Goal: Task Accomplishment & Management: Manage account settings

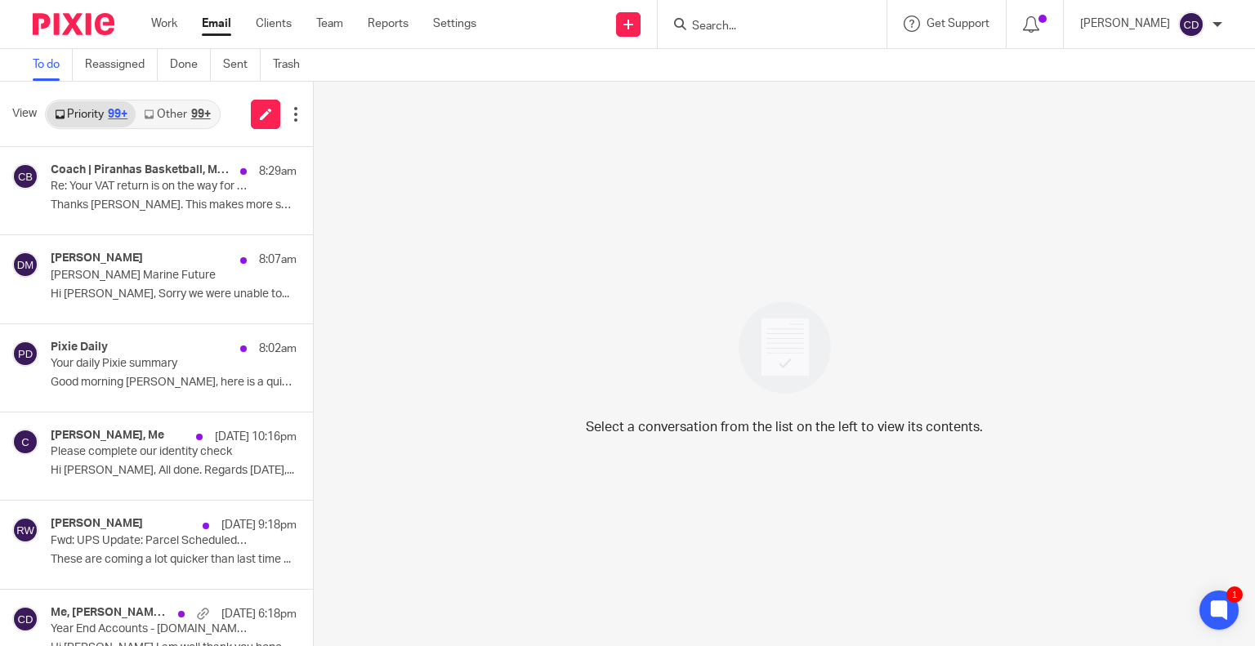
click at [702, 11] on div at bounding box center [772, 24] width 229 height 48
click at [735, 25] on input "Search" at bounding box center [763, 27] width 147 height 15
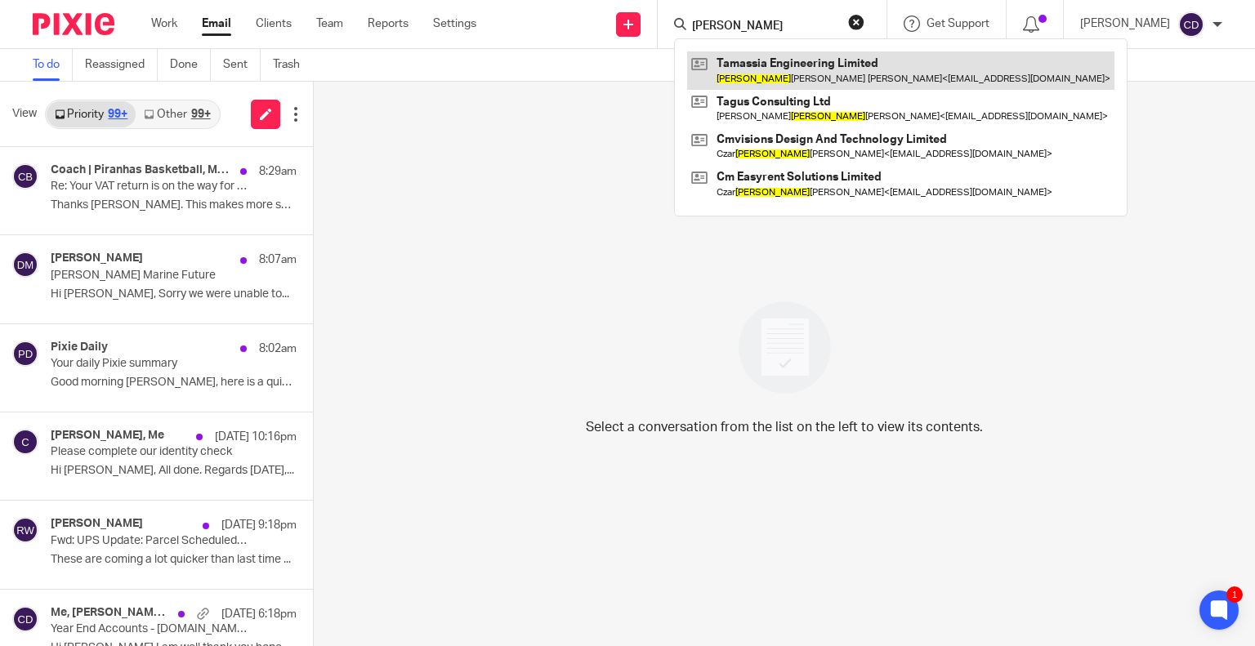
type input "carlos"
click at [871, 66] on link at bounding box center [900, 70] width 427 height 38
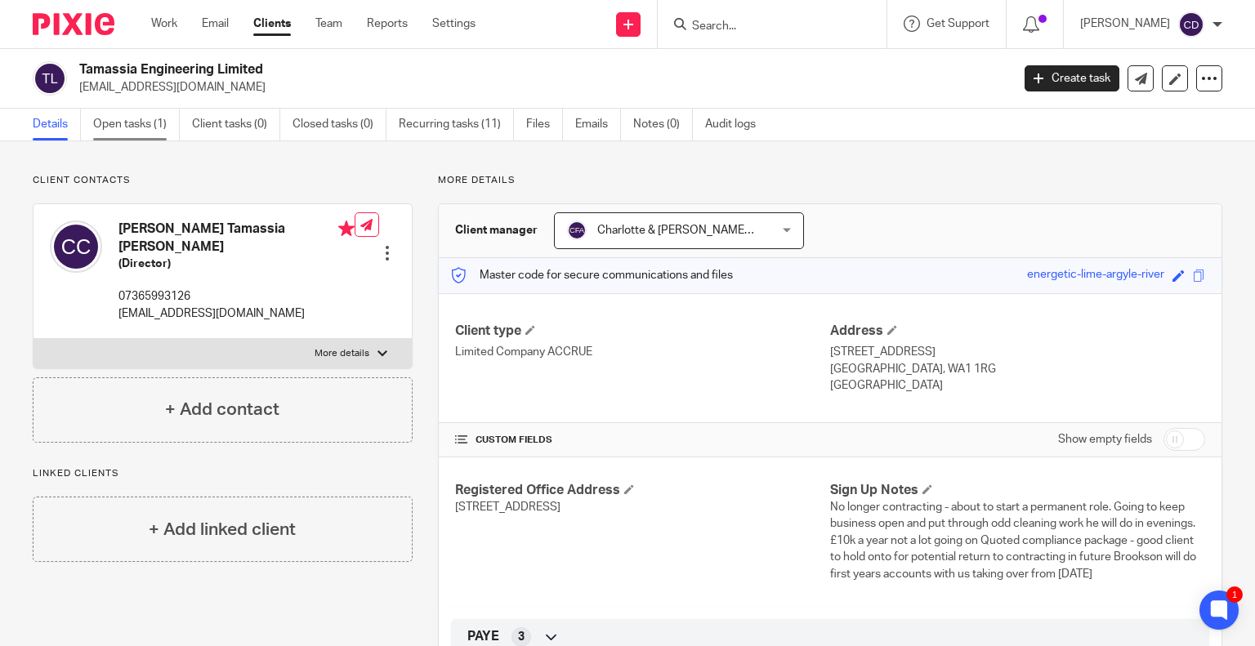
click at [141, 132] on link "Open tasks (1)" at bounding box center [136, 125] width 87 height 32
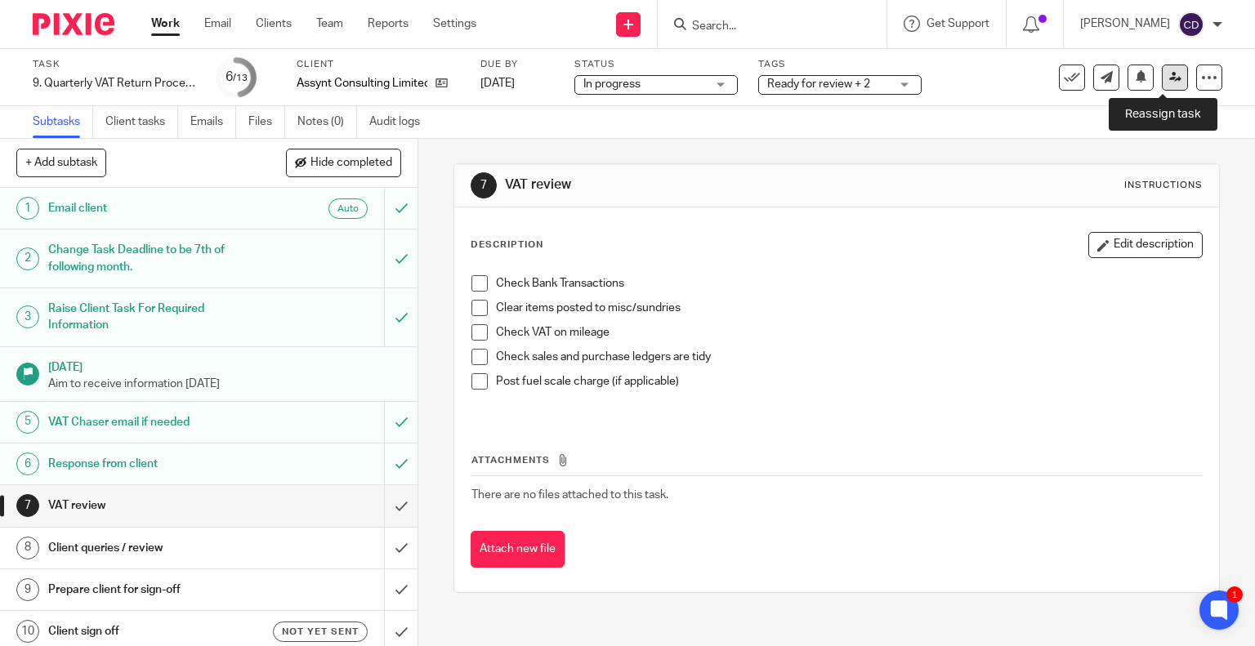
drag, startPoint x: 1165, startPoint y: 74, endPoint x: 1155, endPoint y: 89, distance: 18.1
click at [1169, 74] on icon at bounding box center [1175, 77] width 12 height 12
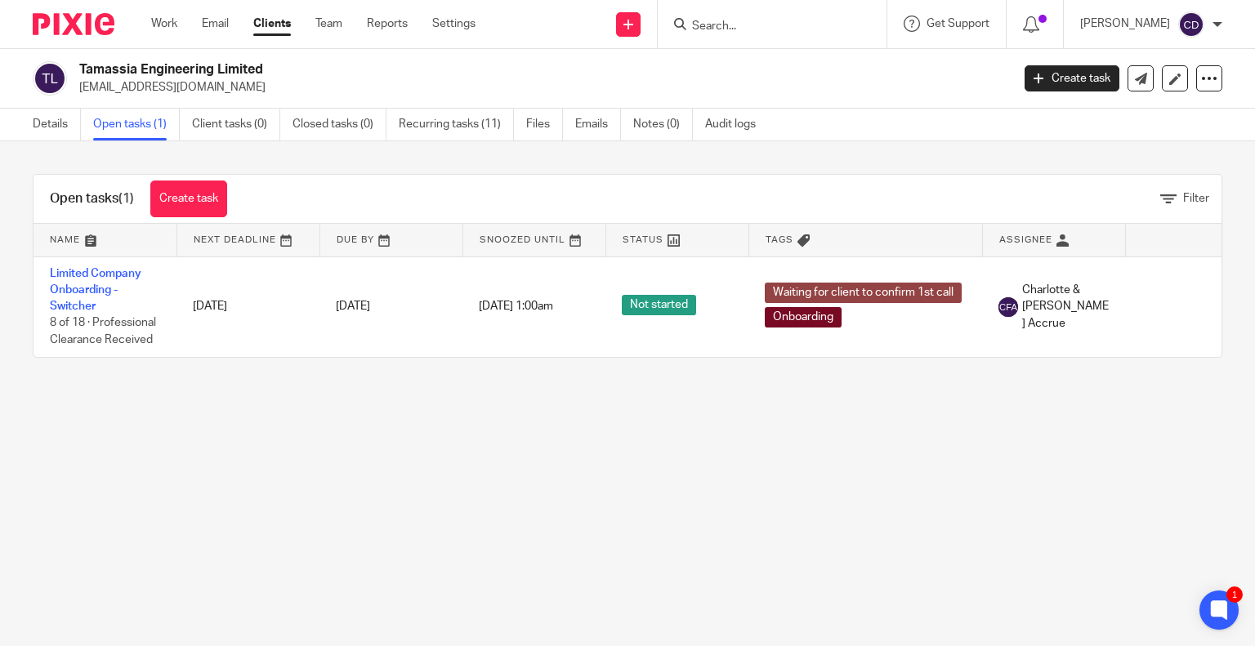
click at [735, 26] on input "Search" at bounding box center [763, 27] width 147 height 15
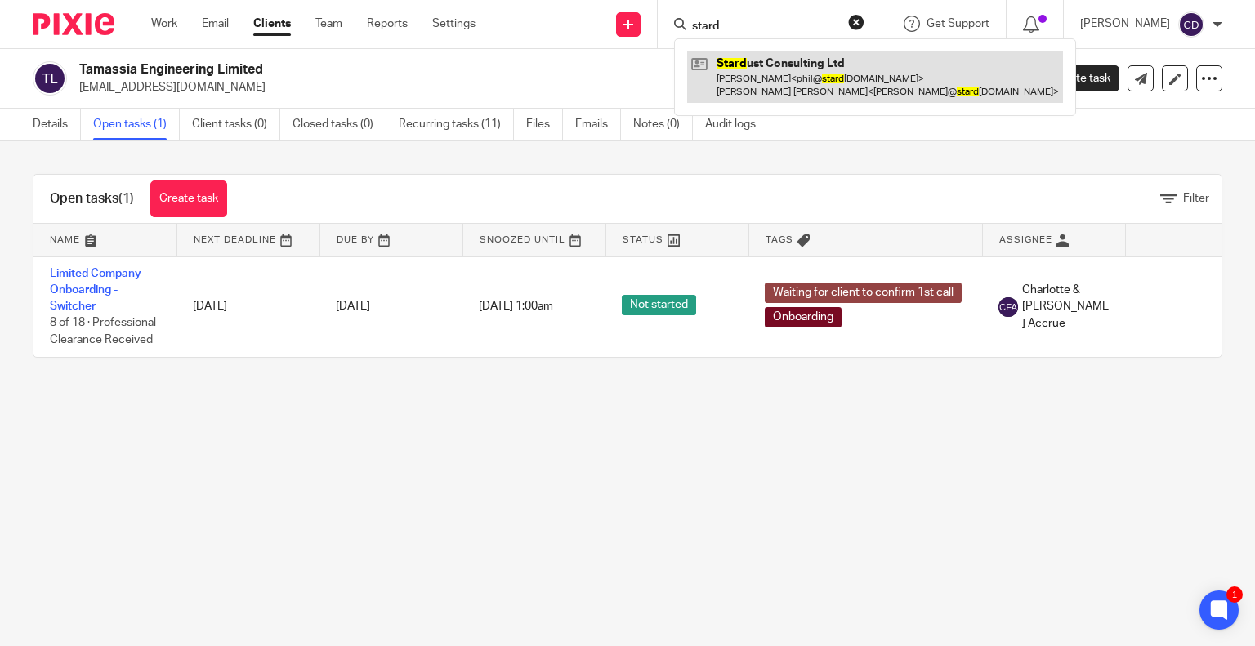
type input "stard"
click at [837, 89] on link at bounding box center [875, 76] width 376 height 51
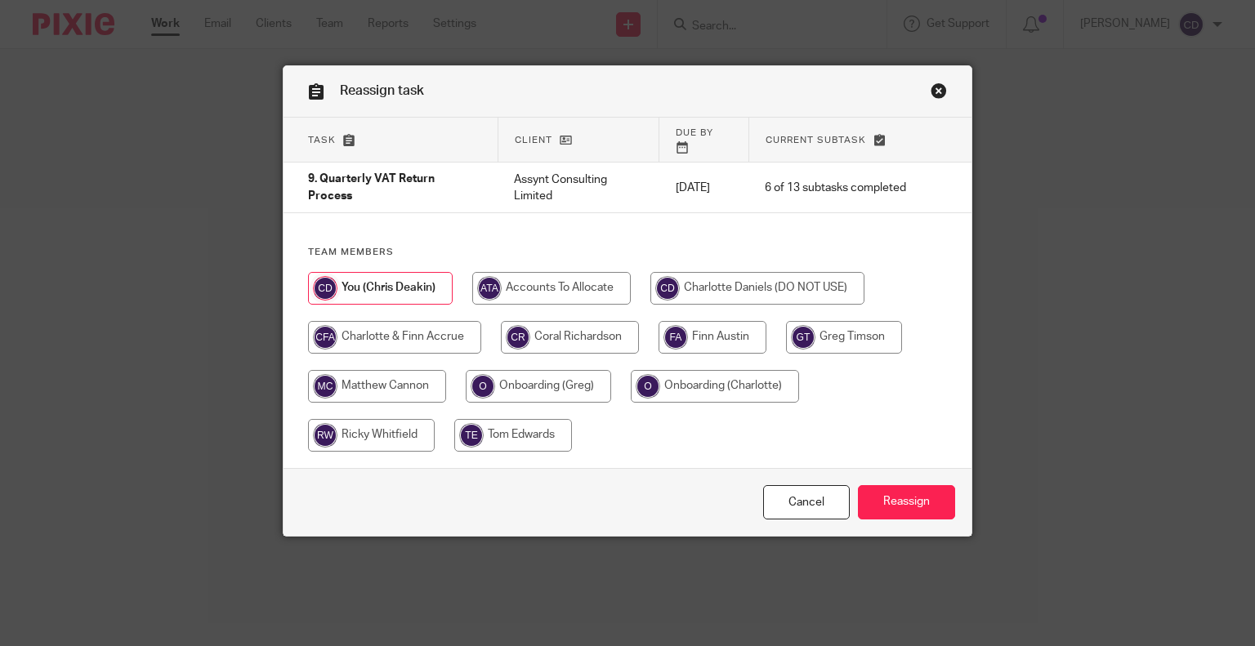
click at [538, 321] on input "radio" at bounding box center [570, 337] width 138 height 33
radio input "true"
click at [882, 500] on input "Reassign" at bounding box center [906, 502] width 97 height 35
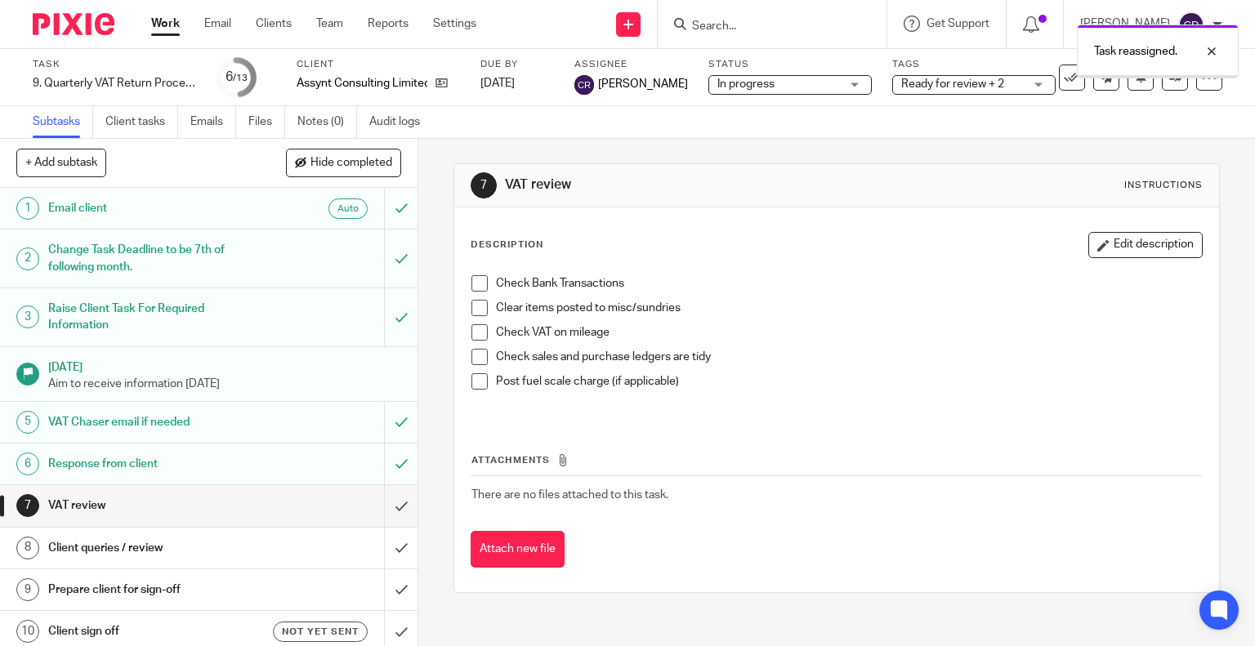
click at [974, 80] on span "Ready for review + 2" at bounding box center [952, 83] width 103 height 11
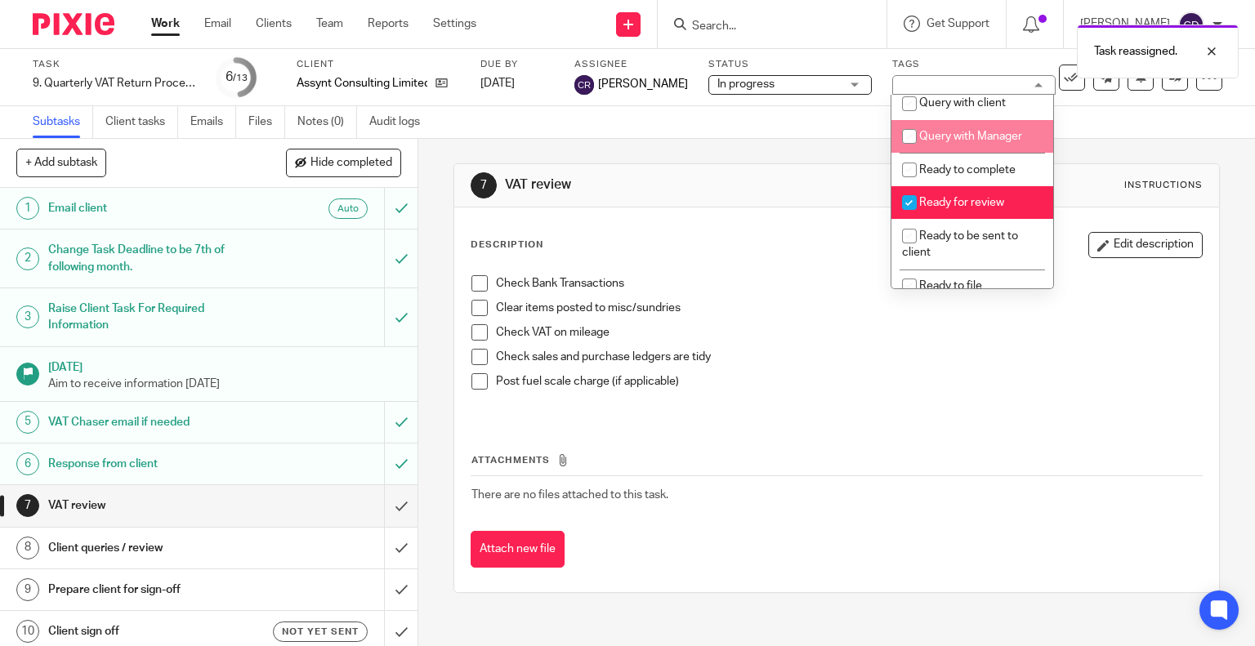
scroll to position [654, 0]
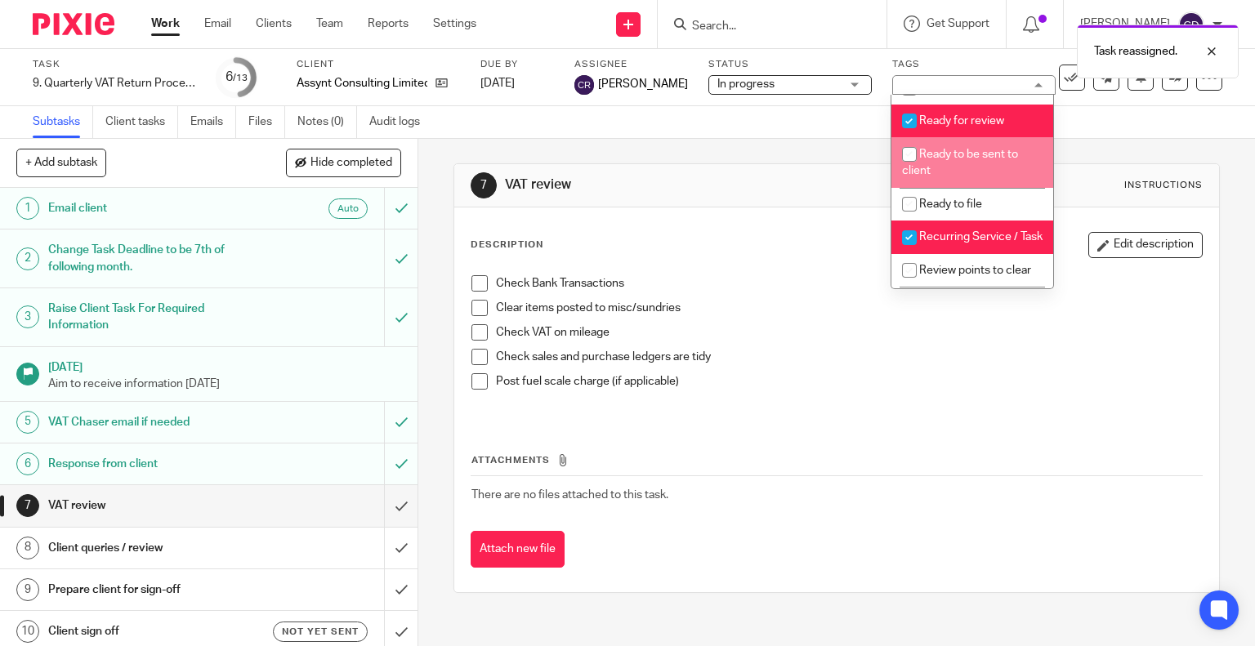
click at [977, 187] on li "Ready to be sent to client" at bounding box center [972, 162] width 162 height 50
checkbox input "true"
click at [984, 138] on li "Ready for review" at bounding box center [972, 122] width 162 height 34
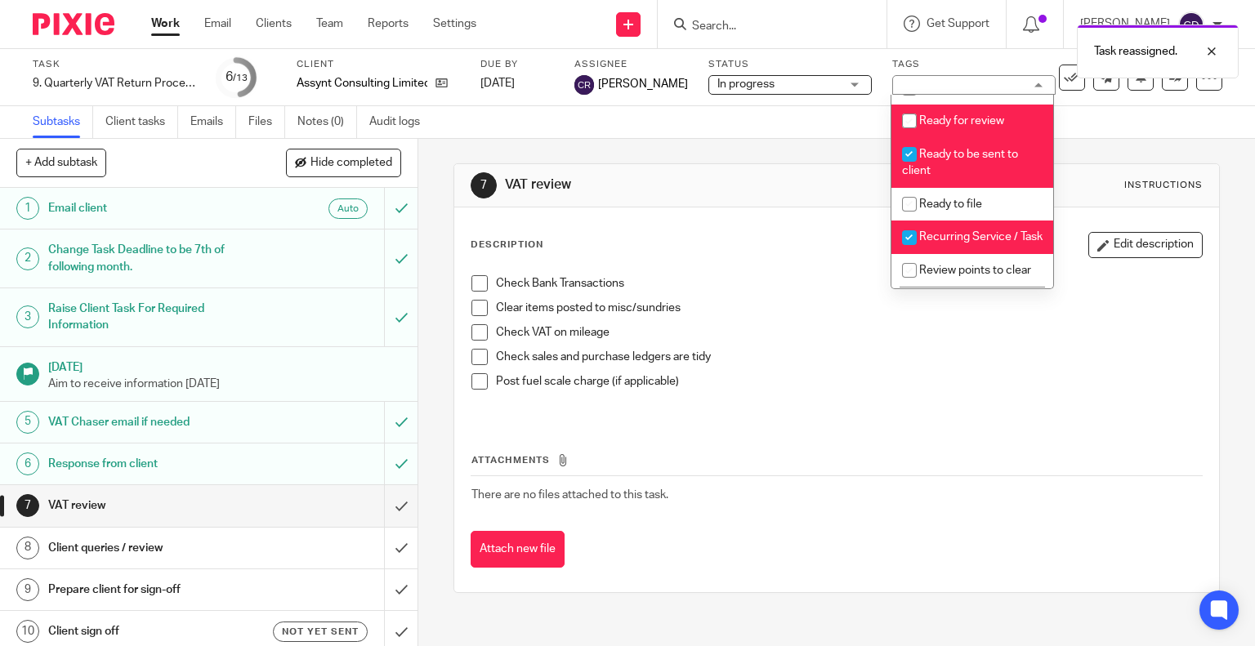
checkbox input "false"
click at [815, 427] on div "Attachments There are no files attached to this task. Attach new file" at bounding box center [837, 494] width 733 height 149
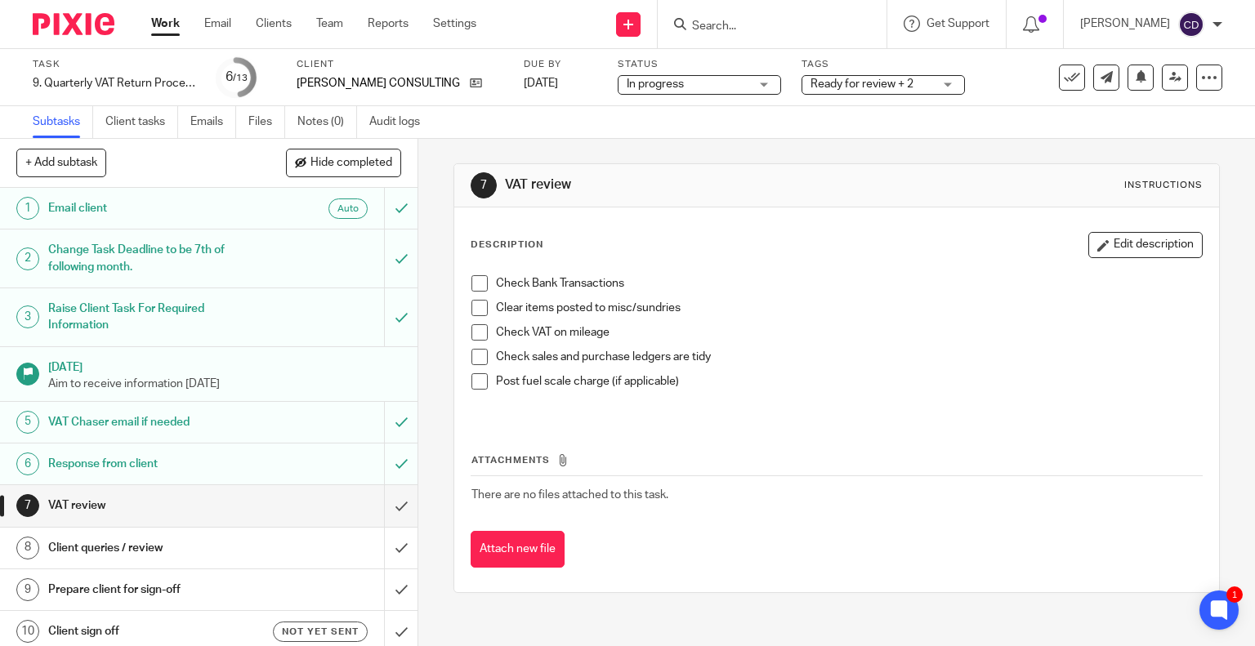
click at [782, 24] on input "Search" at bounding box center [763, 27] width 147 height 15
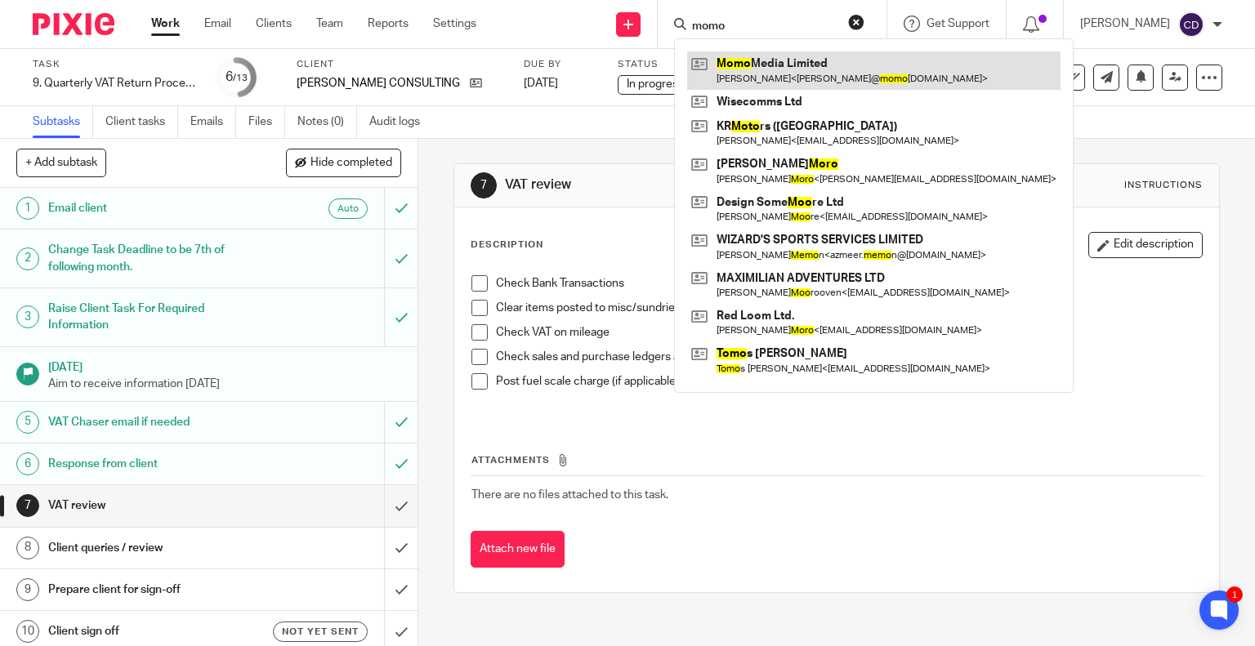
type input "momo"
click at [796, 78] on link at bounding box center [873, 70] width 373 height 38
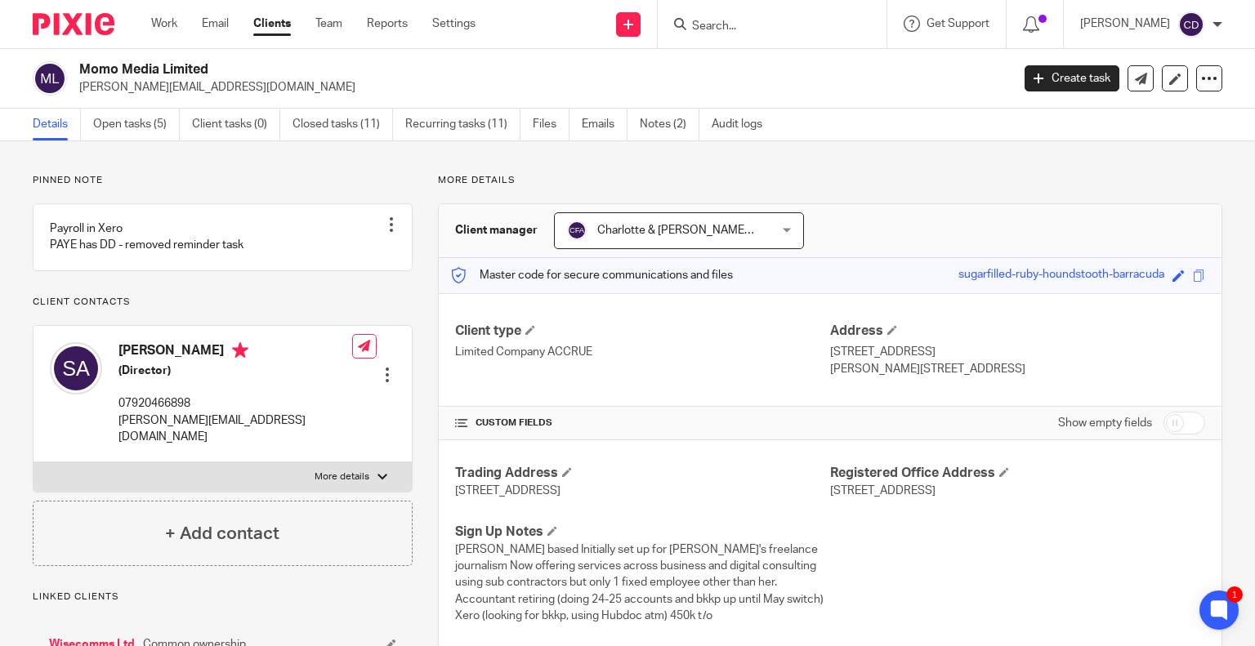
click at [405, 13] on div "Work Email Clients Team Reports Settings Work Email Clients Team Reports Settin…" at bounding box center [317, 24] width 365 height 48
click at [398, 17] on link "Reports" at bounding box center [387, 24] width 41 height 16
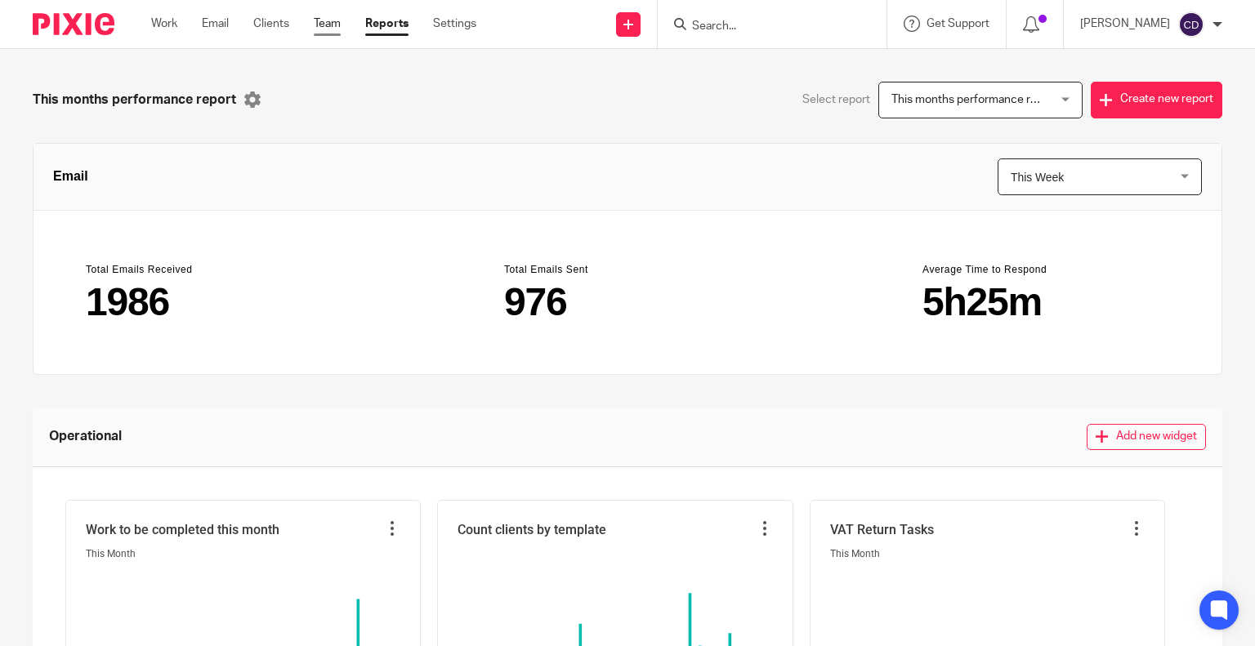
click at [331, 26] on link "Team" at bounding box center [327, 24] width 27 height 16
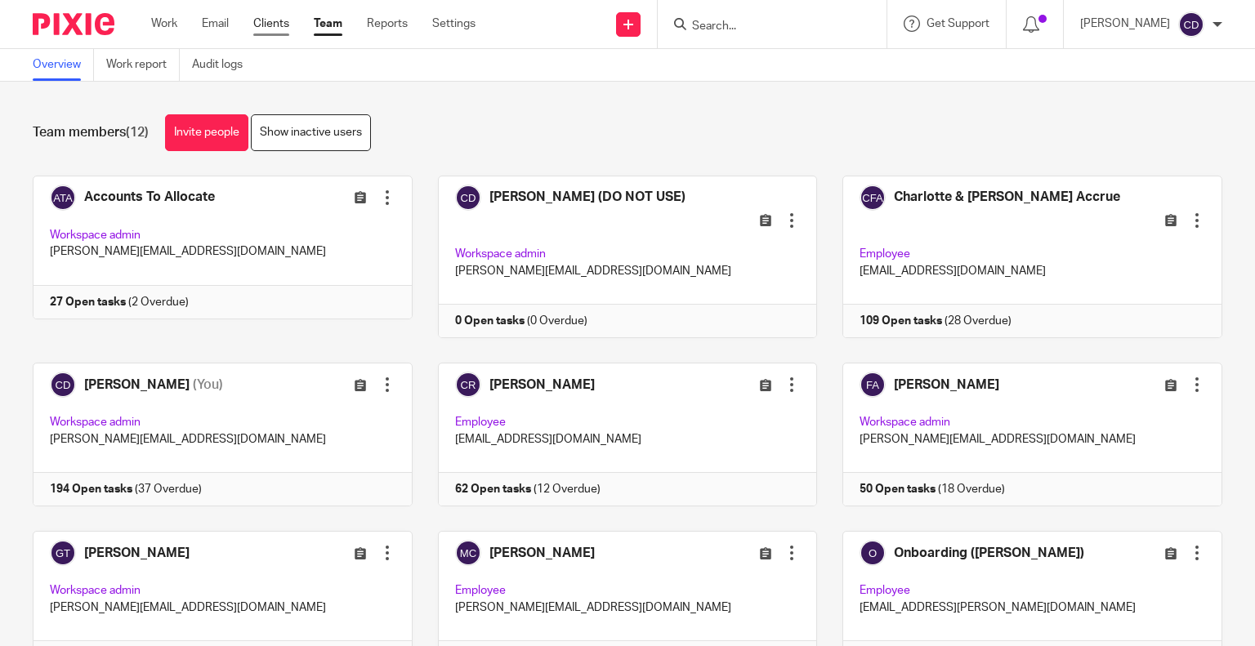
click at [255, 17] on link "Clients" at bounding box center [271, 24] width 36 height 16
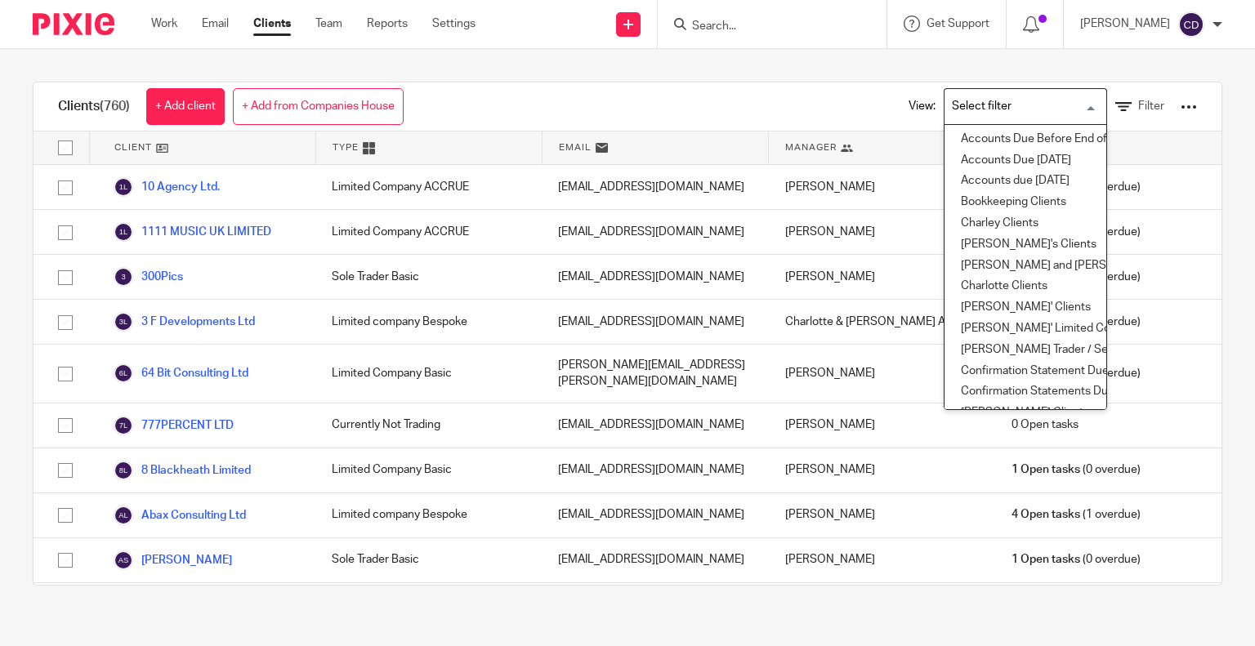
click at [1026, 102] on input "Search for option" at bounding box center [1021, 106] width 151 height 29
click at [1026, 130] on li "Accounts Due Before End of Month" at bounding box center [1026, 139] width 162 height 21
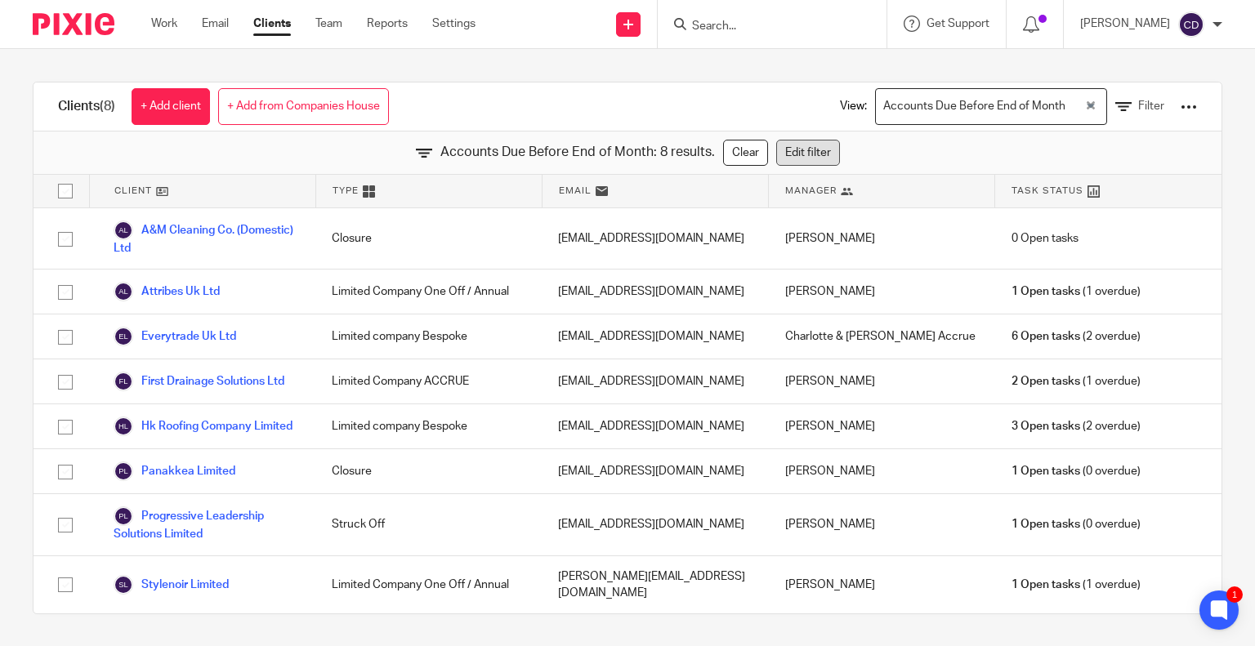
click at [796, 146] on link "Edit filter" at bounding box center [808, 153] width 64 height 26
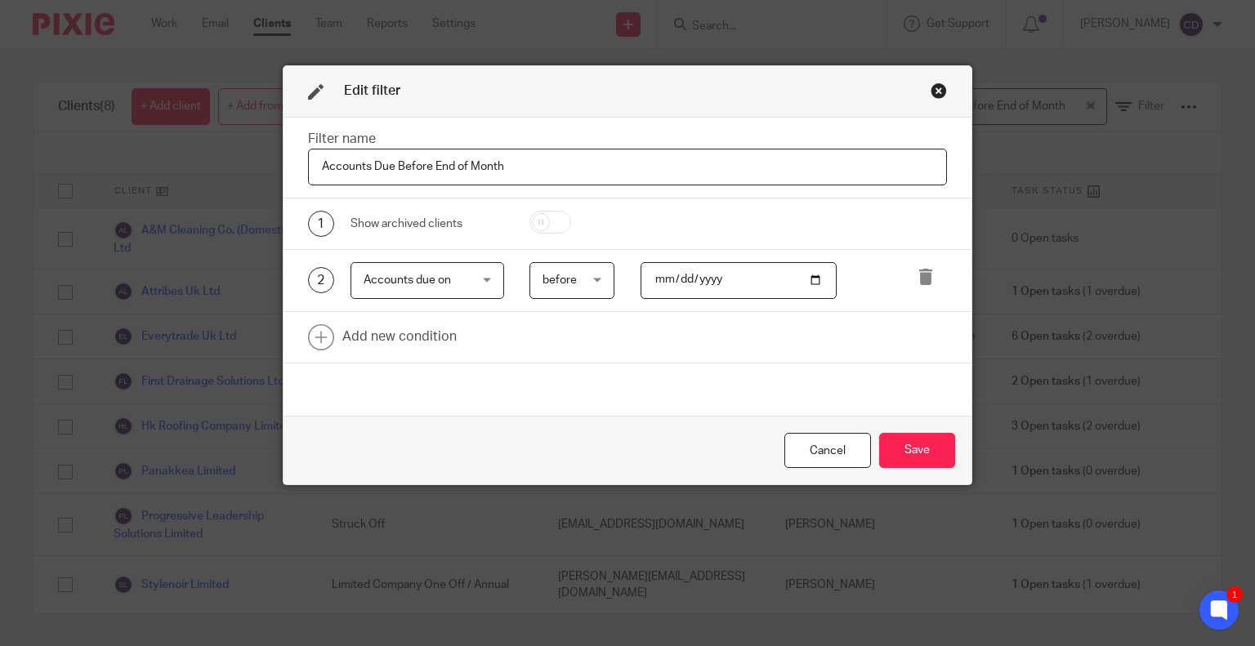
click at [670, 280] on input "2025-08-01" at bounding box center [739, 280] width 196 height 37
type input "2025-09-01"
click at [923, 440] on button "Save" at bounding box center [917, 450] width 76 height 35
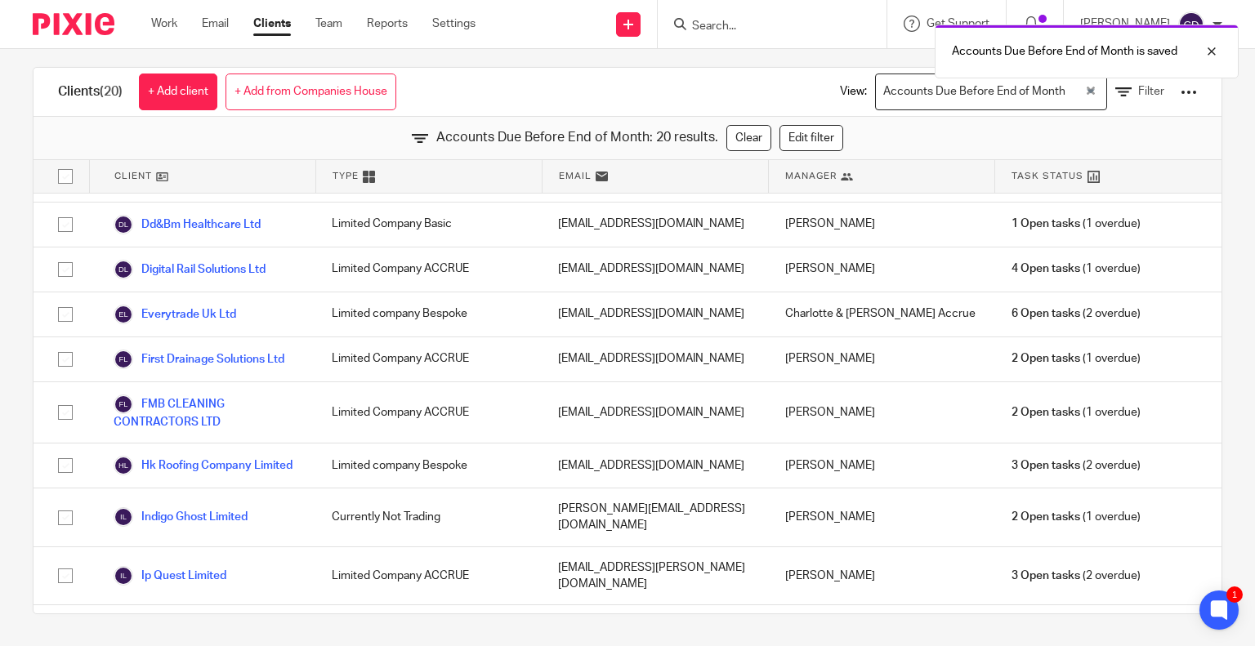
scroll to position [165, 0]
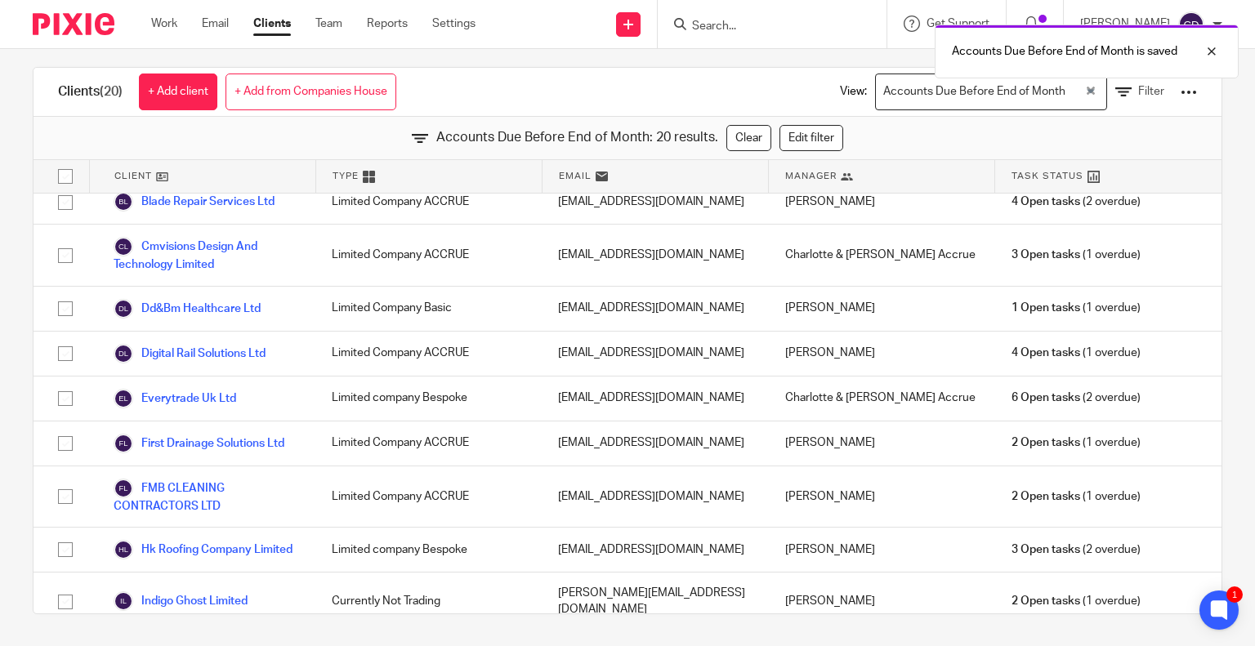
click at [564, 182] on div "Email" at bounding box center [656, 176] width 226 height 33
click at [790, 176] on span "Manager" at bounding box center [810, 176] width 51 height 14
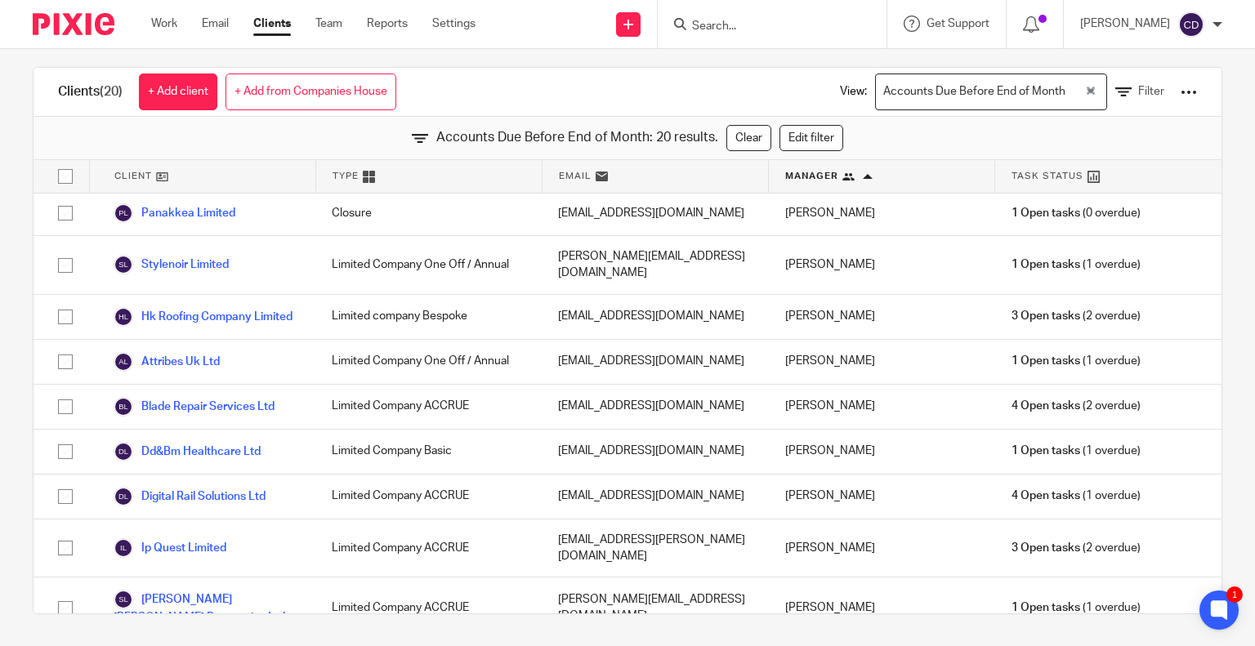
scroll to position [410, 0]
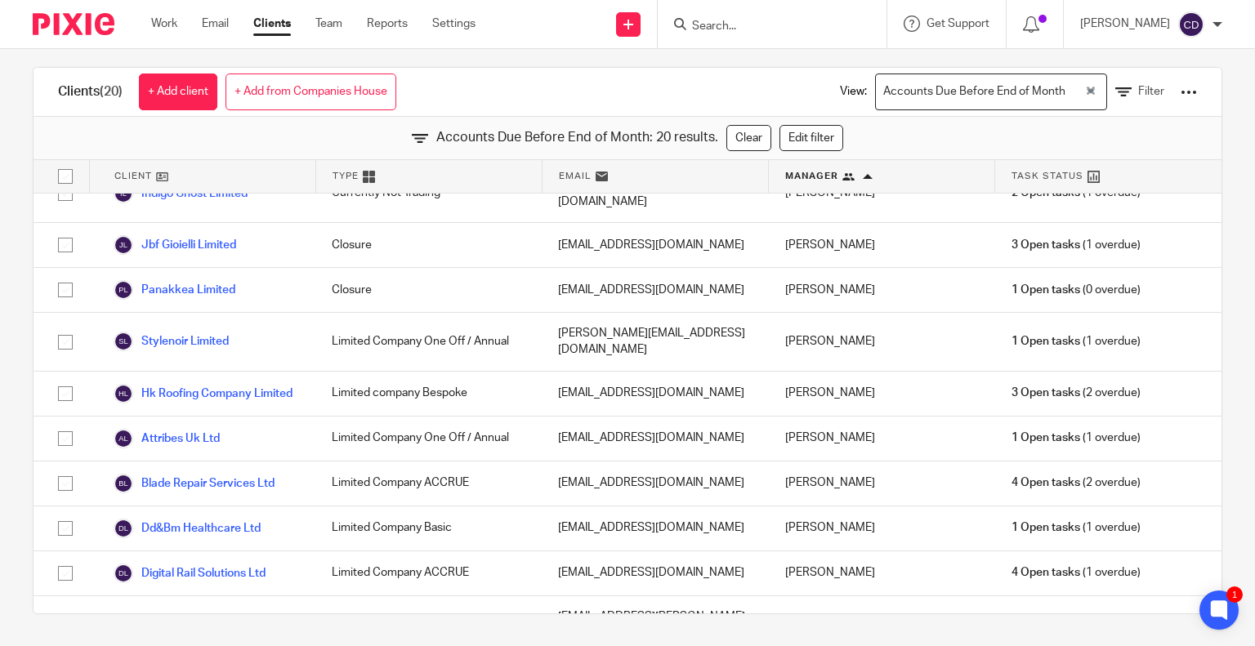
click at [838, 31] on input "Search" at bounding box center [763, 27] width 147 height 15
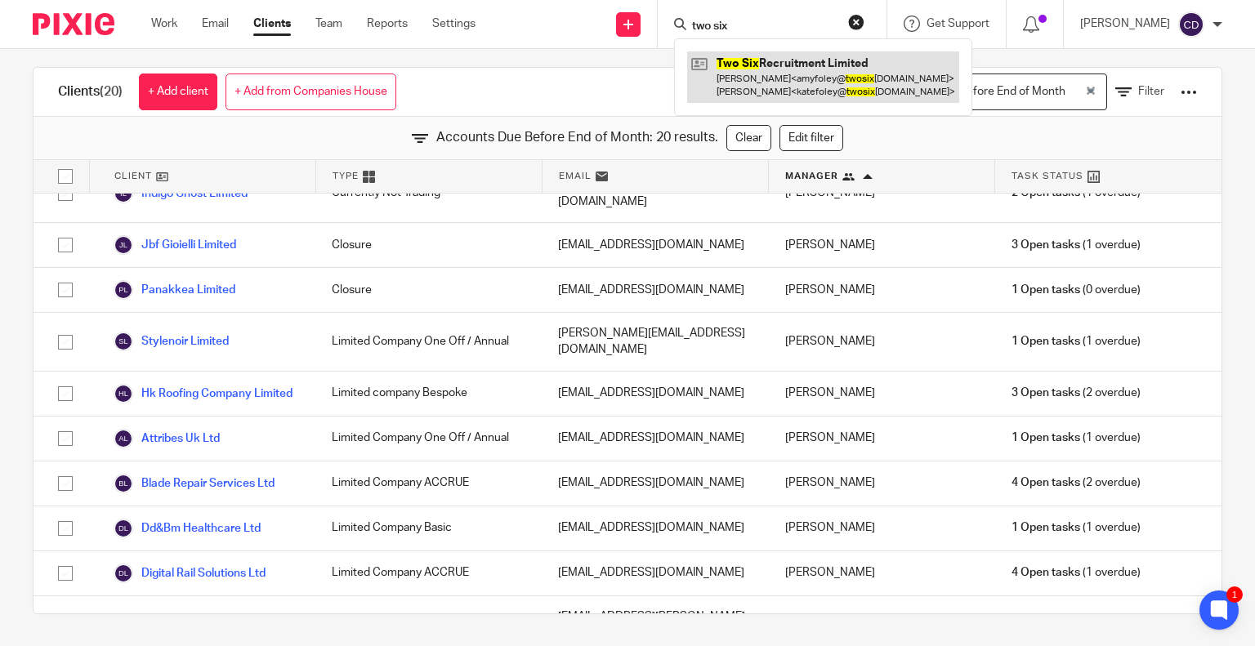
type input "two six"
click at [819, 90] on link at bounding box center [823, 76] width 272 height 51
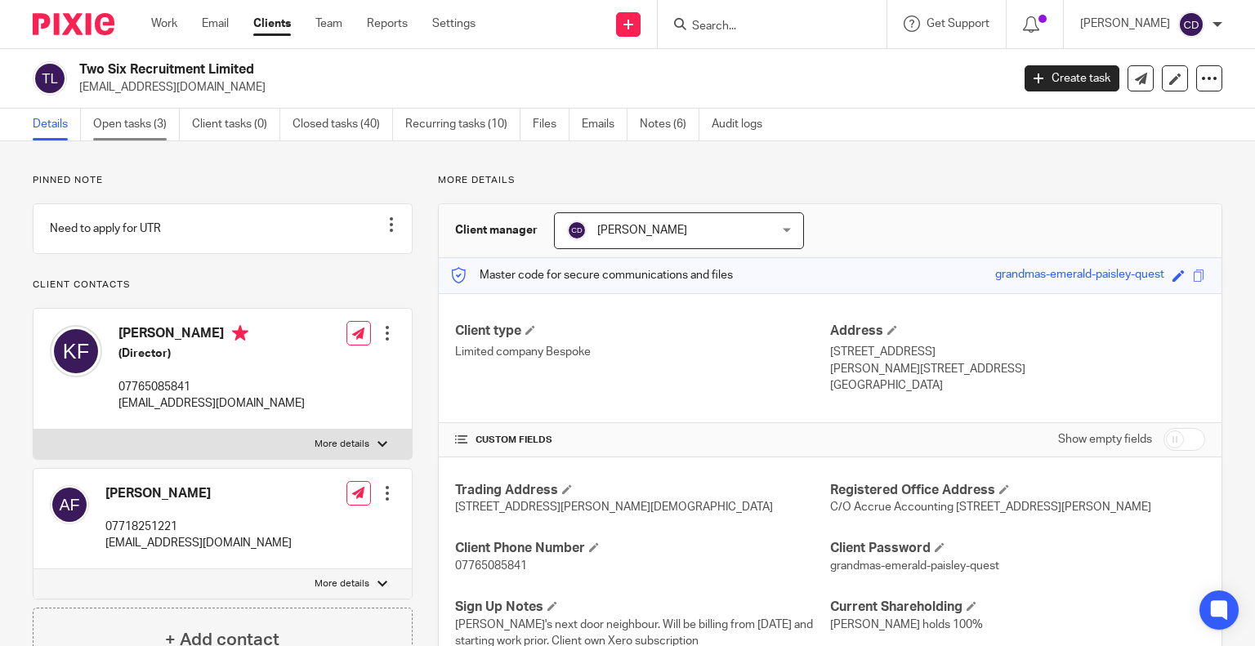
click at [131, 129] on link "Open tasks (3)" at bounding box center [136, 125] width 87 height 32
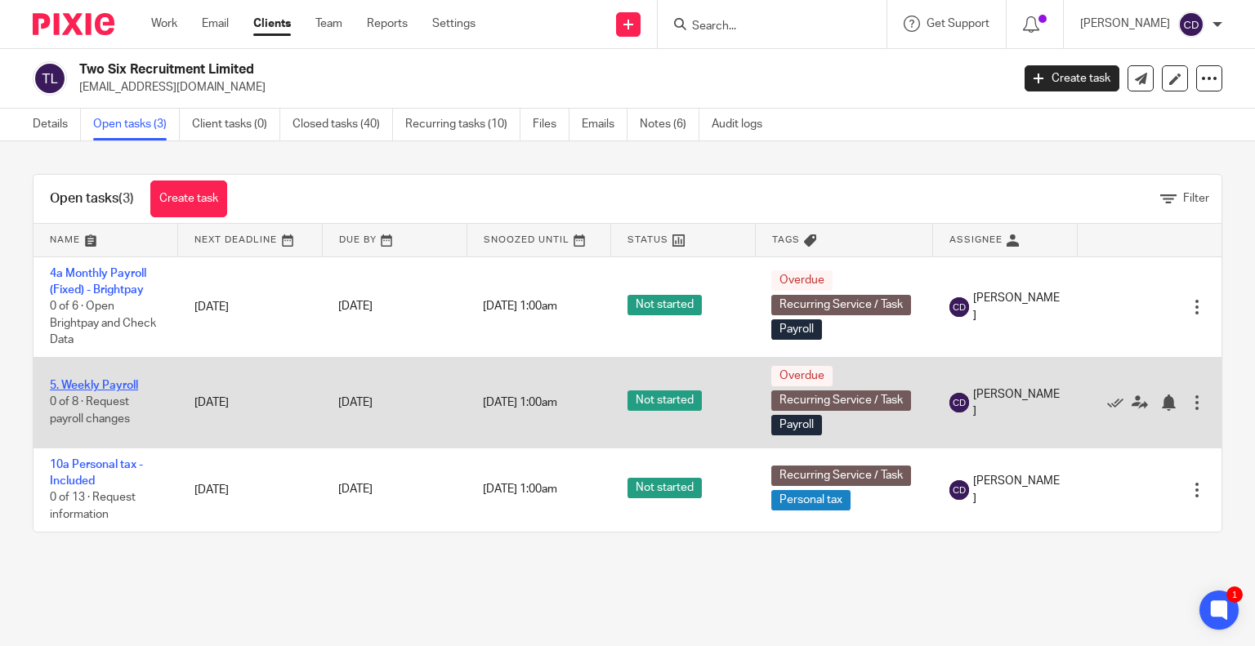
click at [103, 380] on link "5. Weekly Payroll" at bounding box center [94, 385] width 88 height 11
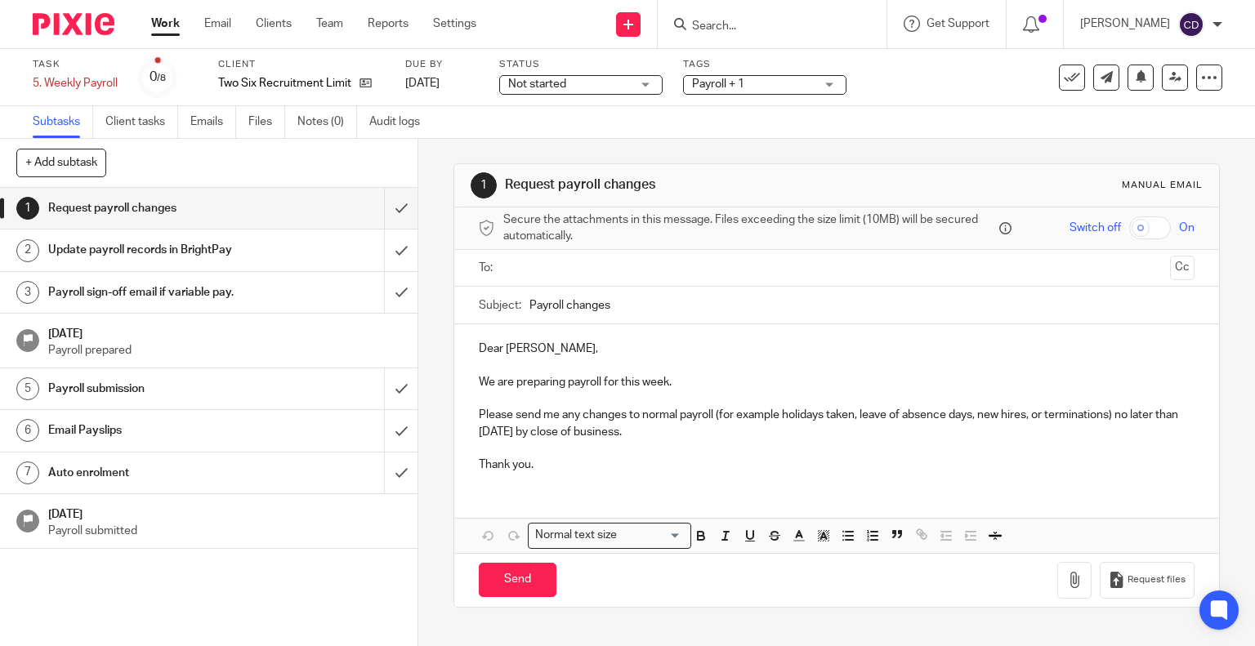
click at [564, 255] on ul at bounding box center [838, 268] width 666 height 27
click at [147, 290] on h1 "Payroll sign-off email if variable pay." at bounding box center [154, 292] width 213 height 25
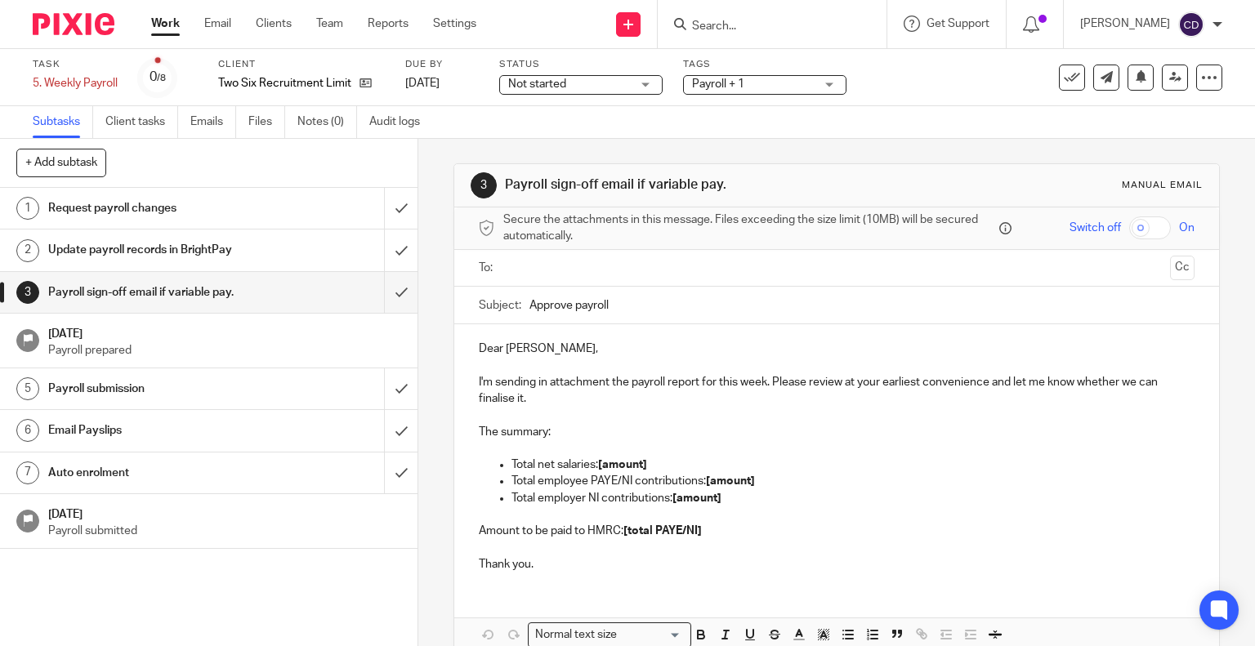
click at [555, 267] on input "text" at bounding box center [836, 268] width 654 height 19
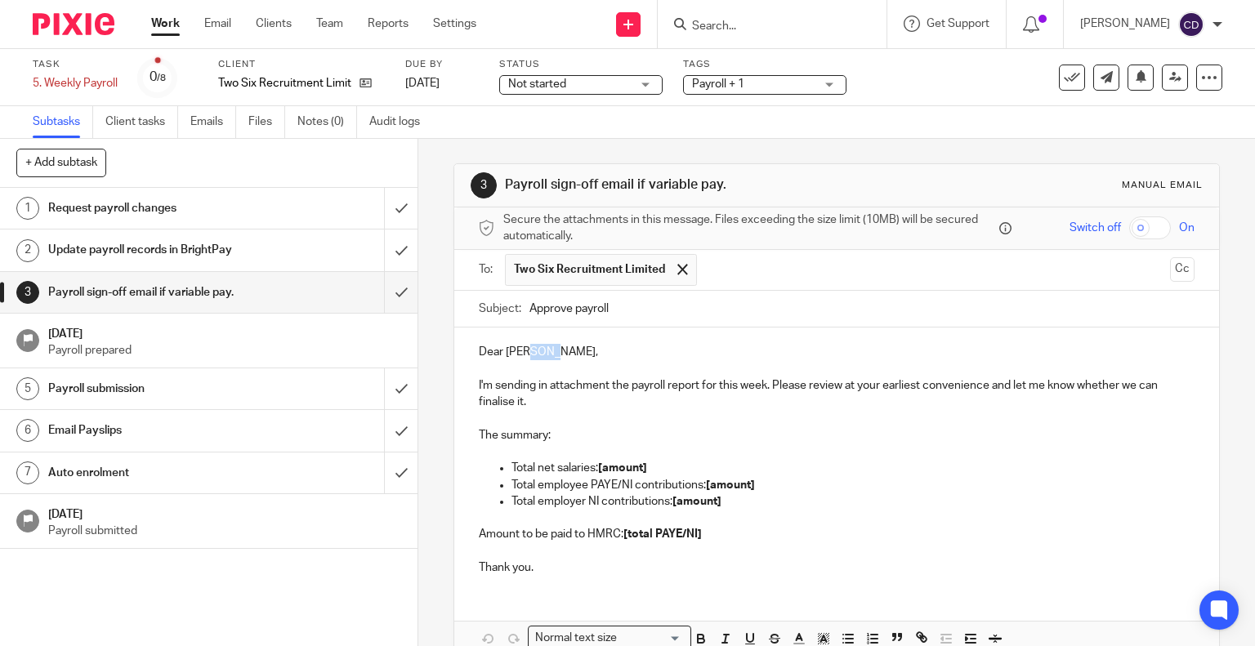
drag, startPoint x: 544, startPoint y: 358, endPoint x: 523, endPoint y: 355, distance: 21.4
click at [523, 355] on p "Dear Katherine," at bounding box center [837, 352] width 717 height 16
click at [569, 355] on p "Dear Katherine," at bounding box center [837, 352] width 717 height 16
drag, startPoint x: 565, startPoint y: 351, endPoint x: 517, endPoint y: 359, distance: 48.9
click at [517, 359] on p "Dear Katherine," at bounding box center [837, 352] width 717 height 16
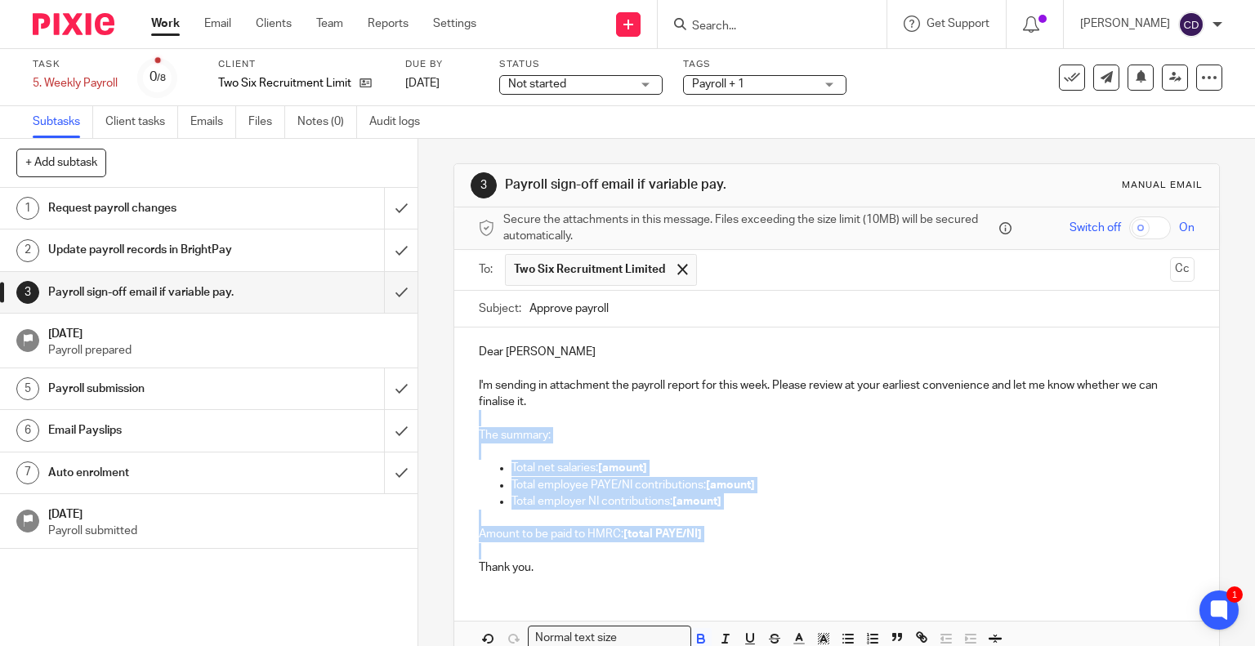
drag, startPoint x: 731, startPoint y: 543, endPoint x: 755, endPoint y: 398, distance: 146.6
click at [755, 398] on div "Dear Kate I'm sending in attachment the payroll report for this week. Please re…" at bounding box center [837, 458] width 766 height 261
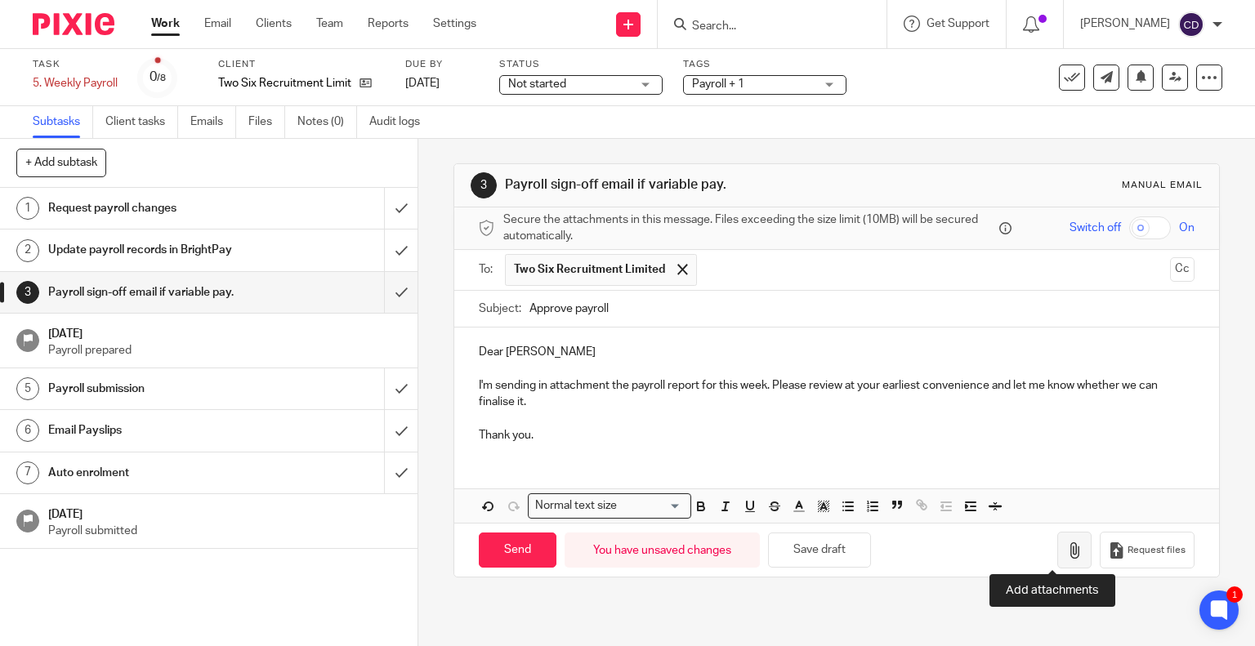
click at [1066, 555] on icon "button" at bounding box center [1074, 551] width 16 height 16
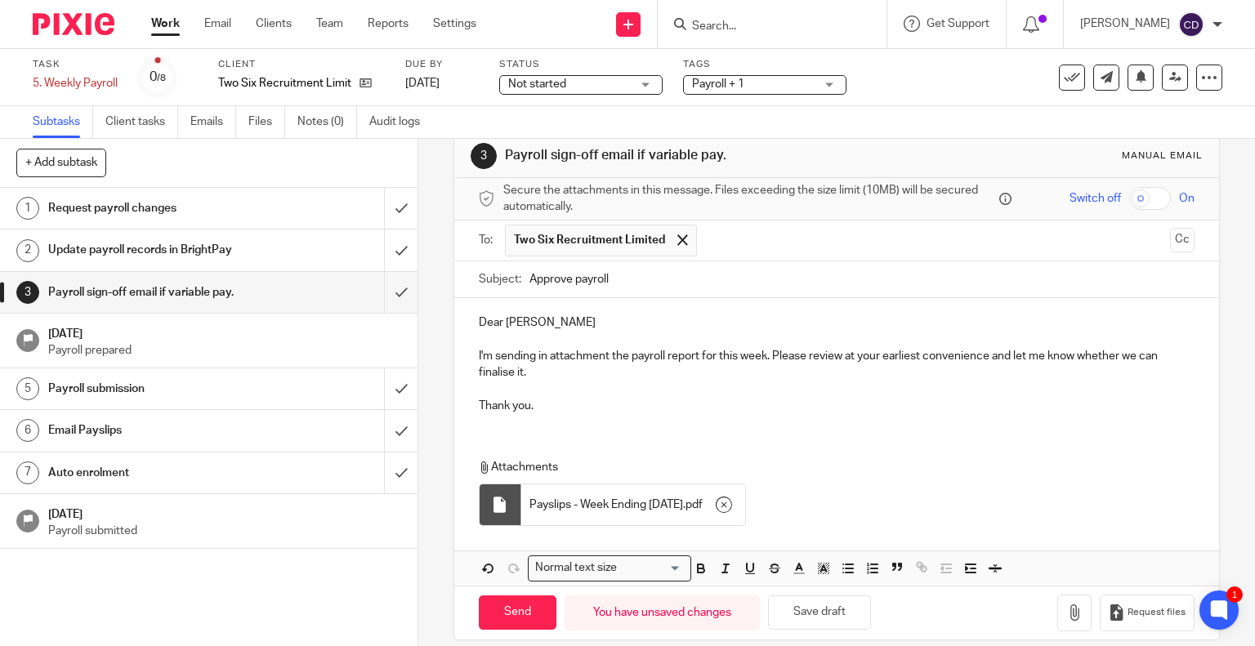
scroll to position [45, 0]
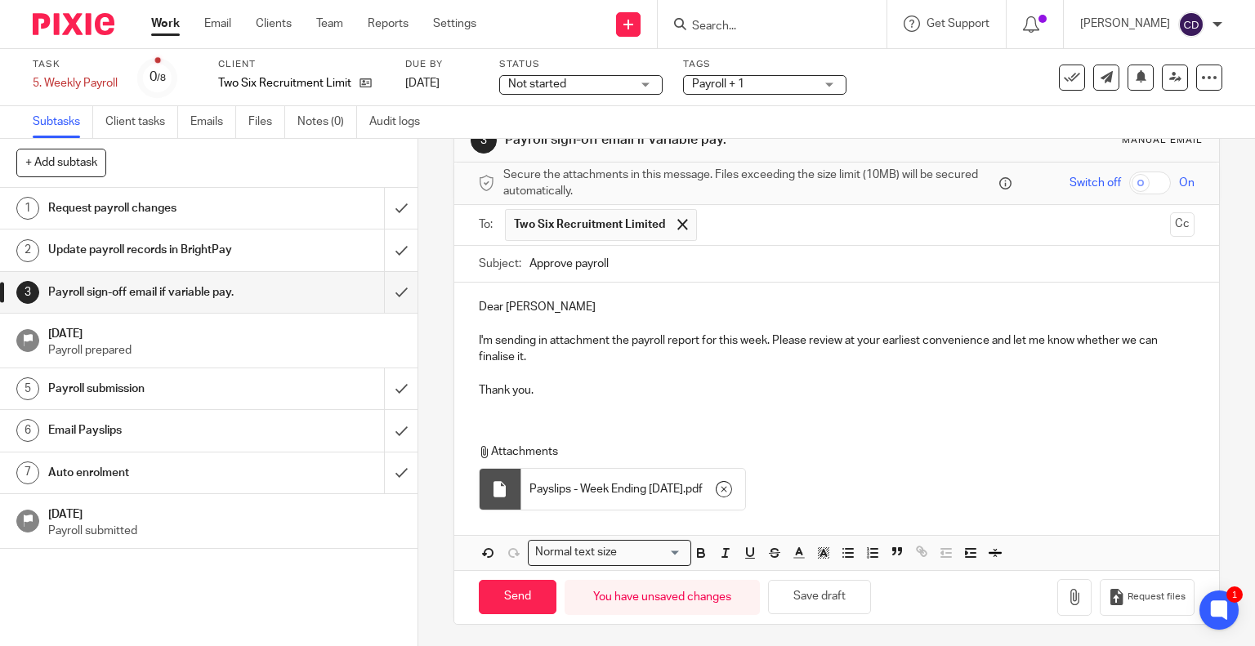
click at [1129, 192] on input "checkbox" at bounding box center [1150, 183] width 42 height 23
click at [521, 585] on input "Send" at bounding box center [518, 597] width 78 height 35
checkbox input "false"
type input "Sent"
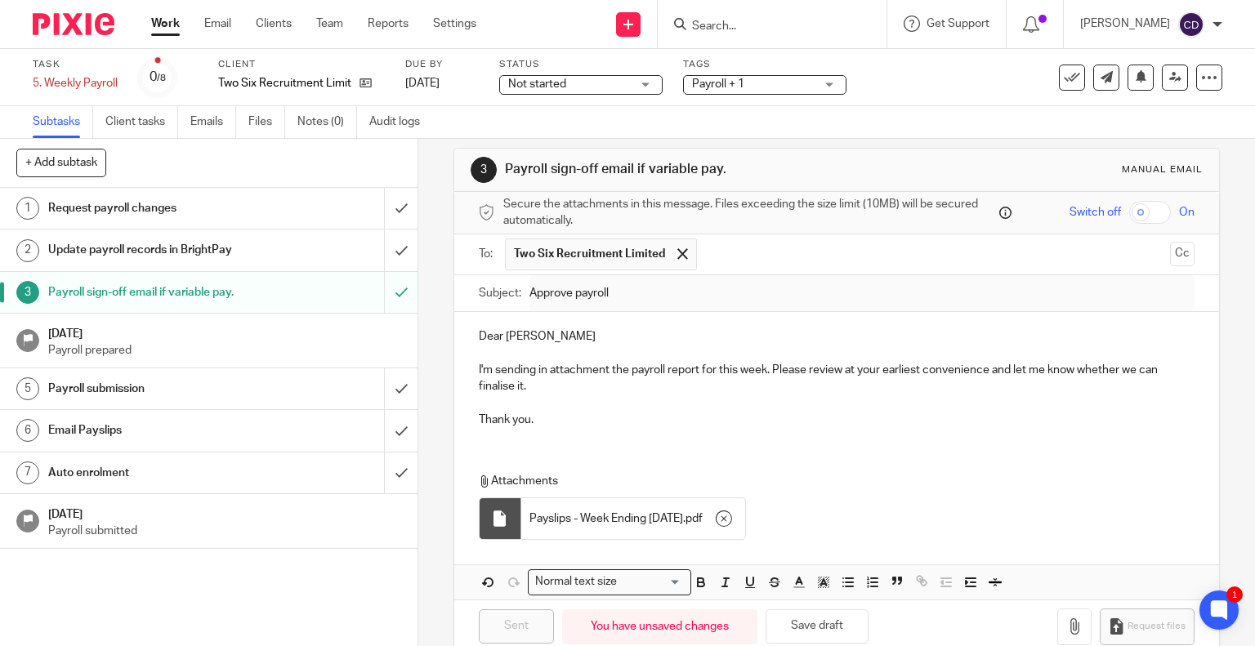
scroll to position [0, 0]
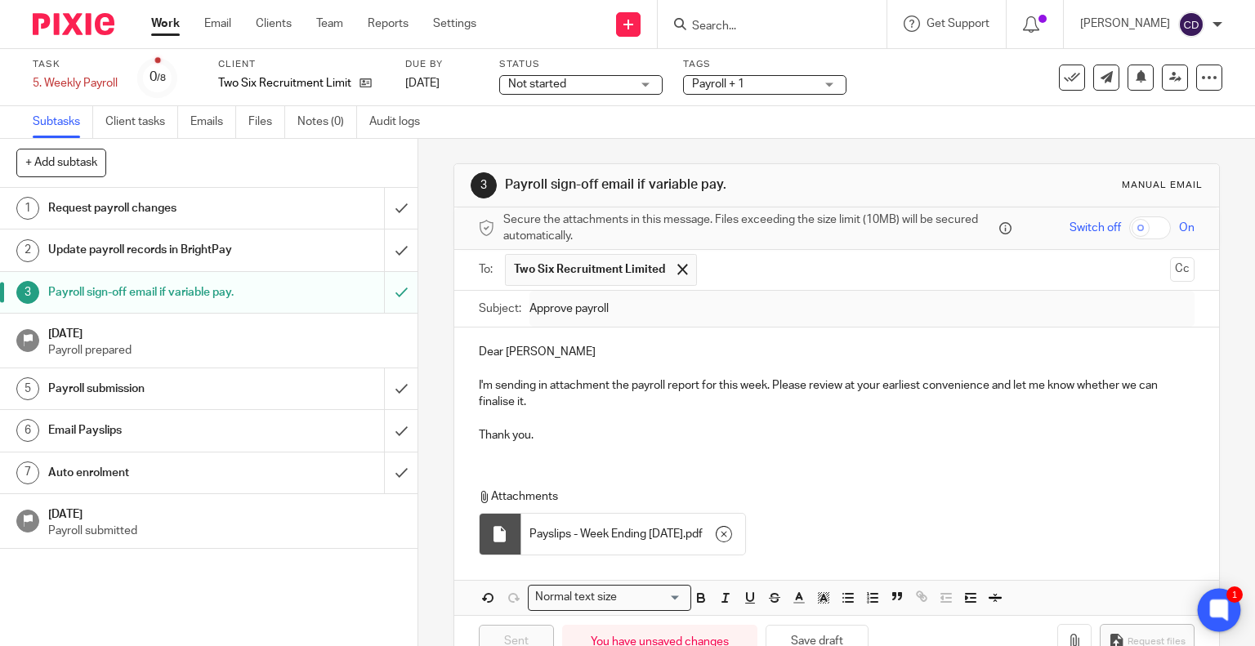
click at [1222, 614] on icon at bounding box center [1219, 610] width 12 height 12
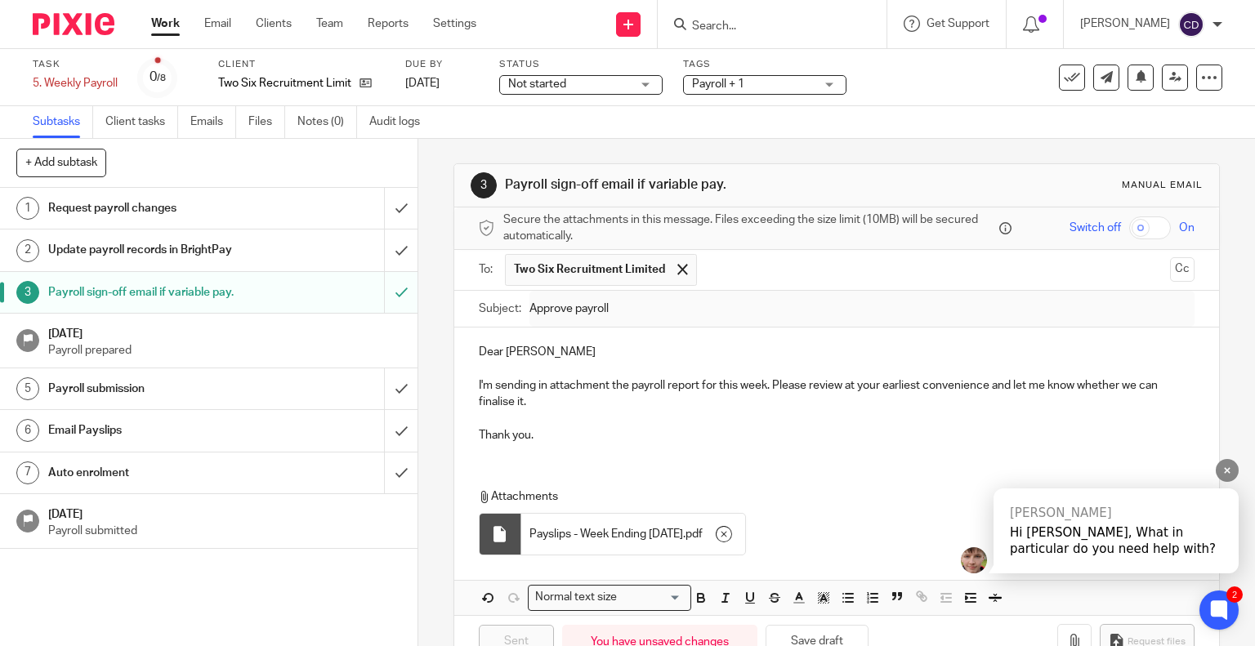
click at [1069, 531] on div "Hi [PERSON_NAME], What in particular do you need help with?" at bounding box center [1116, 541] width 212 height 33
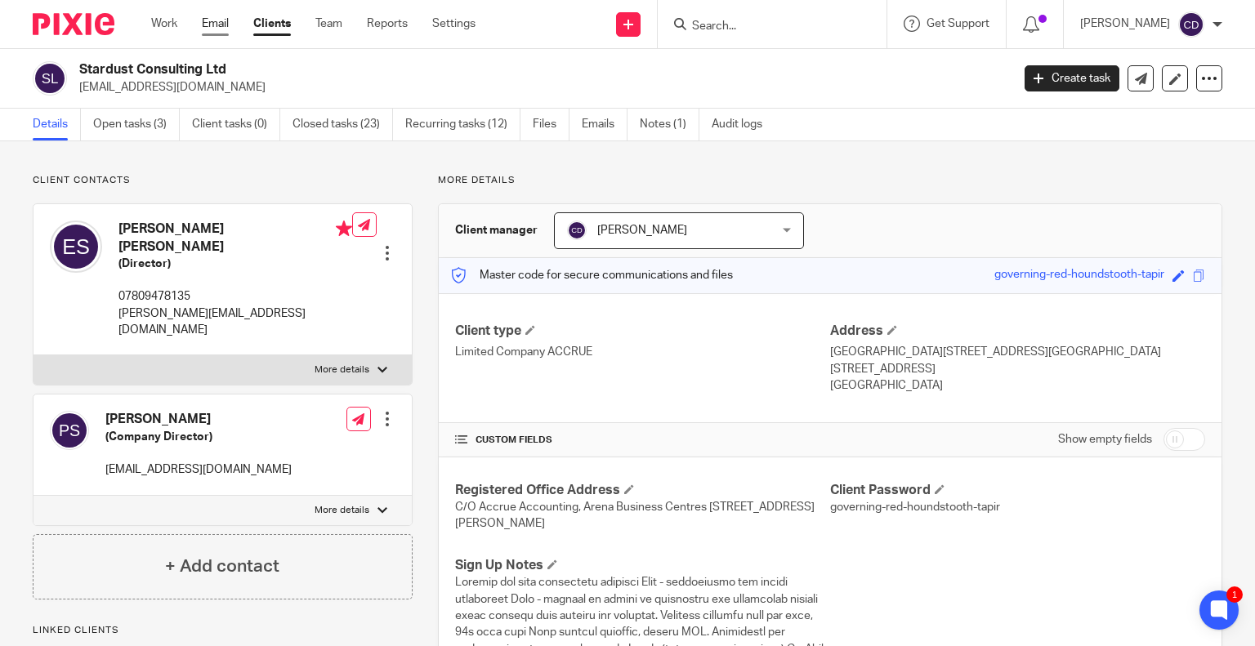
click at [212, 24] on link "Email" at bounding box center [215, 24] width 27 height 16
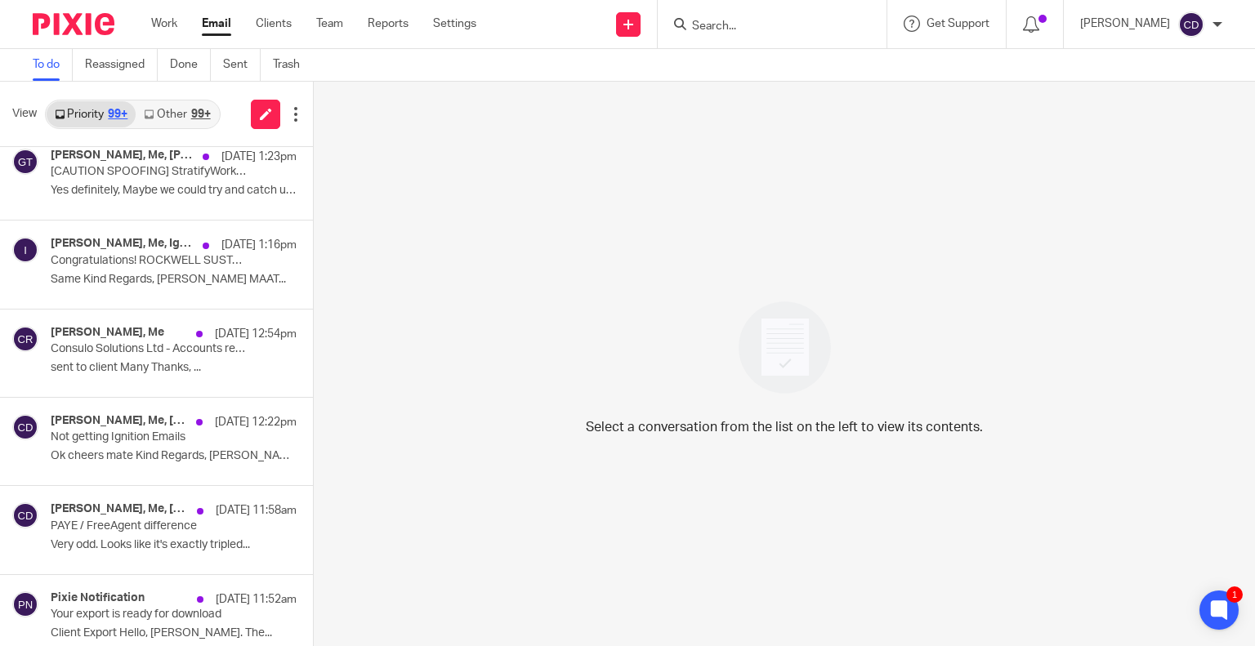
scroll to position [4842, 0]
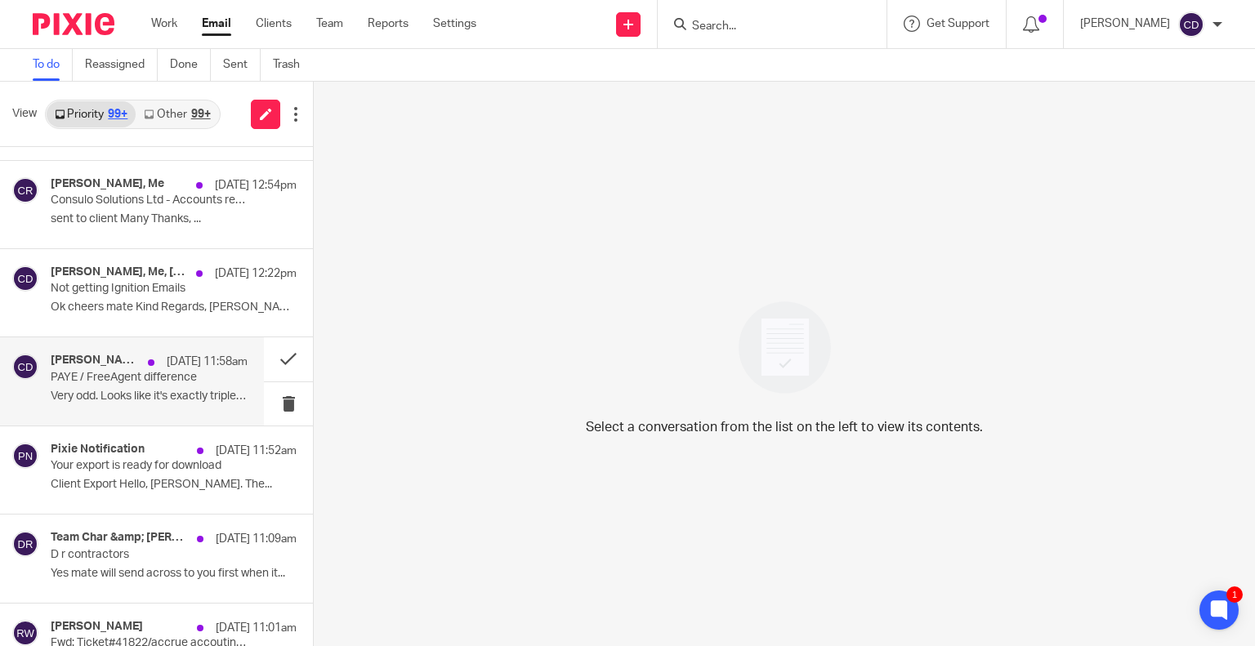
click at [130, 371] on p "PAYE / FreeAgent difference" at bounding box center [130, 378] width 158 height 14
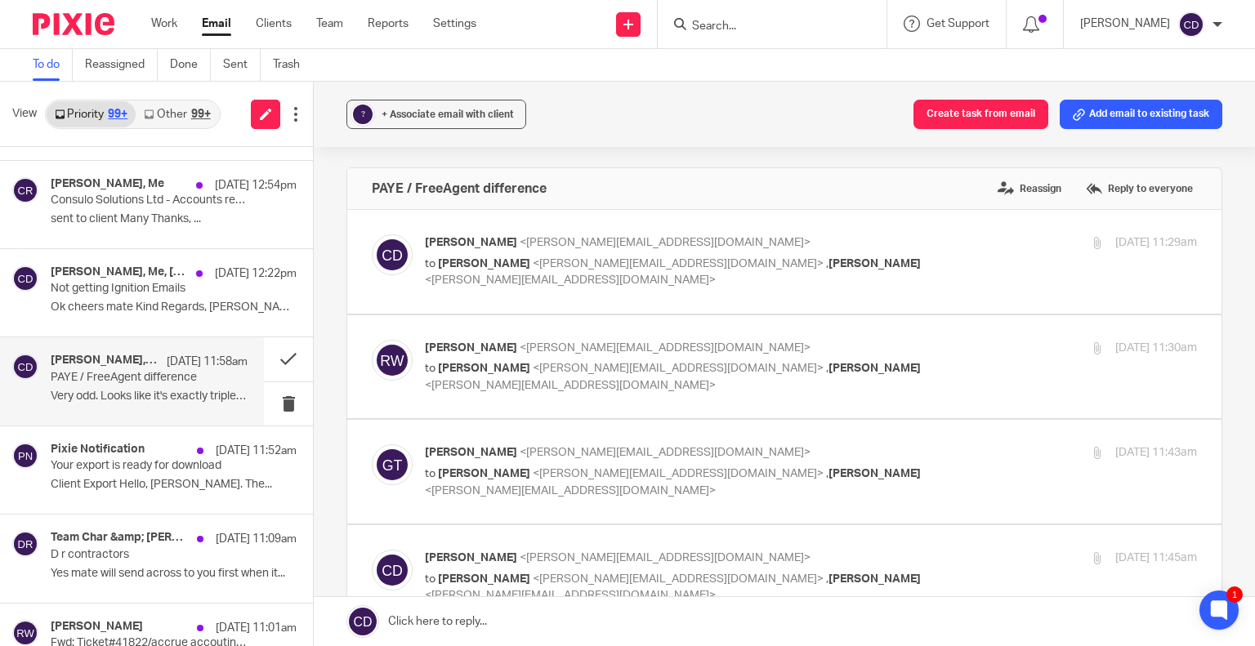
scroll to position [0, 0]
click at [958, 117] on button "Create task from email" at bounding box center [981, 114] width 135 height 29
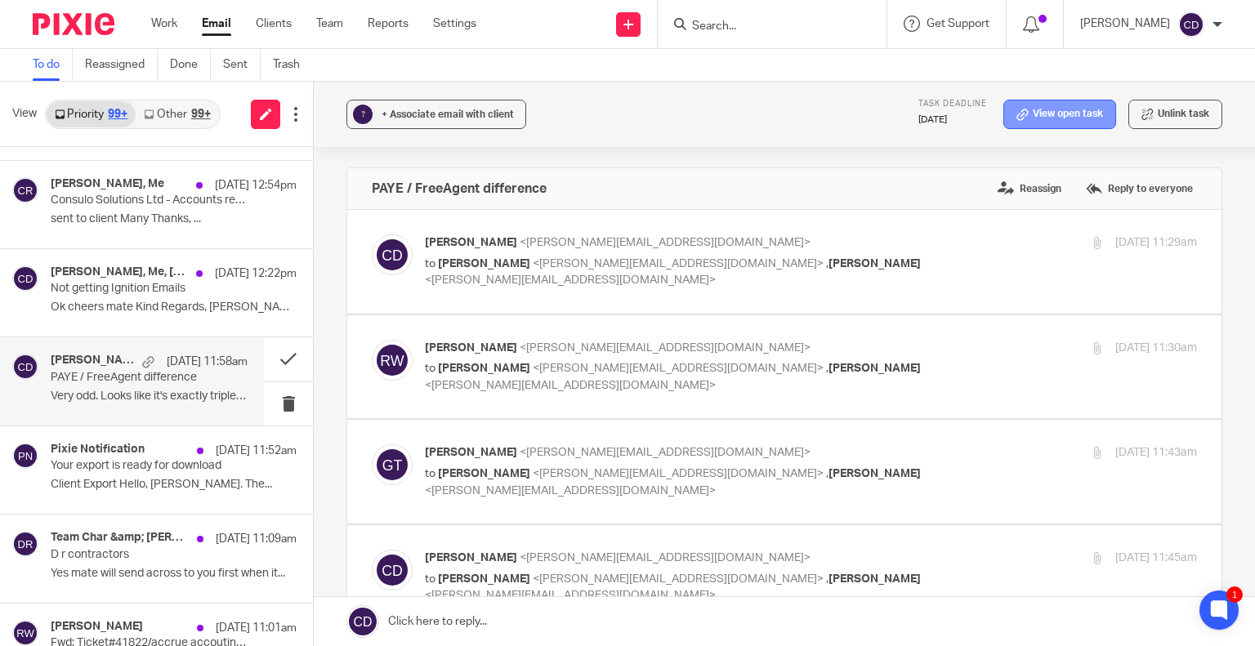
click at [1042, 110] on link "View open task" at bounding box center [1059, 114] width 113 height 29
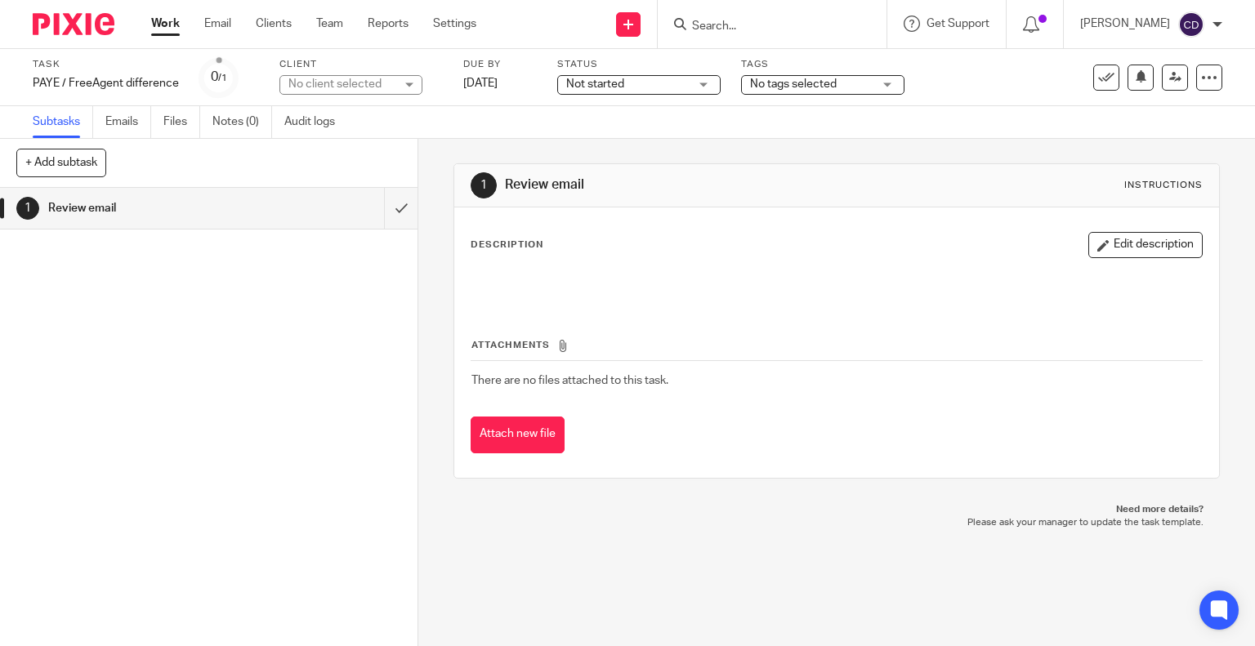
click at [360, 80] on div "No client selected" at bounding box center [341, 84] width 106 height 16
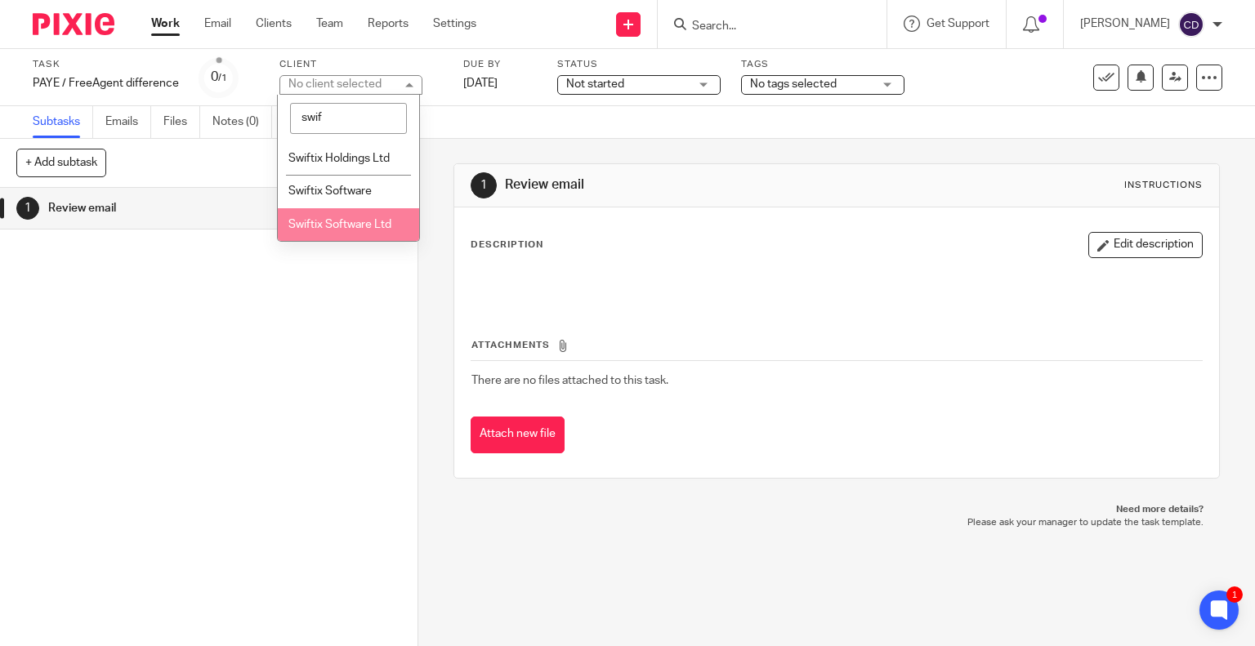
type input "swif"
click at [356, 225] on span "Swiftix Software Ltd" at bounding box center [339, 224] width 103 height 11
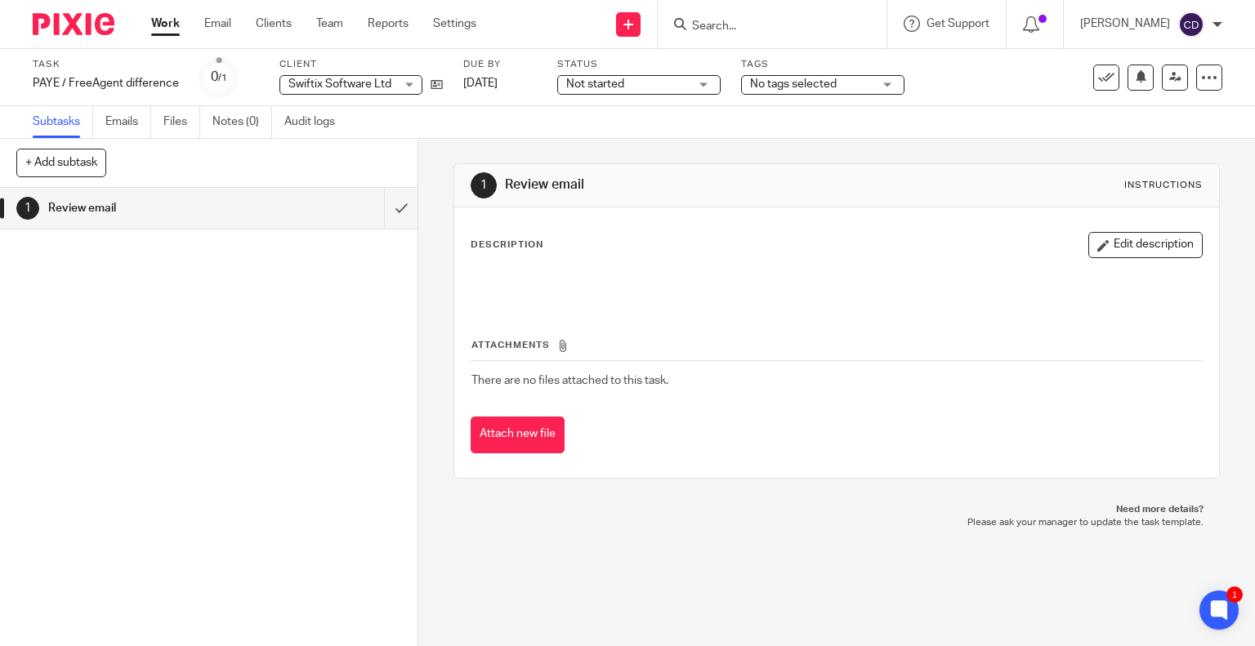
click at [293, 367] on div "1 Review email" at bounding box center [209, 417] width 418 height 458
click at [1139, 245] on button "Edit description" at bounding box center [1145, 245] width 114 height 26
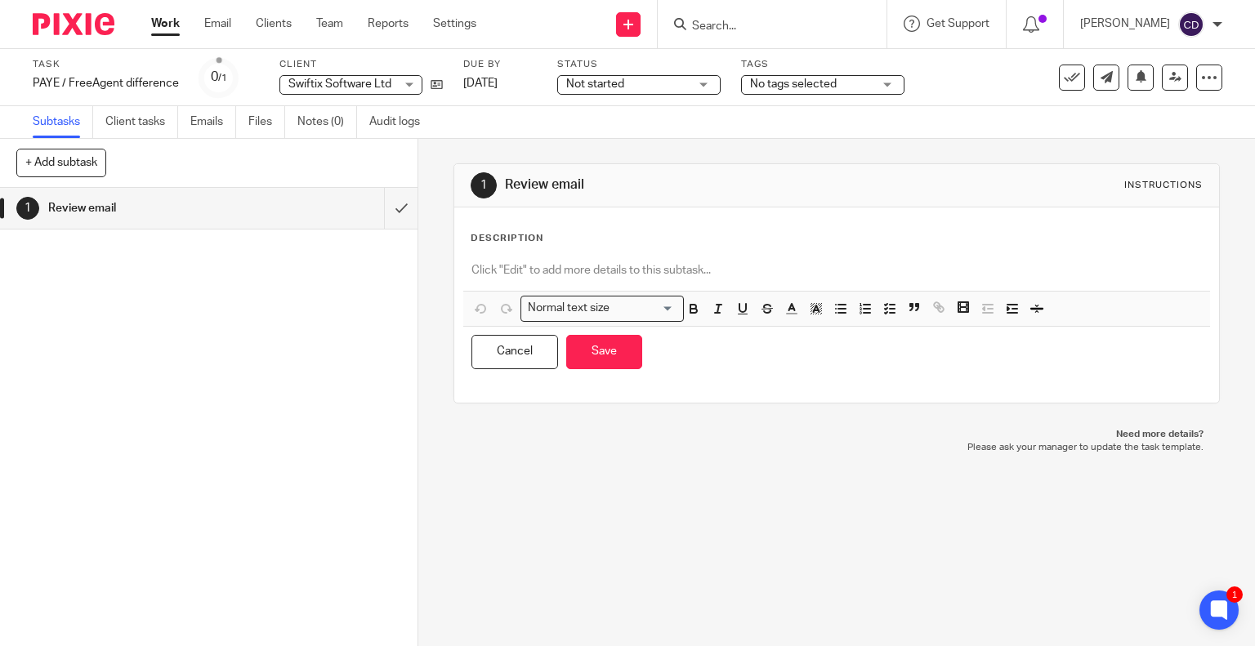
click at [647, 265] on p at bounding box center [836, 270] width 731 height 16
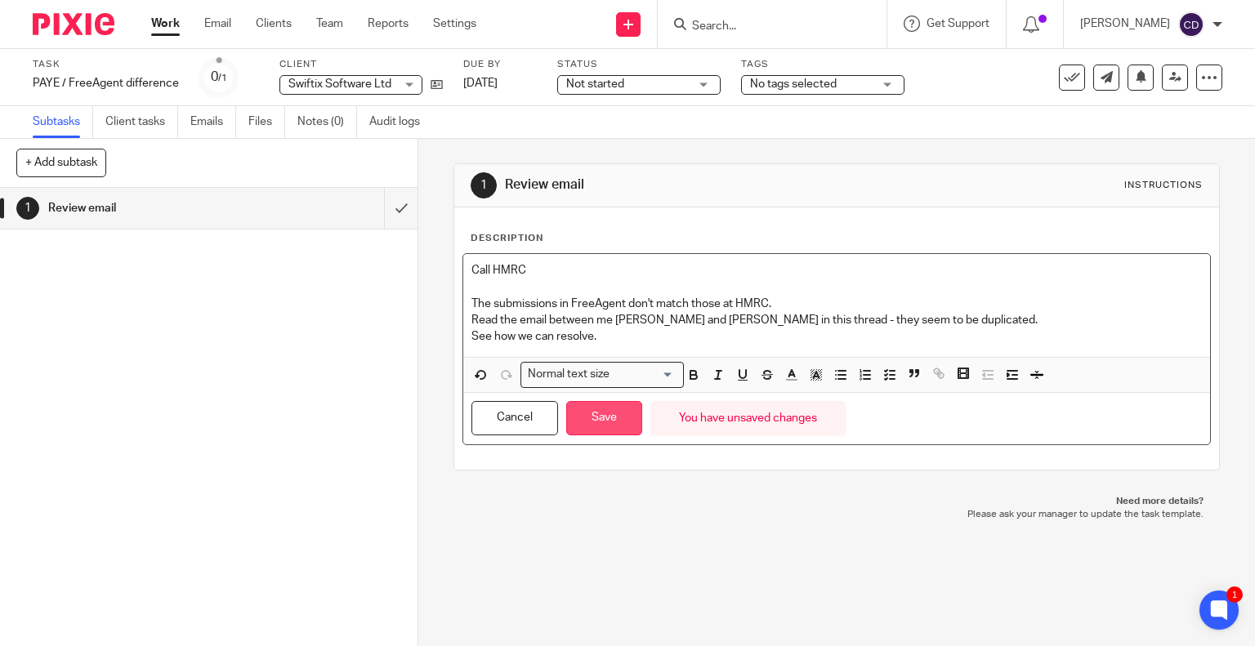
click at [614, 412] on button "Save" at bounding box center [604, 418] width 76 height 35
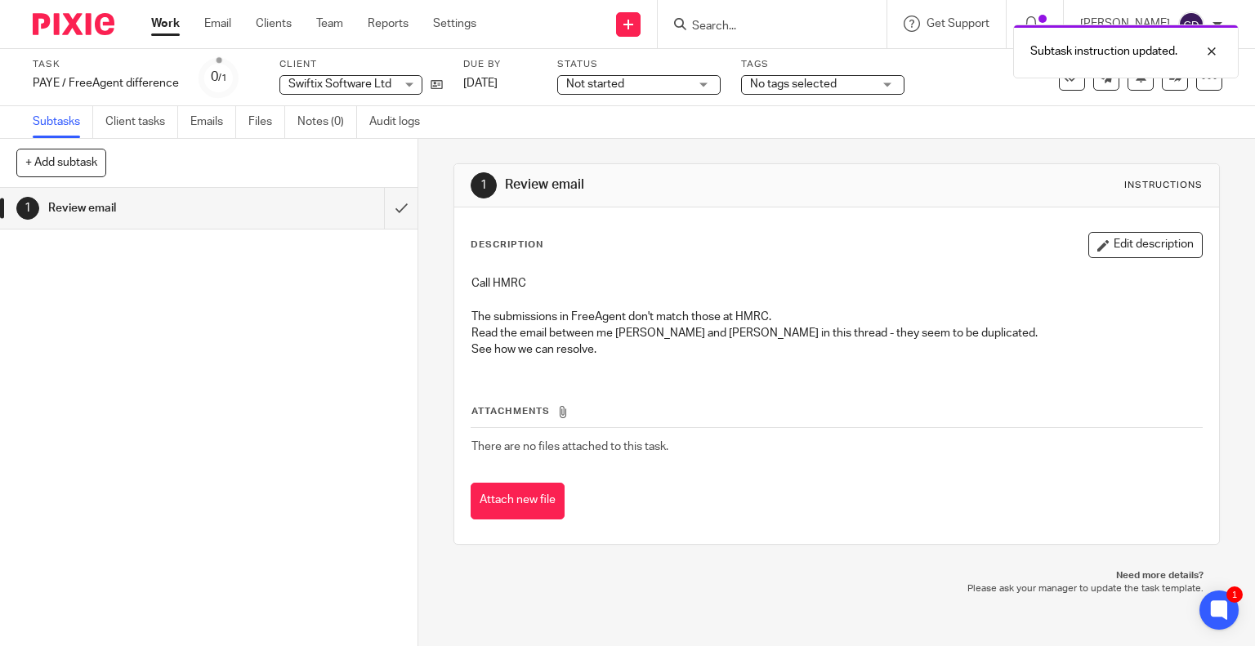
click at [785, 85] on span "No tags selected" at bounding box center [793, 83] width 87 height 11
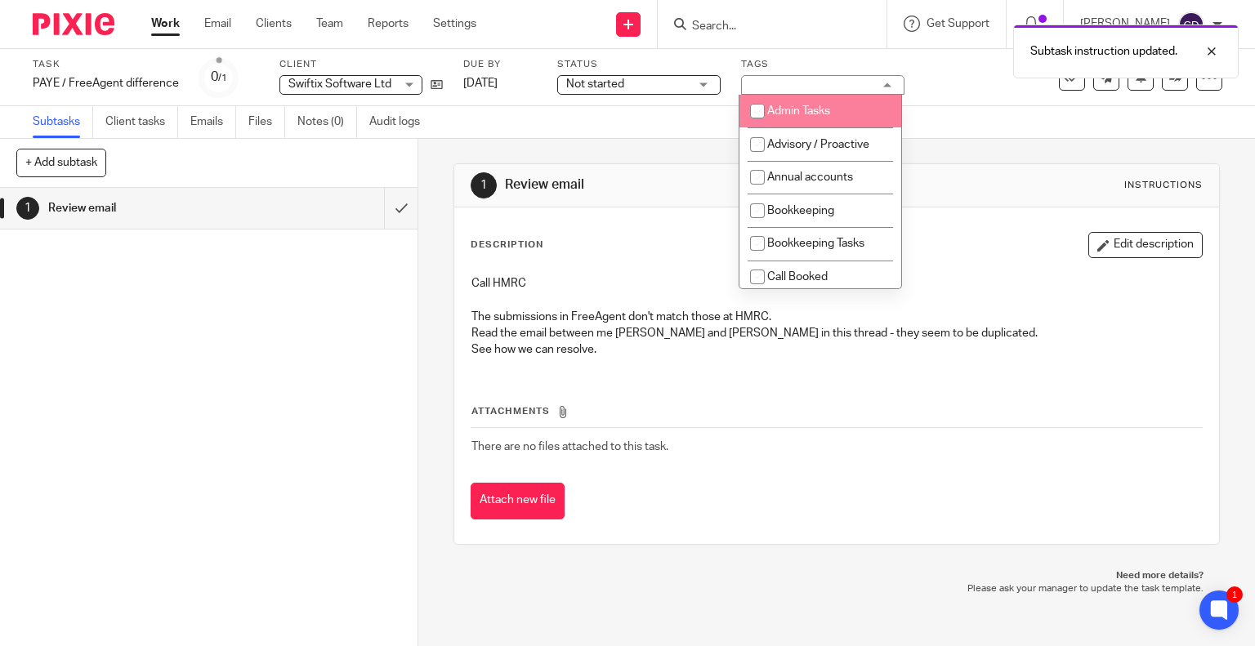
click at [800, 110] on span "Admin Tasks" at bounding box center [798, 110] width 63 height 11
checkbox input "true"
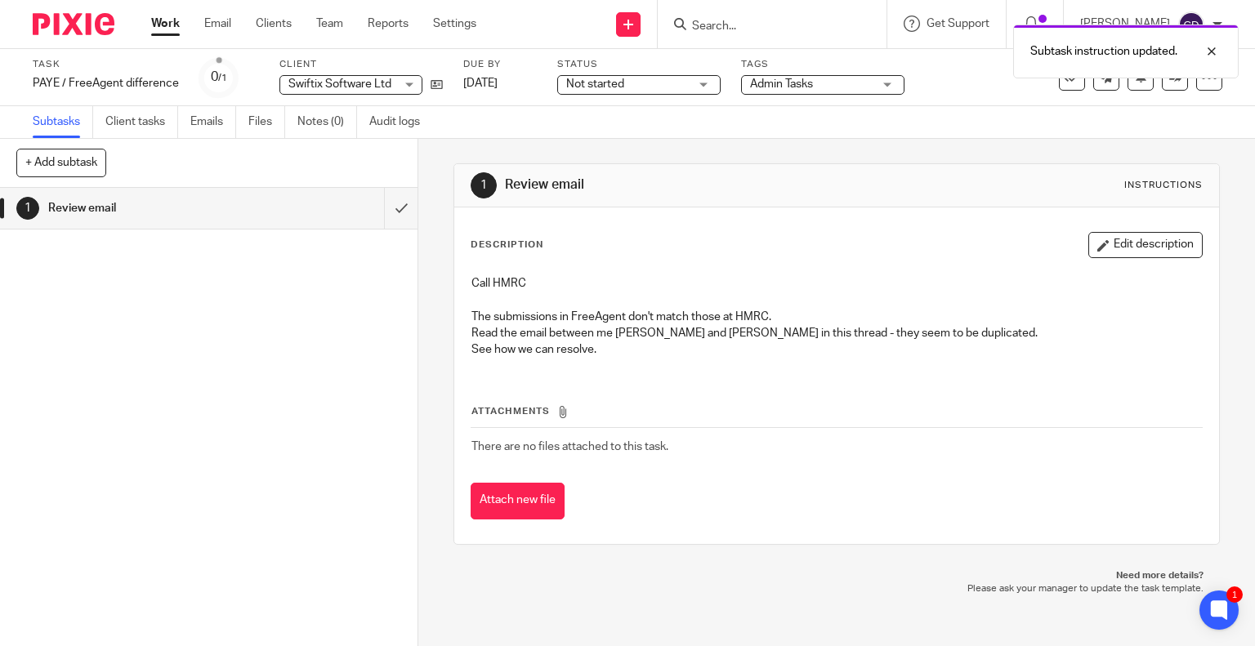
click at [1010, 97] on div "Task PAYE / FreeAgent difference Save PAYE / FreeAgent difference 0 /1 Client S…" at bounding box center [627, 77] width 1255 height 57
click at [1166, 90] on link at bounding box center [1175, 78] width 26 height 26
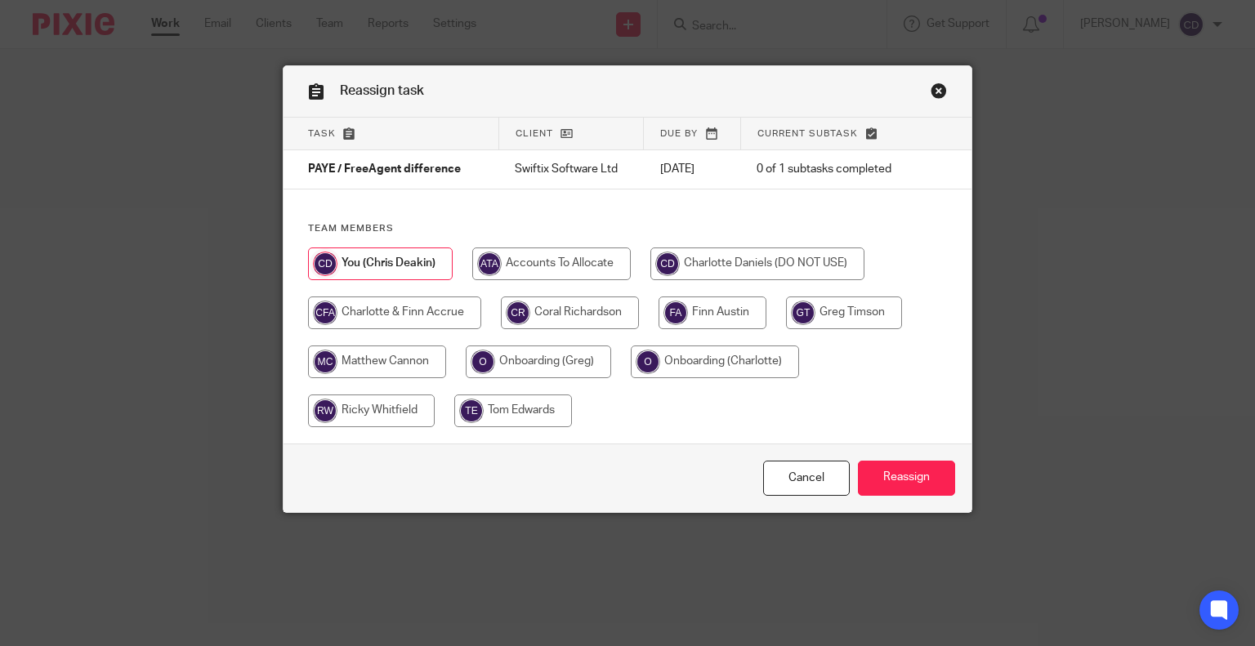
click at [583, 319] on input "radio" at bounding box center [570, 313] width 138 height 33
radio input "true"
click at [388, 362] on input "radio" at bounding box center [377, 362] width 138 height 33
radio input "true"
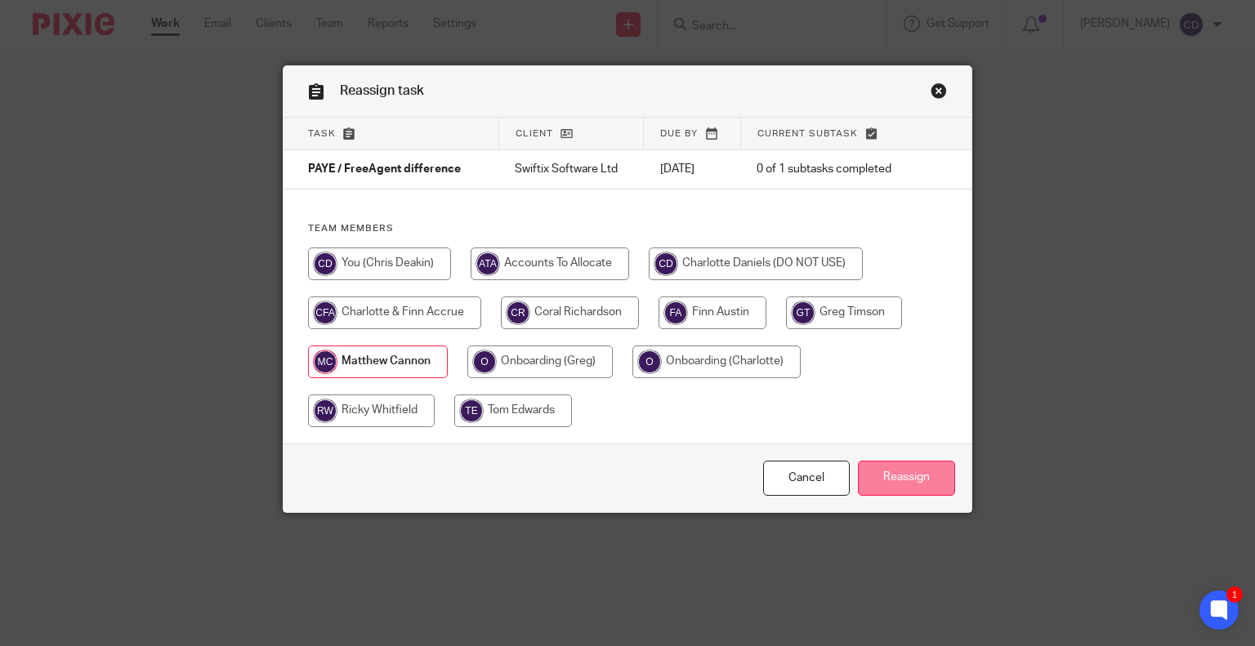
click at [887, 478] on input "Reassign" at bounding box center [906, 478] width 97 height 35
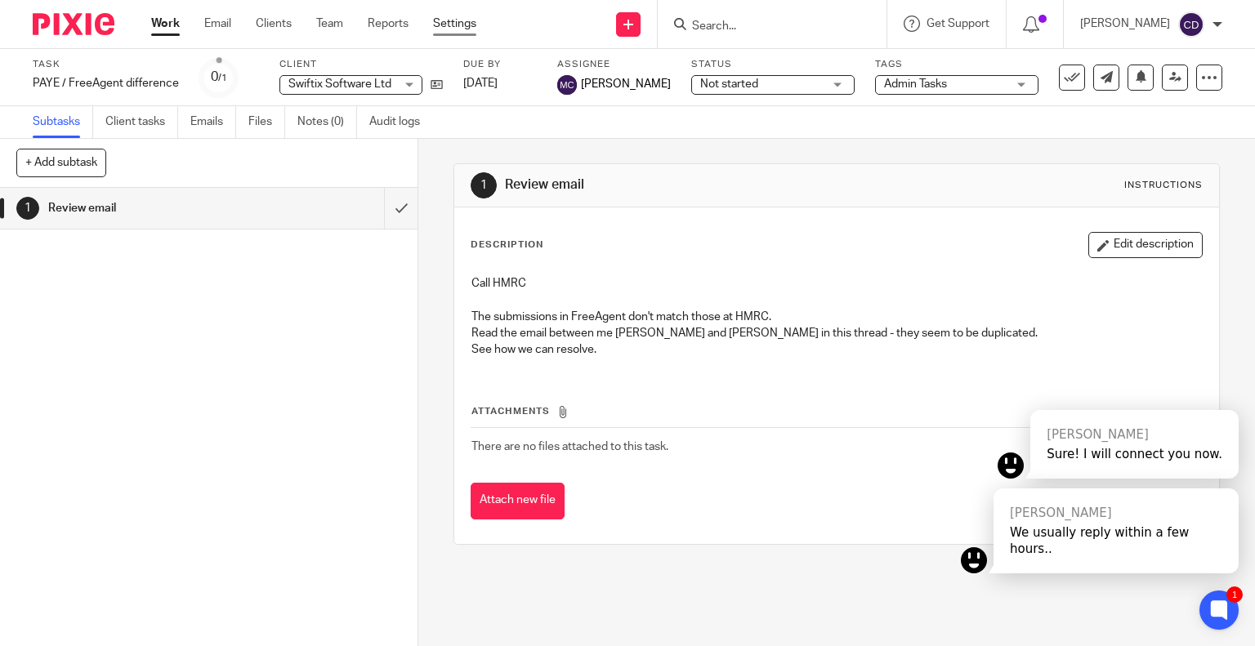
click at [464, 31] on link "Settings" at bounding box center [454, 24] width 43 height 16
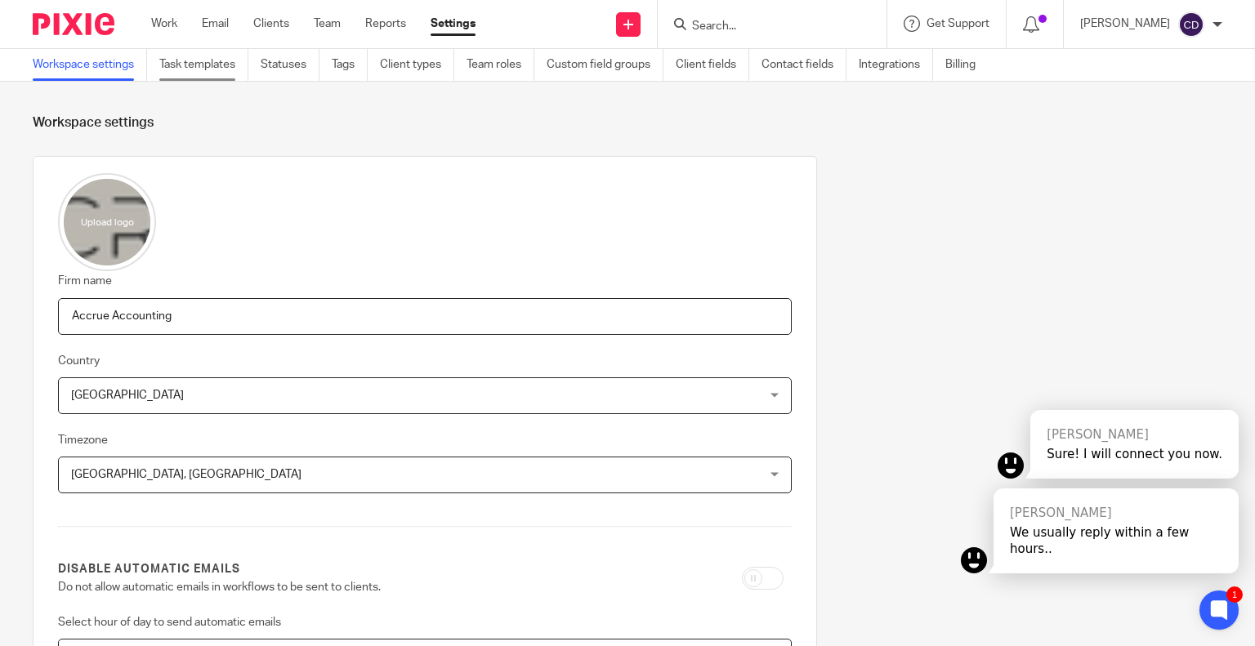
click at [223, 72] on link "Task templates" at bounding box center [203, 65] width 89 height 32
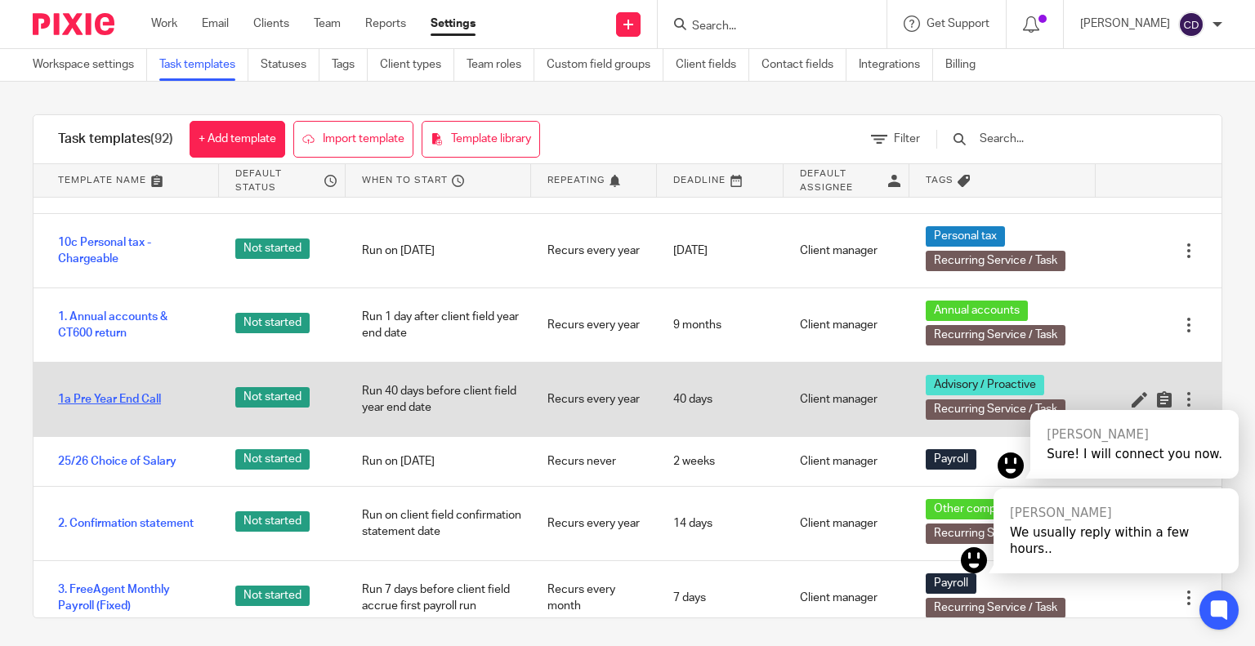
scroll to position [82, 0]
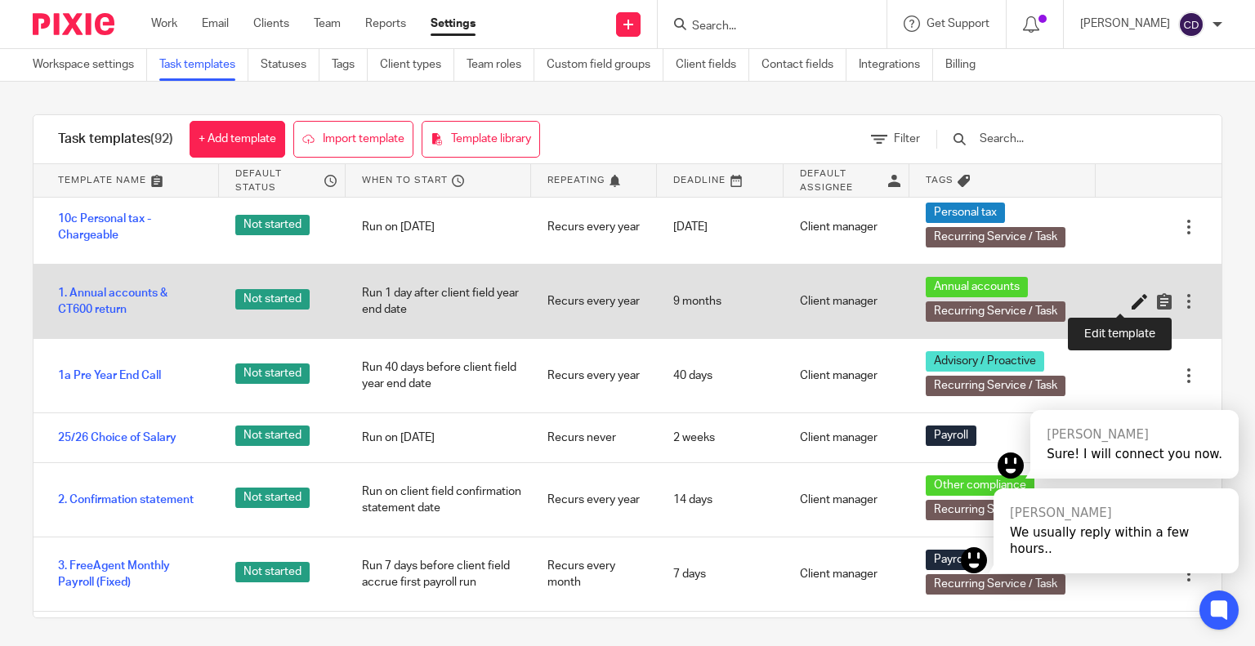
click at [1132, 305] on icon at bounding box center [1140, 301] width 16 height 16
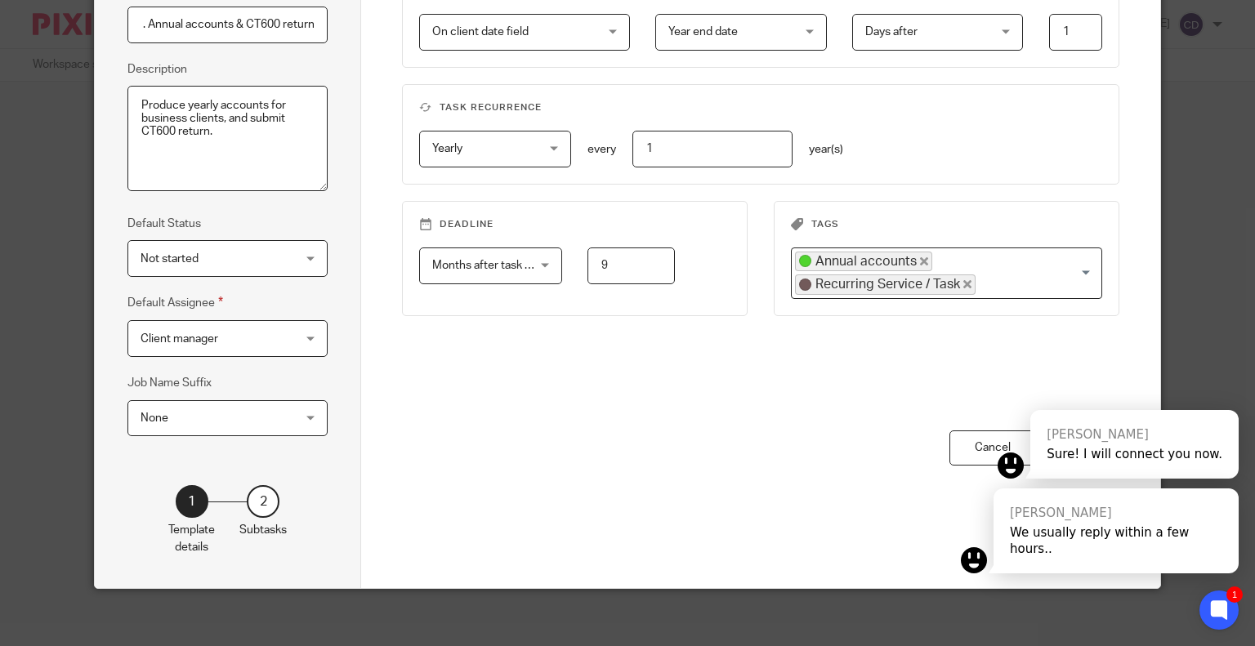
scroll to position [186, 0]
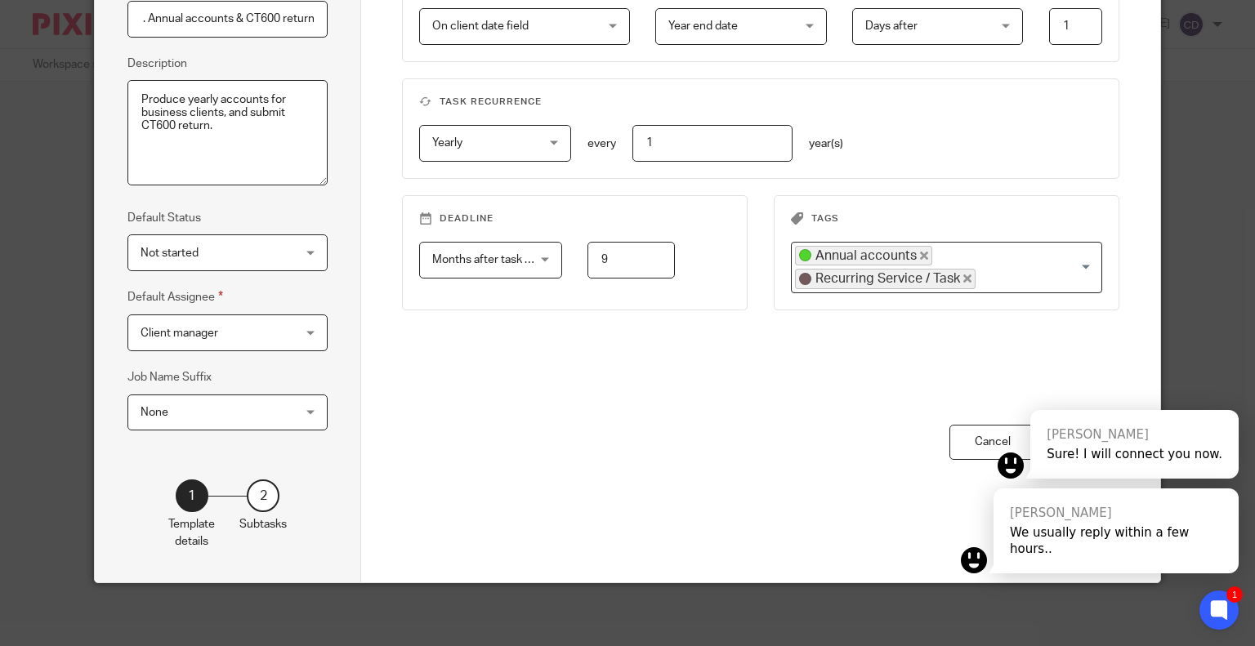
click at [1222, 326] on div "Template details Name 1. Annual accounts & CT600 return Description Produce yea…" at bounding box center [627, 323] width 1255 height 646
click at [1211, 605] on icon at bounding box center [1219, 610] width 18 height 21
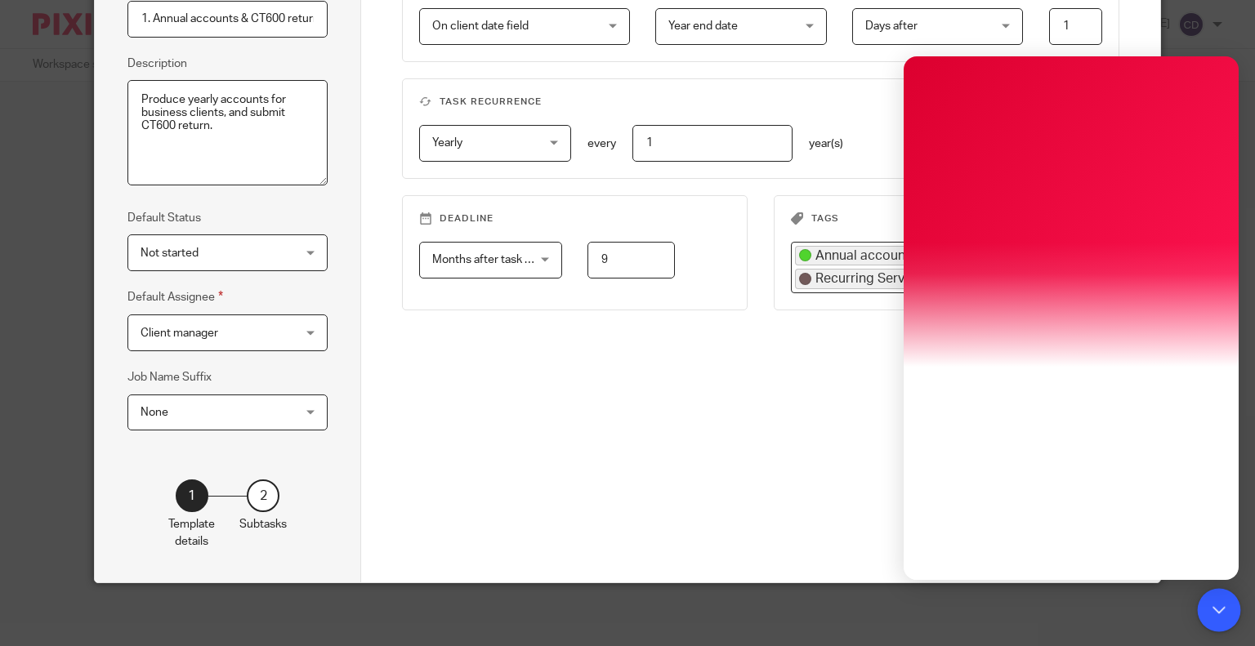
click at [1210, 605] on icon at bounding box center [1219, 610] width 18 height 21
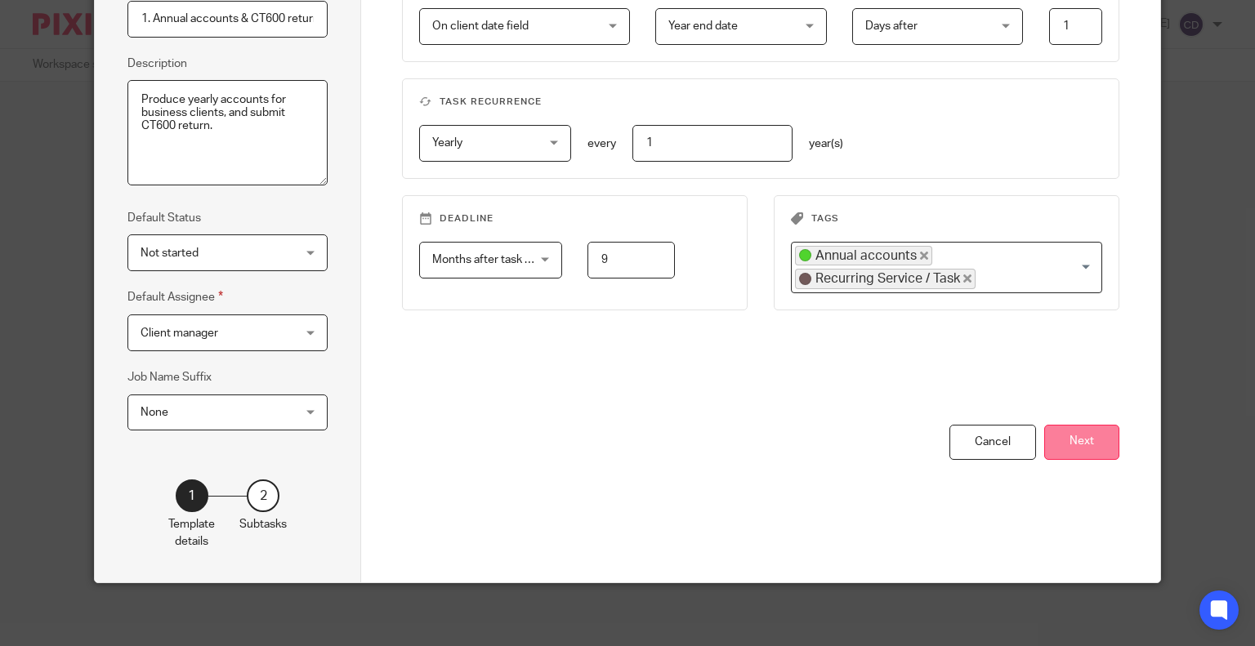
click at [1072, 436] on button "Next" at bounding box center [1081, 442] width 75 height 35
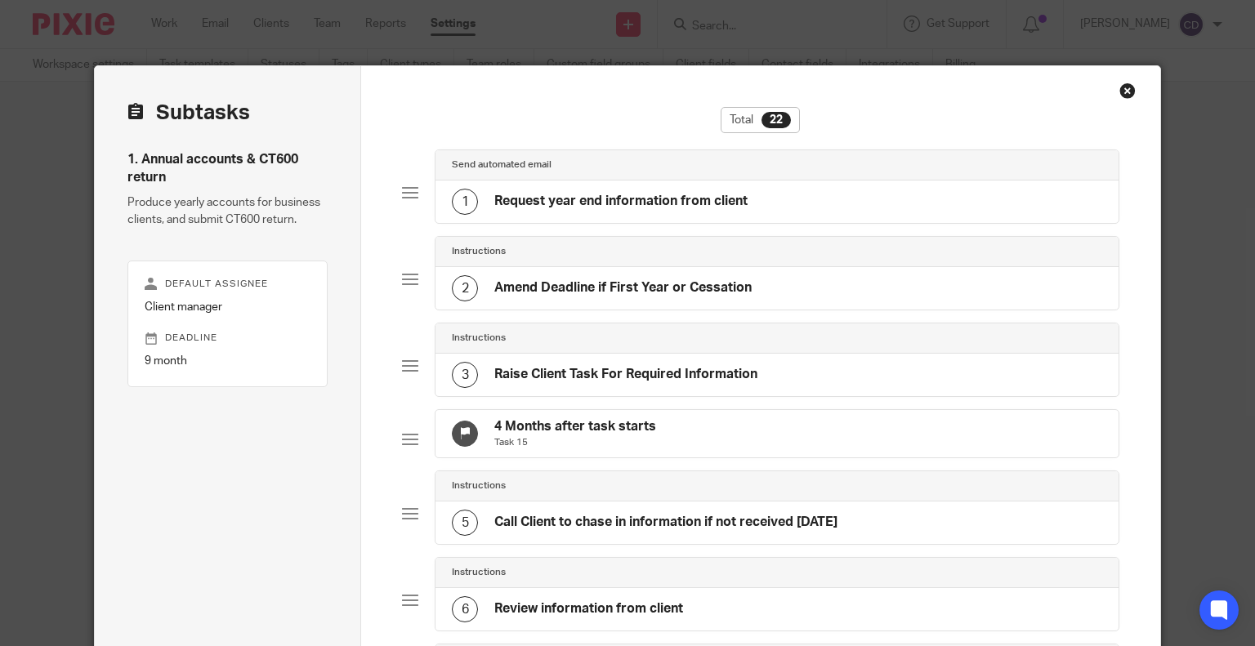
click at [824, 208] on div "1 Request year end information from client" at bounding box center [777, 202] width 683 height 42
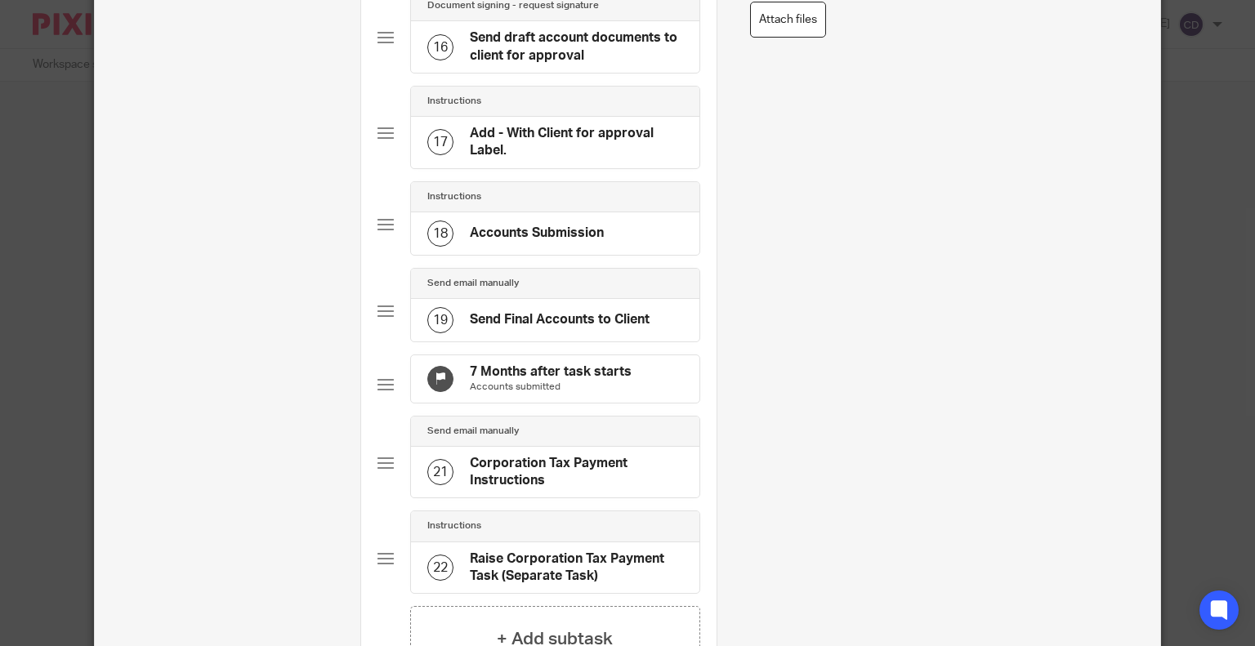
scroll to position [1686, 0]
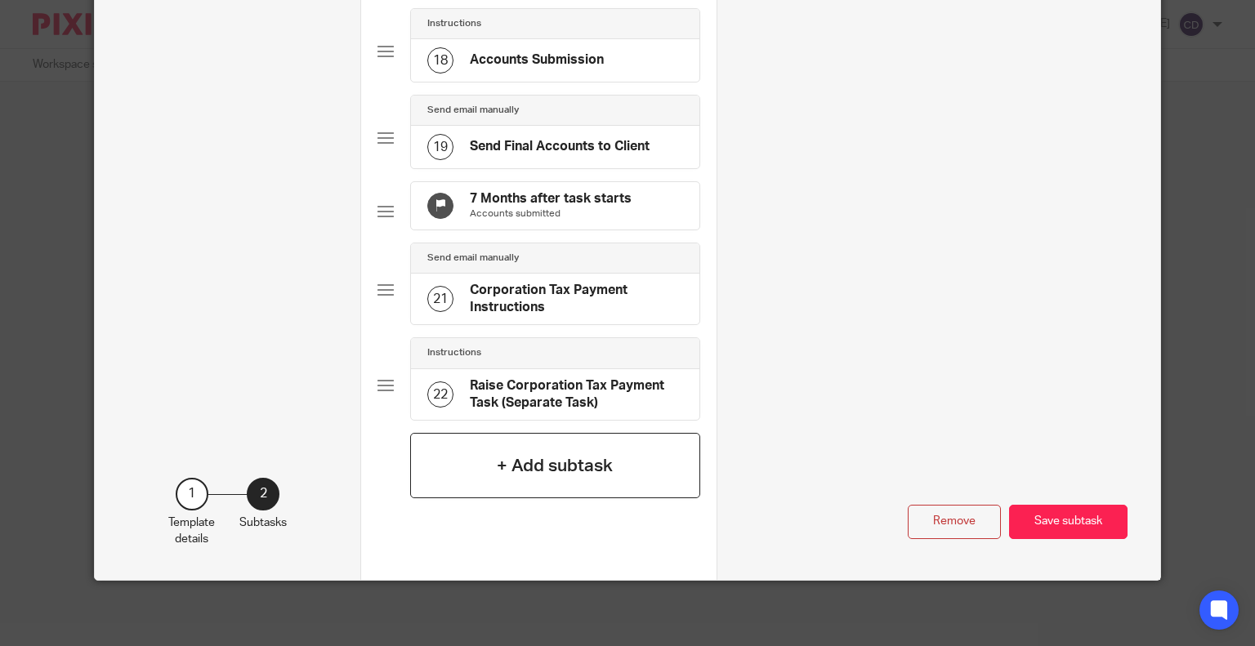
click at [643, 473] on div "+ Add subtask" at bounding box center [555, 465] width 290 height 65
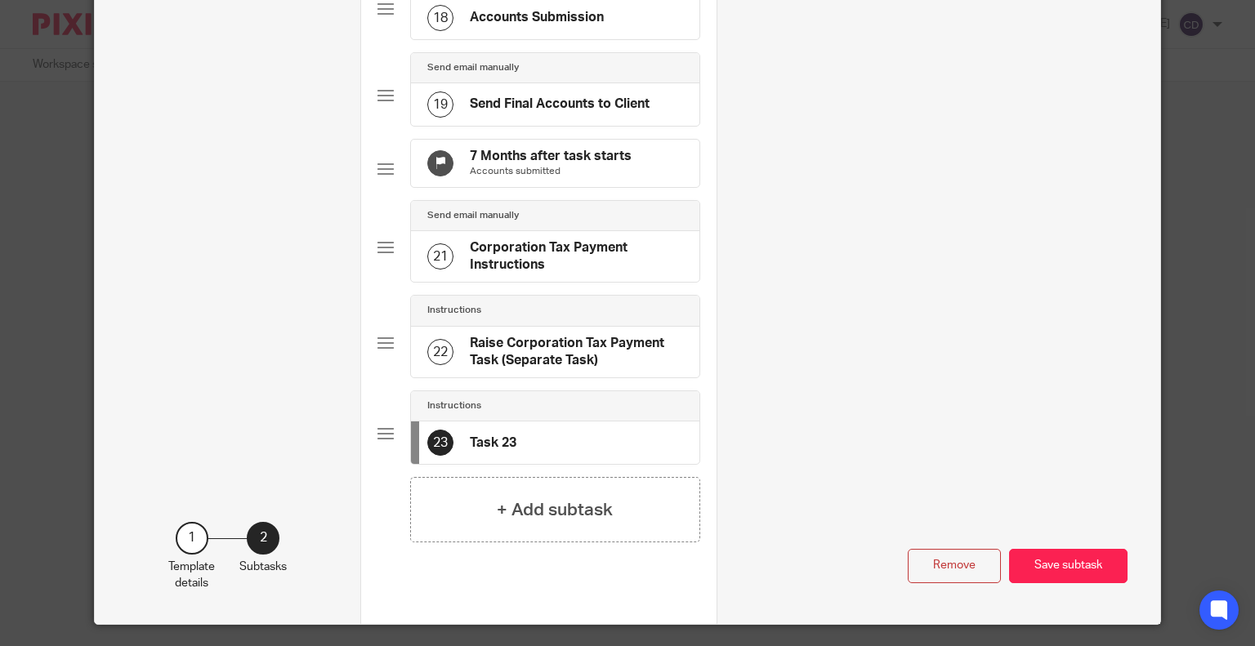
scroll to position [0, 0]
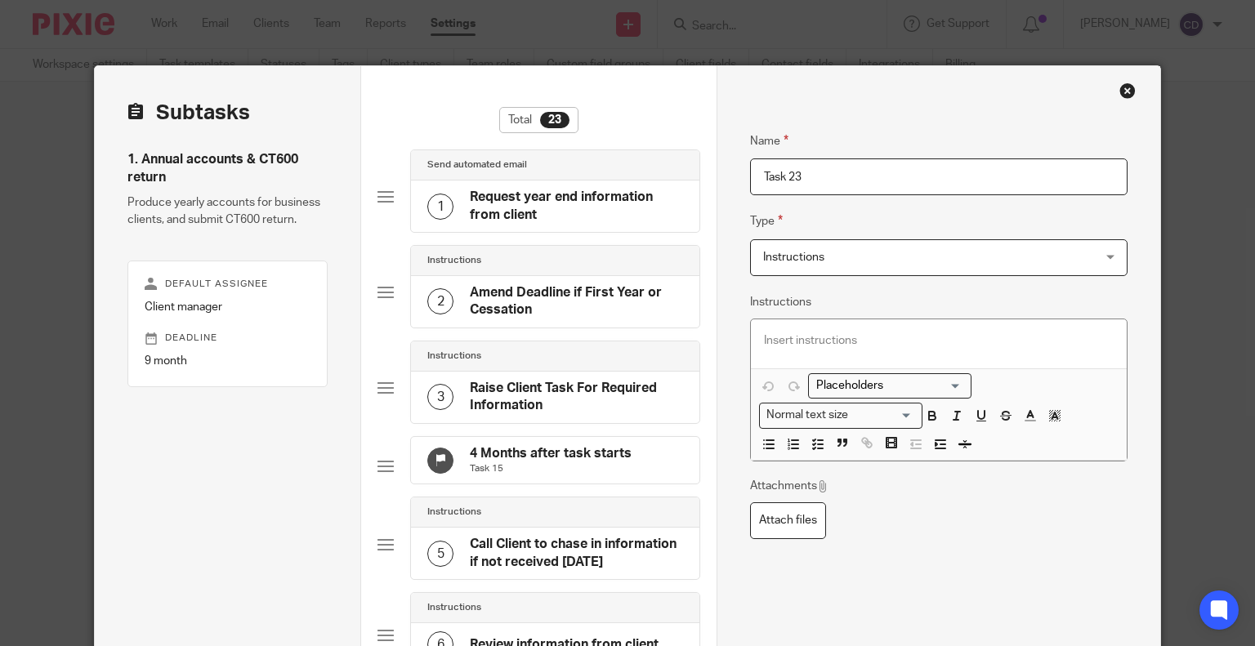
click at [841, 257] on span "Instructions" at bounding box center [908, 257] width 291 height 34
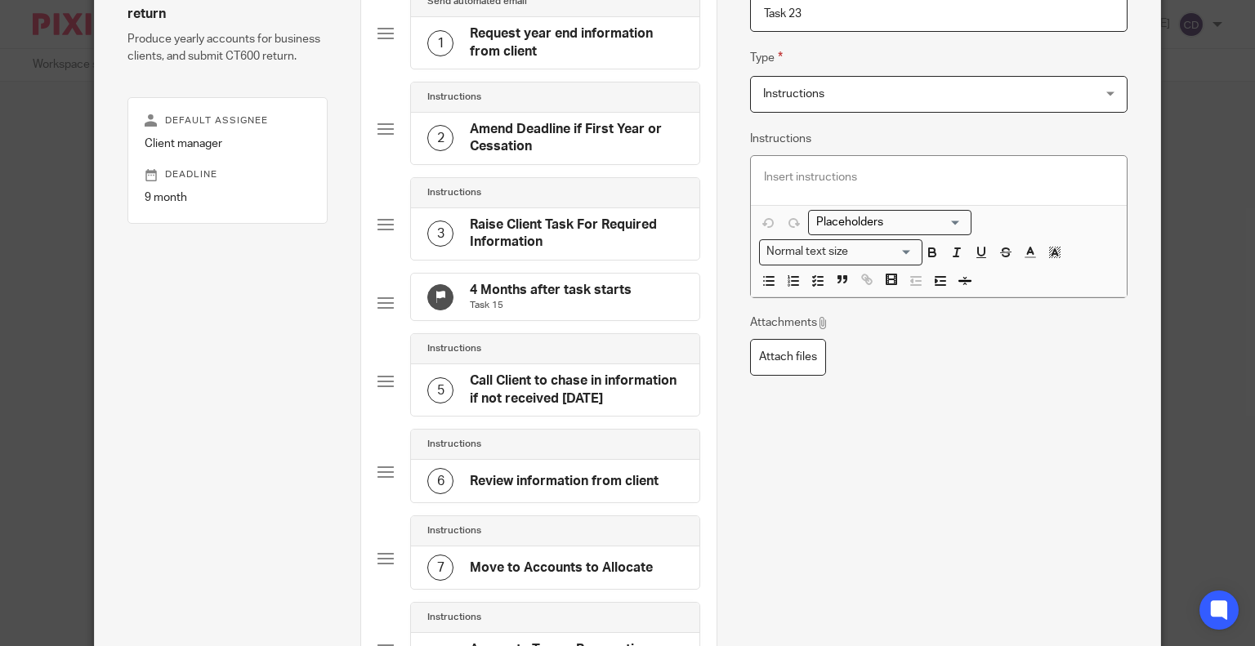
click at [950, 475] on div "Name Task 23 Type Instructions Instructions Instructions Document signing - req…" at bounding box center [938, 592] width 377 height 1297
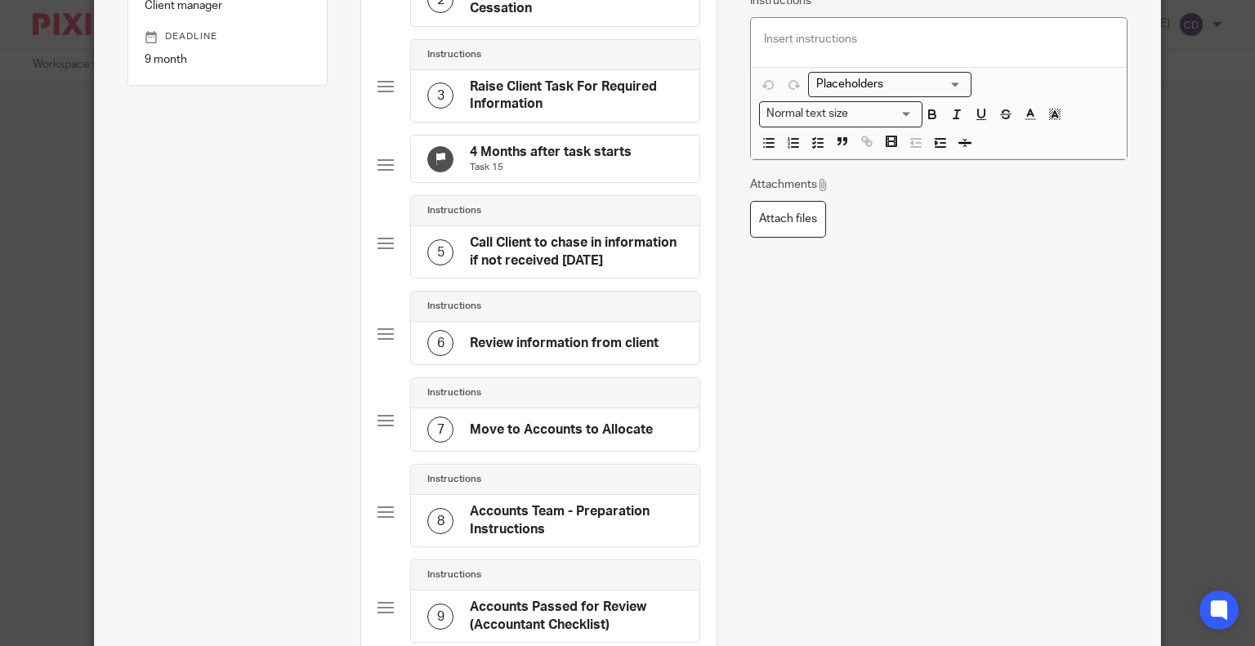
scroll to position [56, 0]
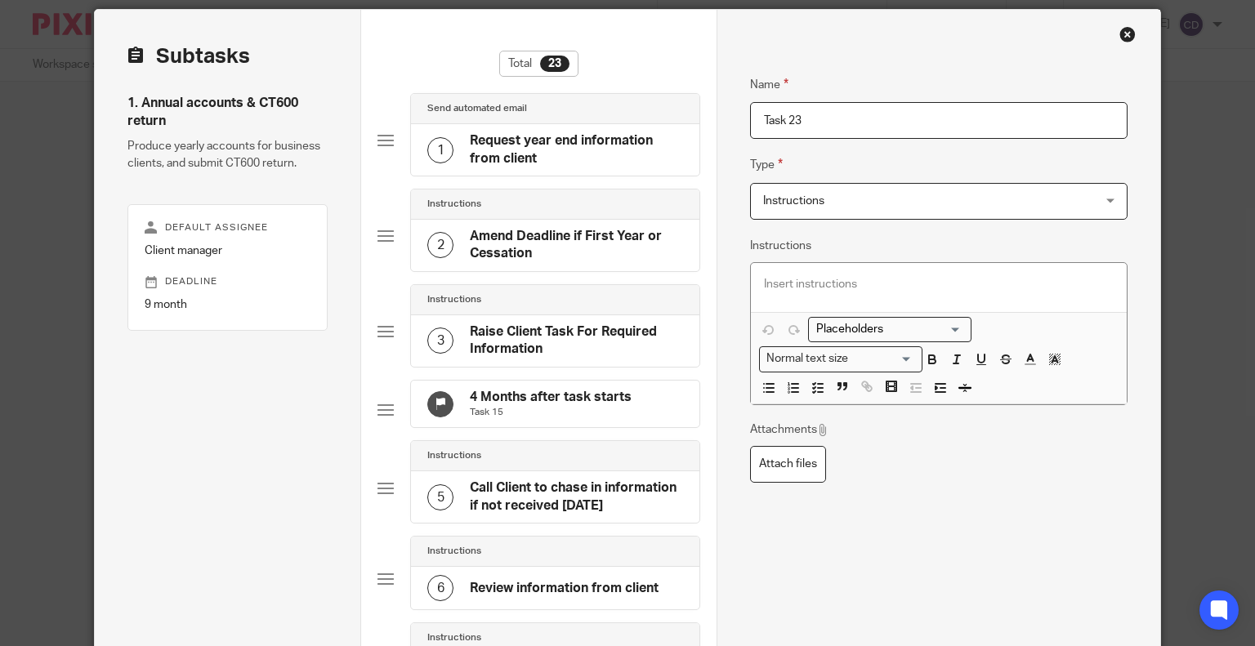
click at [1122, 32] on div "Close this dialog window" at bounding box center [1127, 34] width 16 height 16
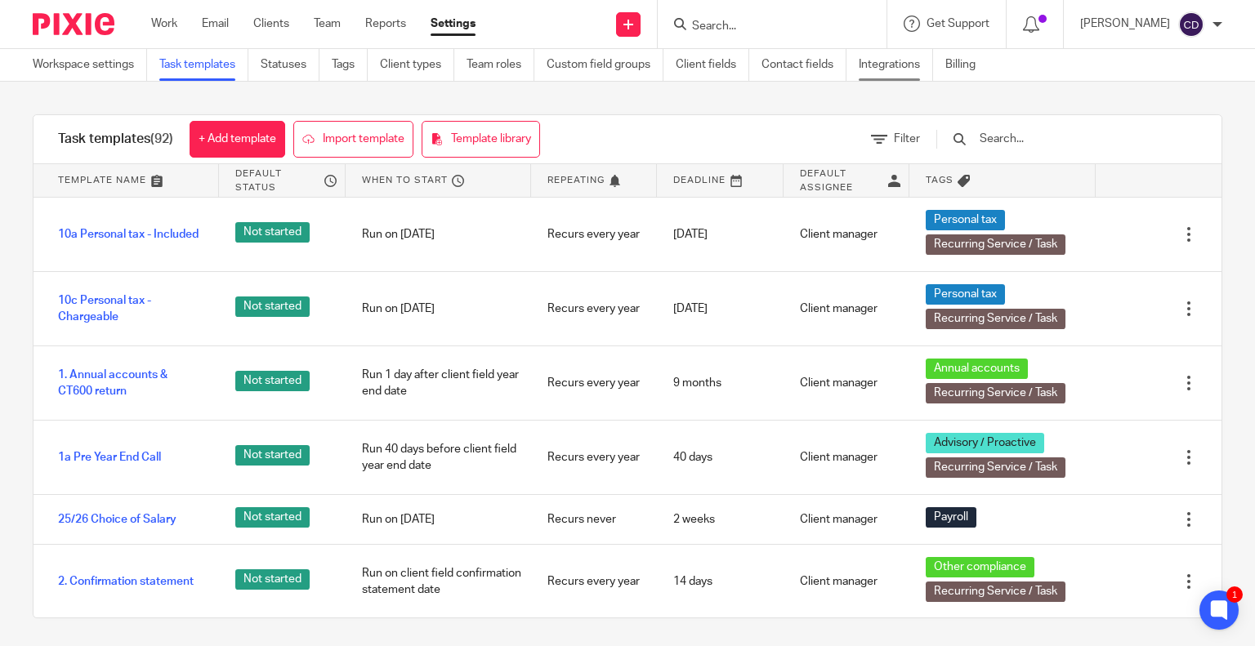
click at [873, 68] on link "Integrations" at bounding box center [896, 65] width 74 height 32
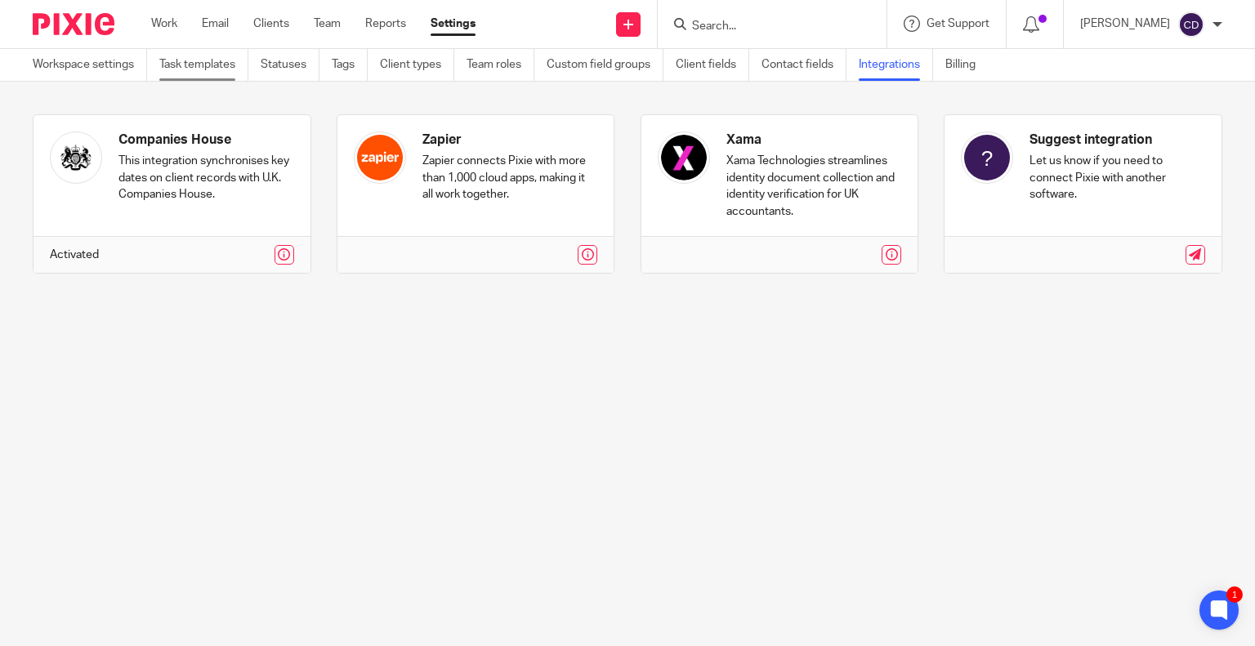
click at [216, 61] on link "Task templates" at bounding box center [203, 65] width 89 height 32
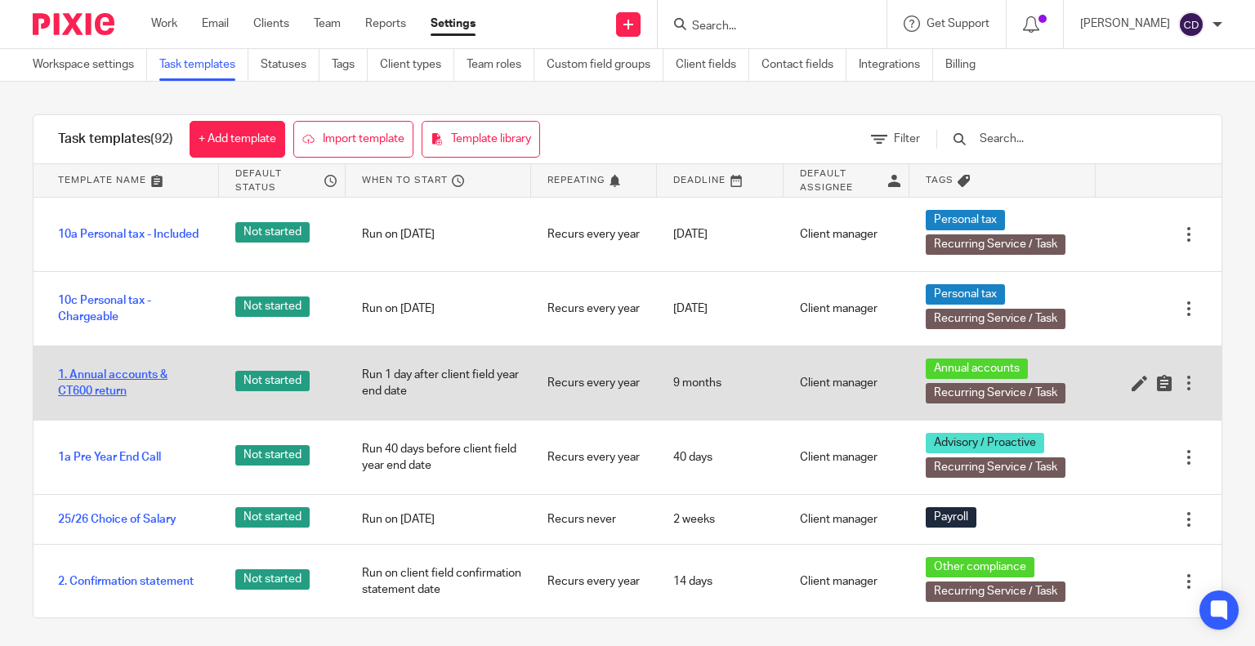
click at [98, 381] on link "1. Annual accounts & CT600 return" at bounding box center [130, 384] width 145 height 34
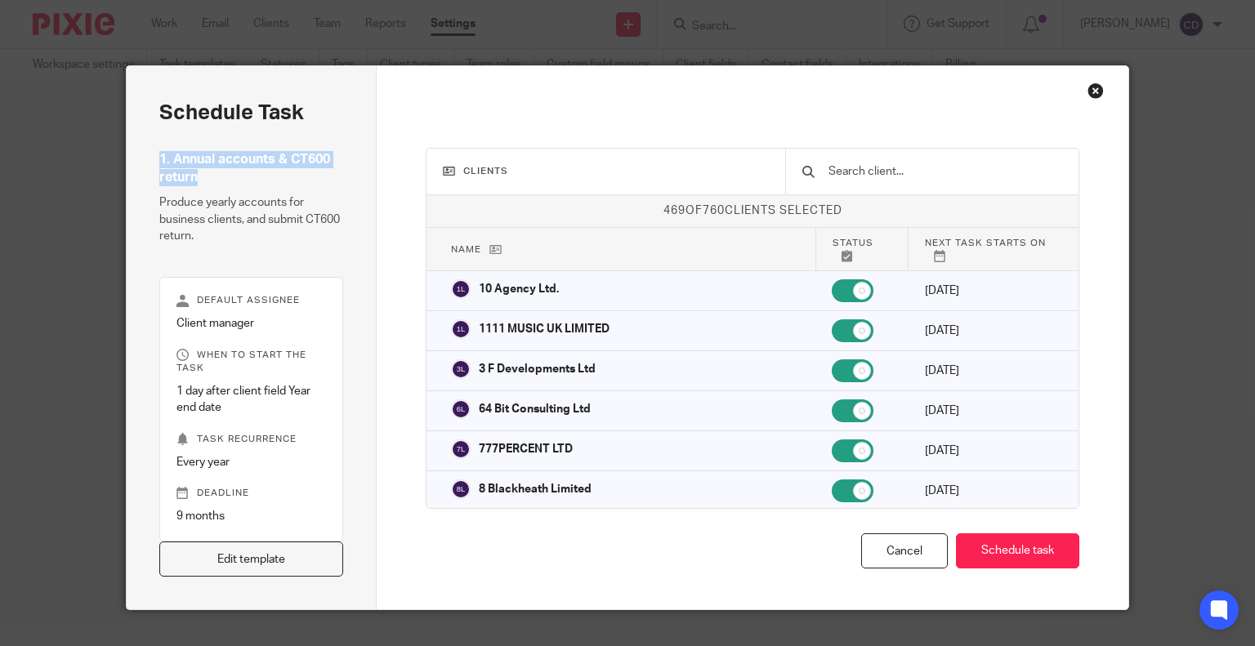
drag, startPoint x: 155, startPoint y: 164, endPoint x: 144, endPoint y: 164, distance: 11.4
click at [144, 164] on div "Schedule task 1. Annual accounts & CT600 return Produce yearly accounts for bus…" at bounding box center [252, 337] width 251 height 543
copy h4 "1. Annual accounts & CT600 return"
click at [1097, 93] on div "Schedule task 1. Annual accounts & CT600 return Produce yearly accounts for bus…" at bounding box center [628, 337] width 1004 height 545
click at [1088, 87] on div "Close this dialog window" at bounding box center [1096, 91] width 16 height 16
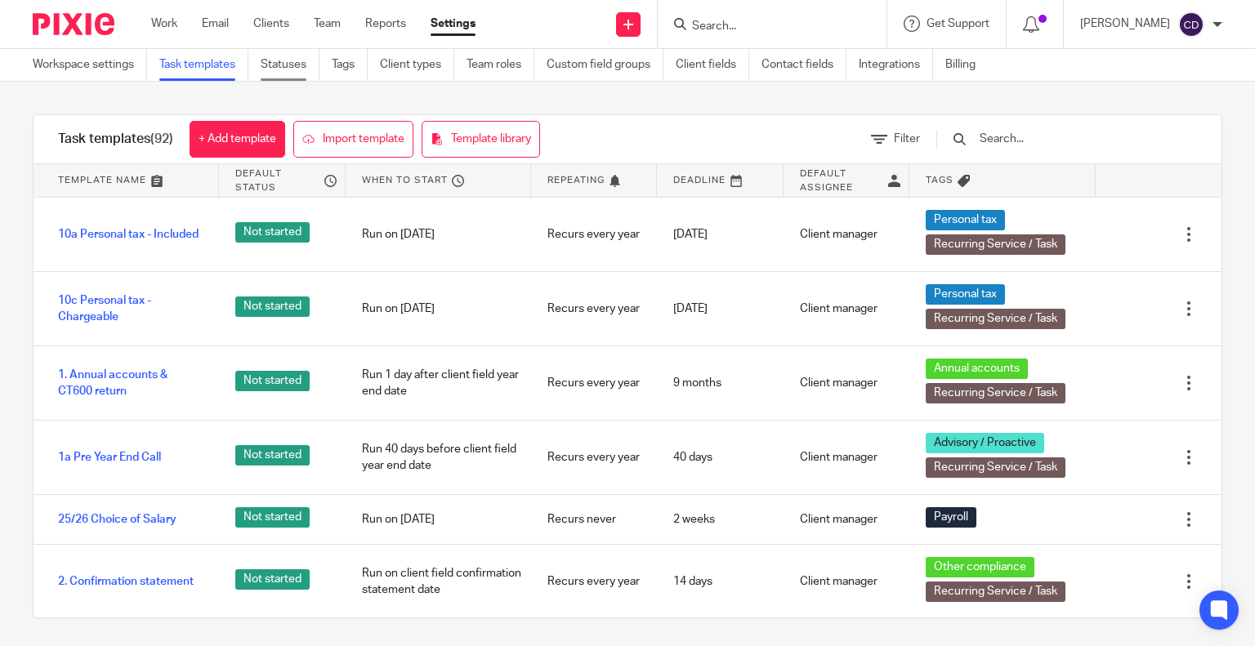
click at [295, 71] on link "Statuses" at bounding box center [290, 65] width 59 height 32
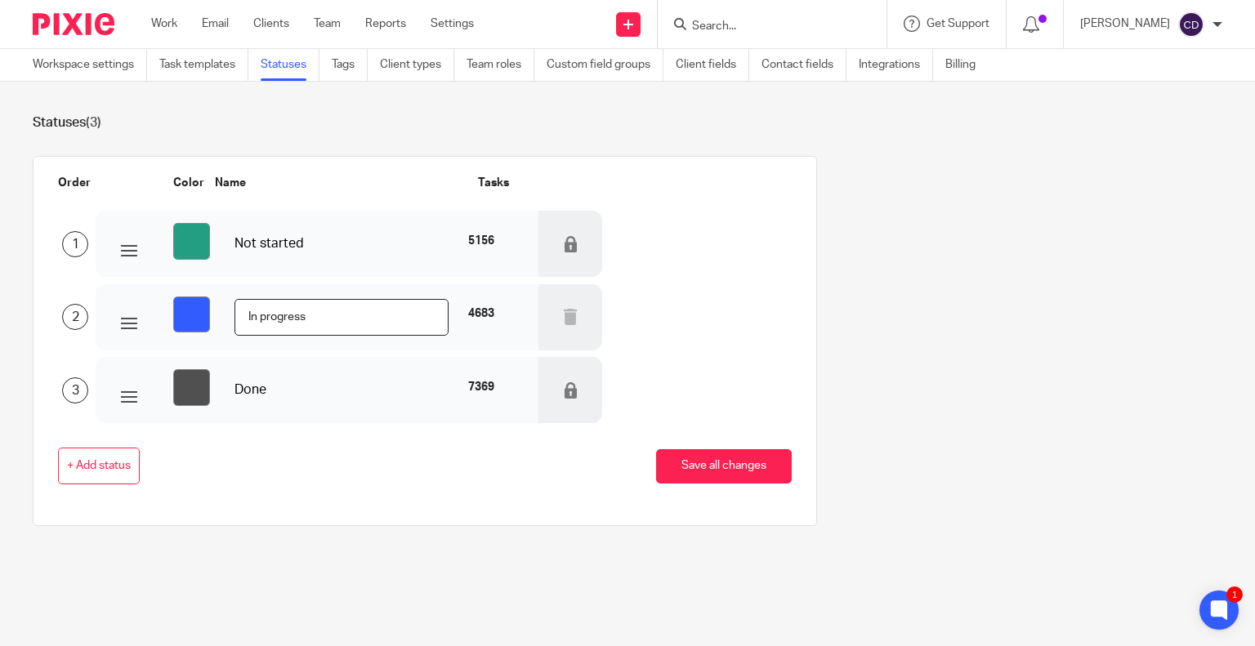
click at [158, 38] on div "Work Email Clients Team Reports Settings Work Email Clients Team Reports Settin…" at bounding box center [317, 24] width 364 height 48
click at [168, 20] on link "Work" at bounding box center [164, 24] width 26 height 16
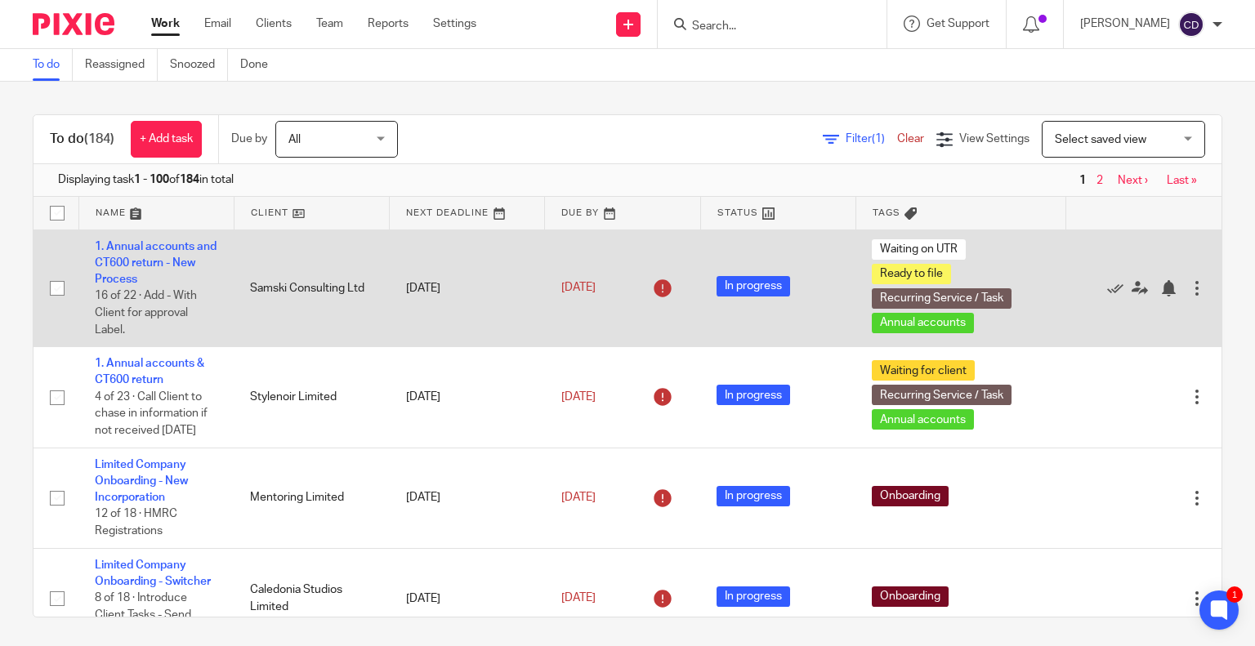
drag, startPoint x: 185, startPoint y: 277, endPoint x: 93, endPoint y: 246, distance: 96.6
click at [93, 246] on td "1. Annual accounts and CT600 return - New Process 16 of 22 · Add - With Client …" at bounding box center [155, 289] width 155 height 118
click at [135, 263] on link "1. Annual accounts and CT600 return - New Process" at bounding box center [156, 263] width 122 height 45
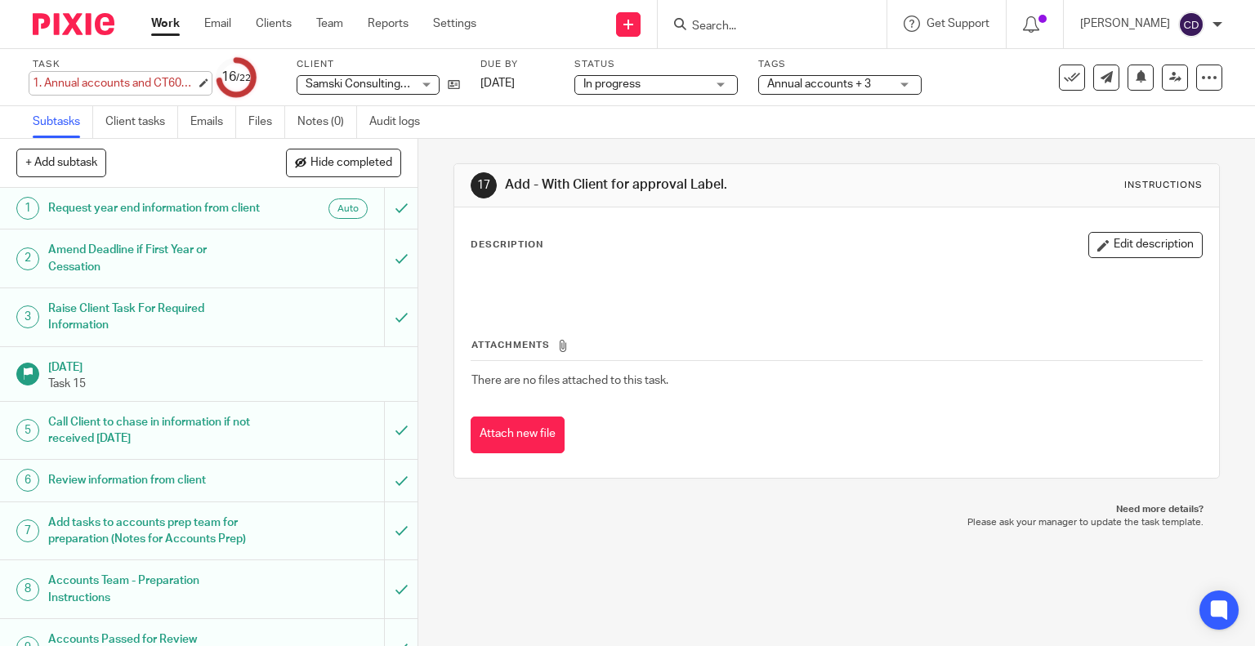
click at [142, 83] on div "1. Annual accounts and CT600 return - New Process Save 1. Annual accounts and C…" at bounding box center [114, 83] width 163 height 16
click at [441, 24] on link "Settings" at bounding box center [454, 24] width 43 height 16
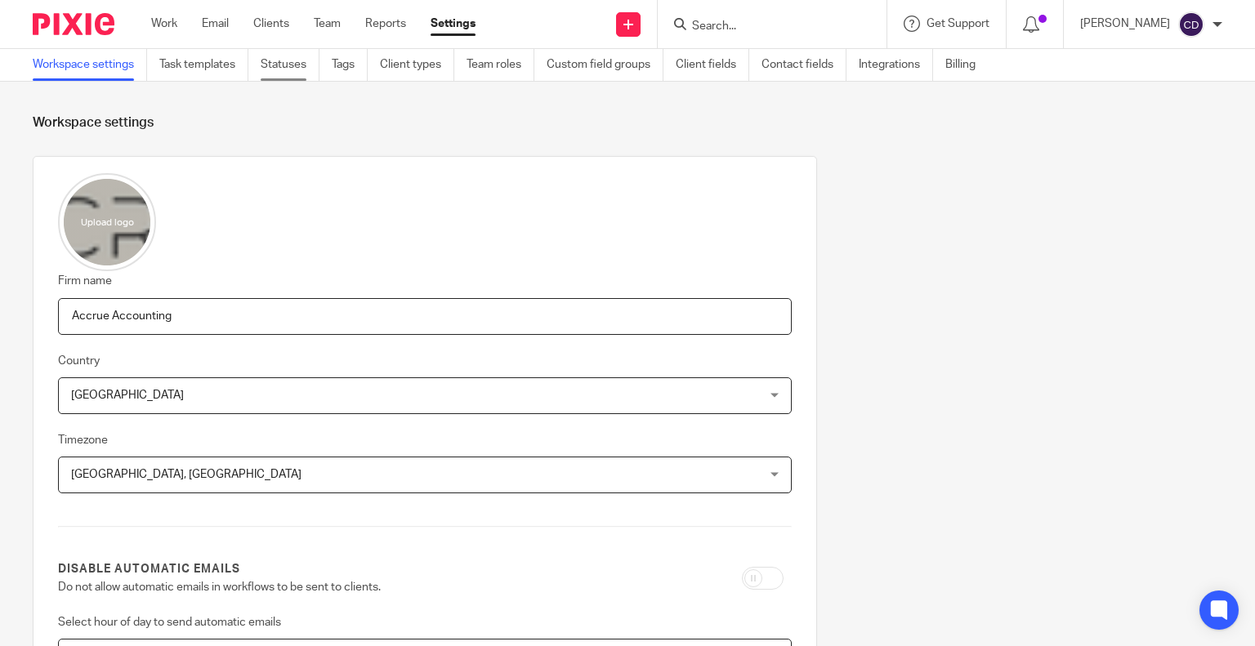
click at [278, 70] on link "Statuses" at bounding box center [290, 65] width 59 height 32
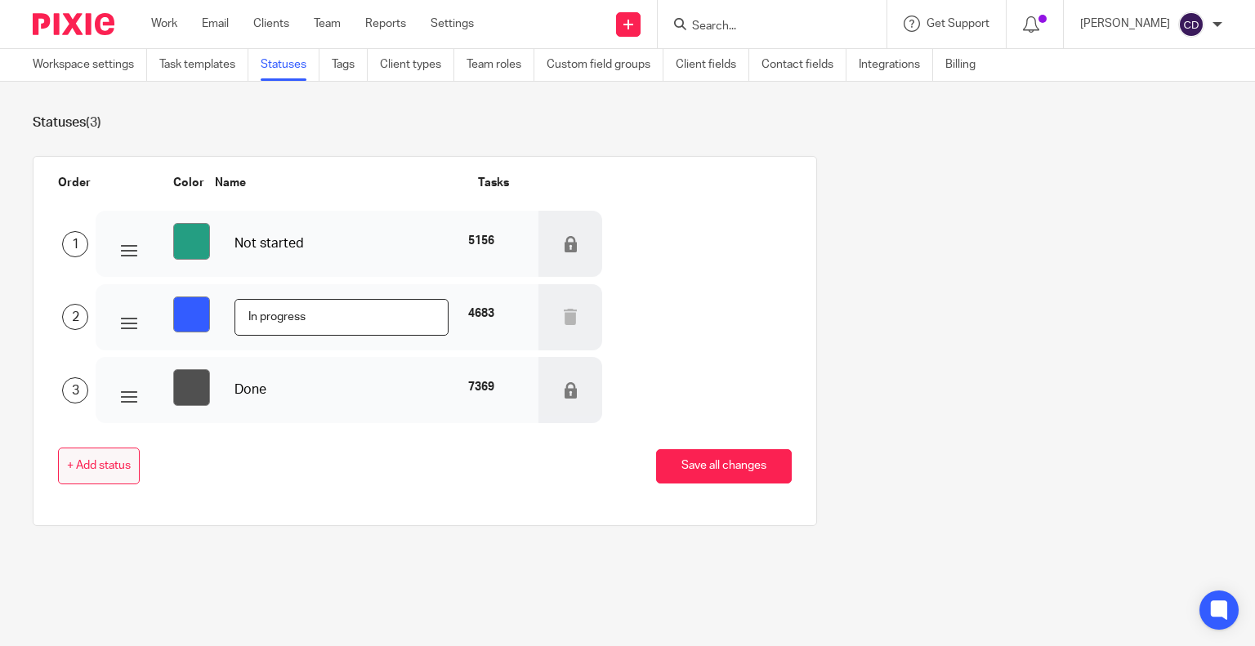
click at [116, 473] on button "+ Add status" at bounding box center [99, 466] width 82 height 37
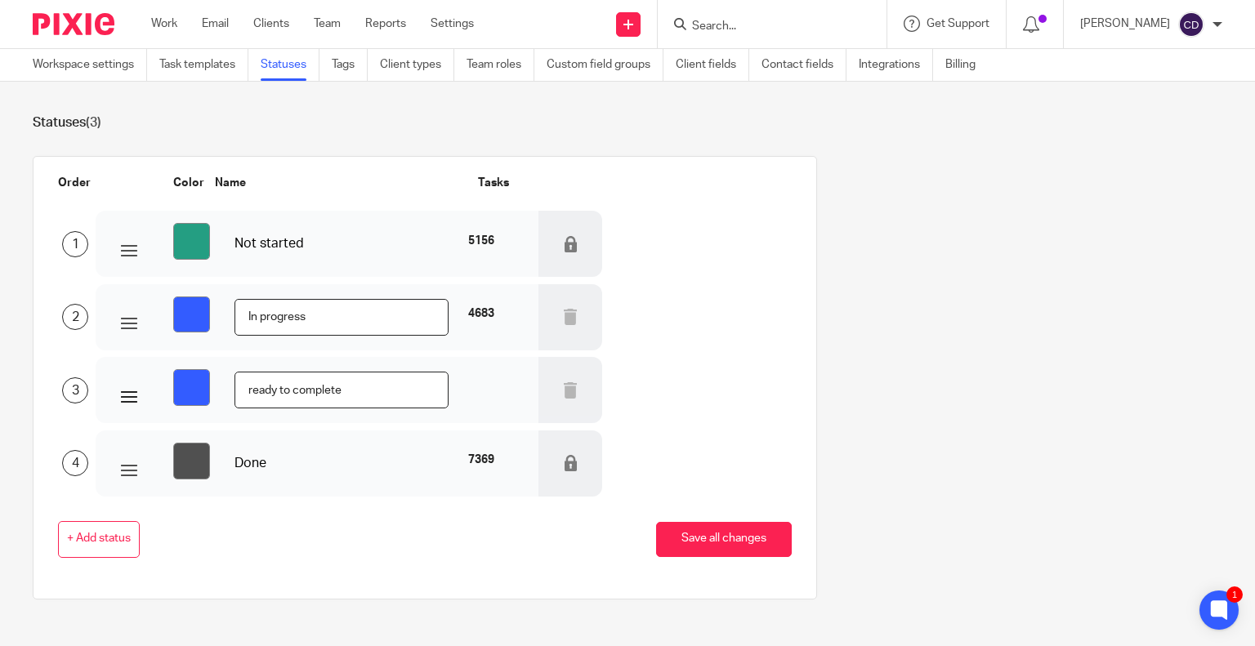
type input "ready to complete"
click at [176, 384] on input "#335cff" at bounding box center [191, 387] width 37 height 37
type input "#7a93f5"
click at [742, 552] on button "Save all changes" at bounding box center [724, 539] width 136 height 35
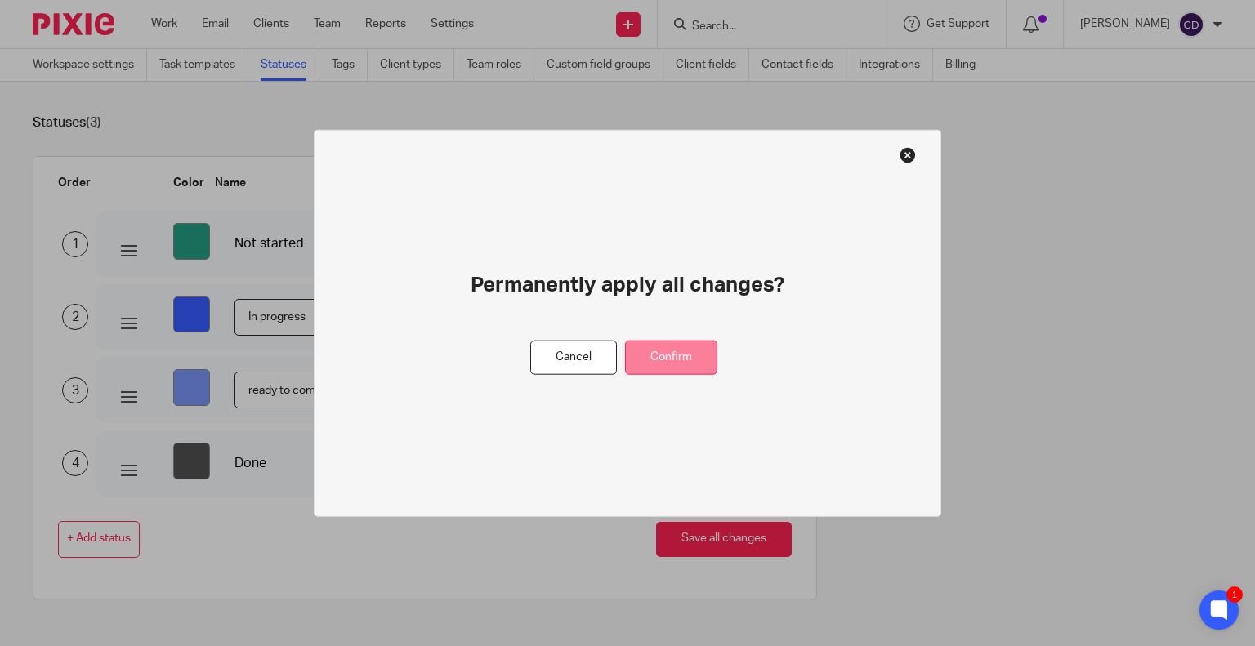
click at [697, 373] on button "Confirm" at bounding box center [671, 357] width 92 height 35
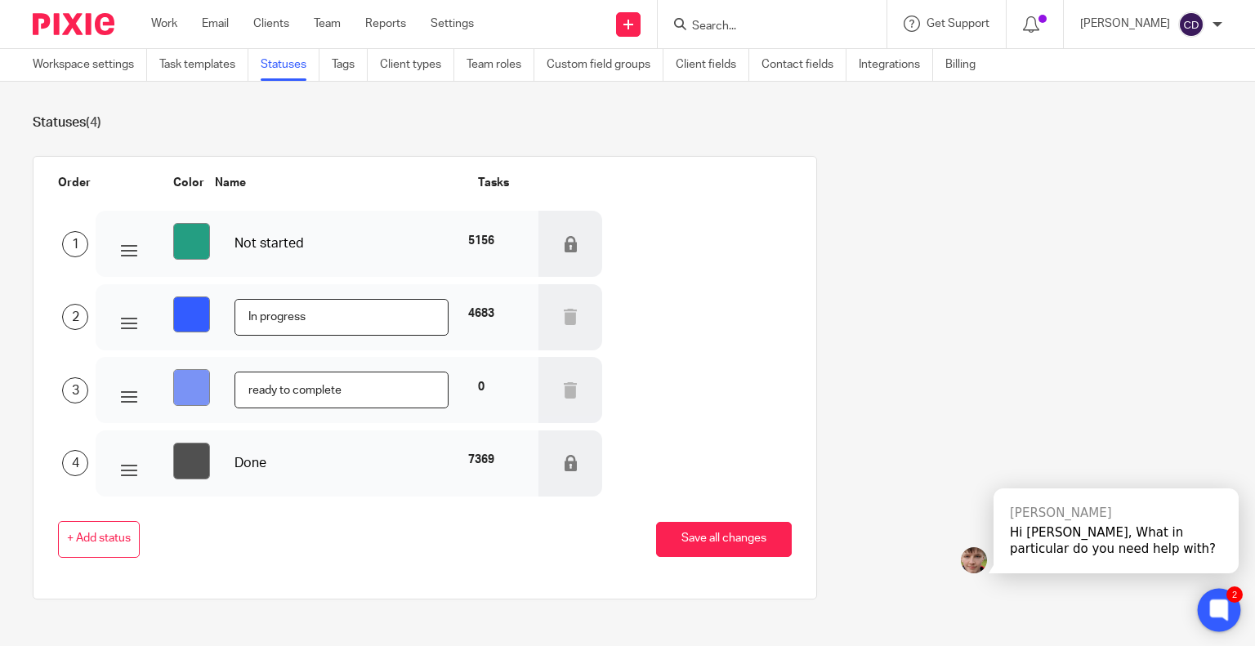
click at [1209, 610] on icon at bounding box center [1219, 610] width 27 height 27
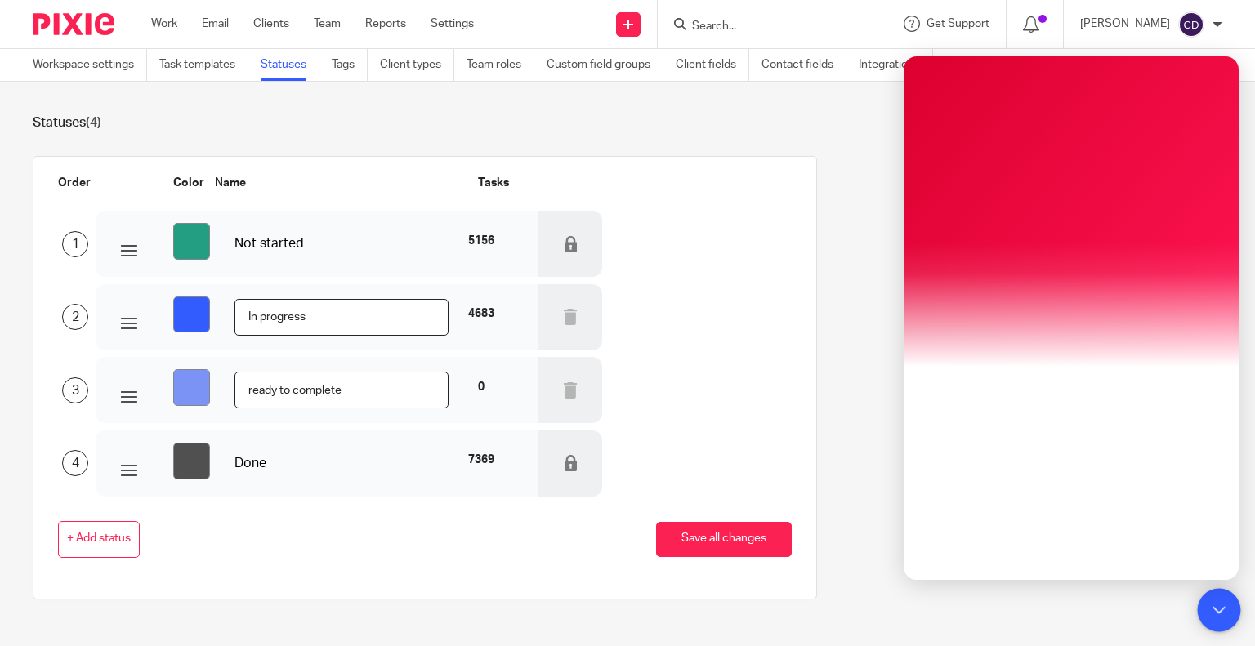
click at [1213, 613] on div at bounding box center [1219, 610] width 43 height 43
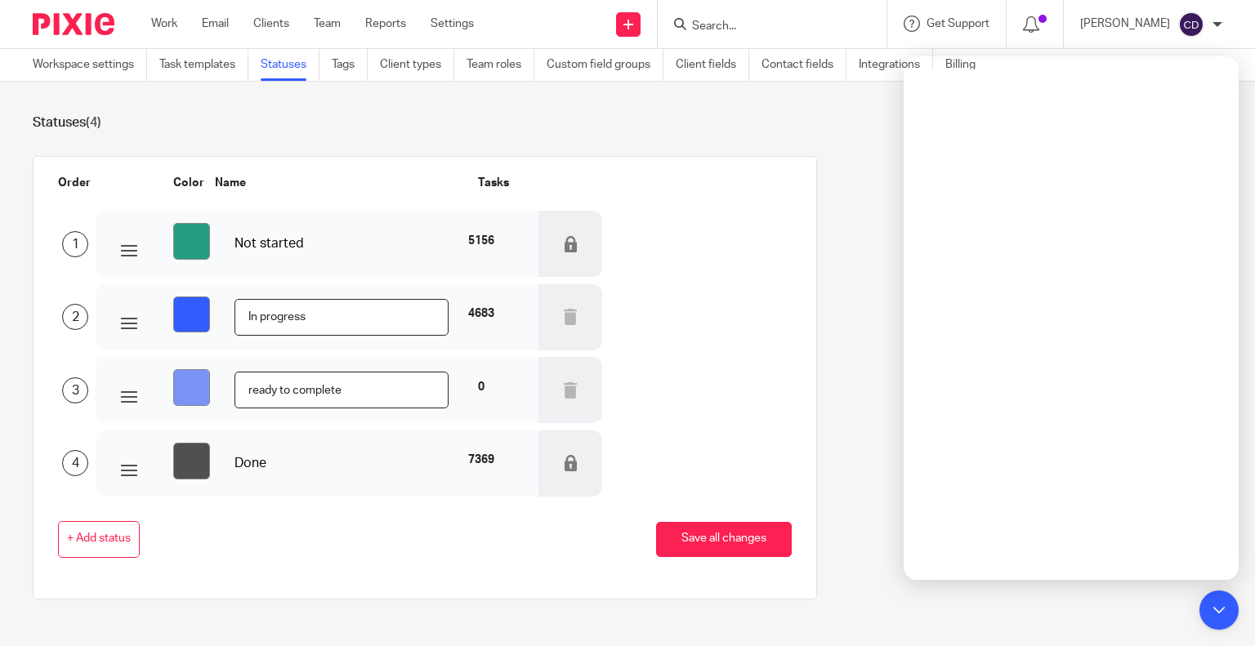
click at [808, 129] on h1 "Statuses (4)" at bounding box center [628, 122] width 1190 height 17
click at [1220, 610] on icon at bounding box center [1219, 610] width 12 height 12
